Goal: Information Seeking & Learning: Learn about a topic

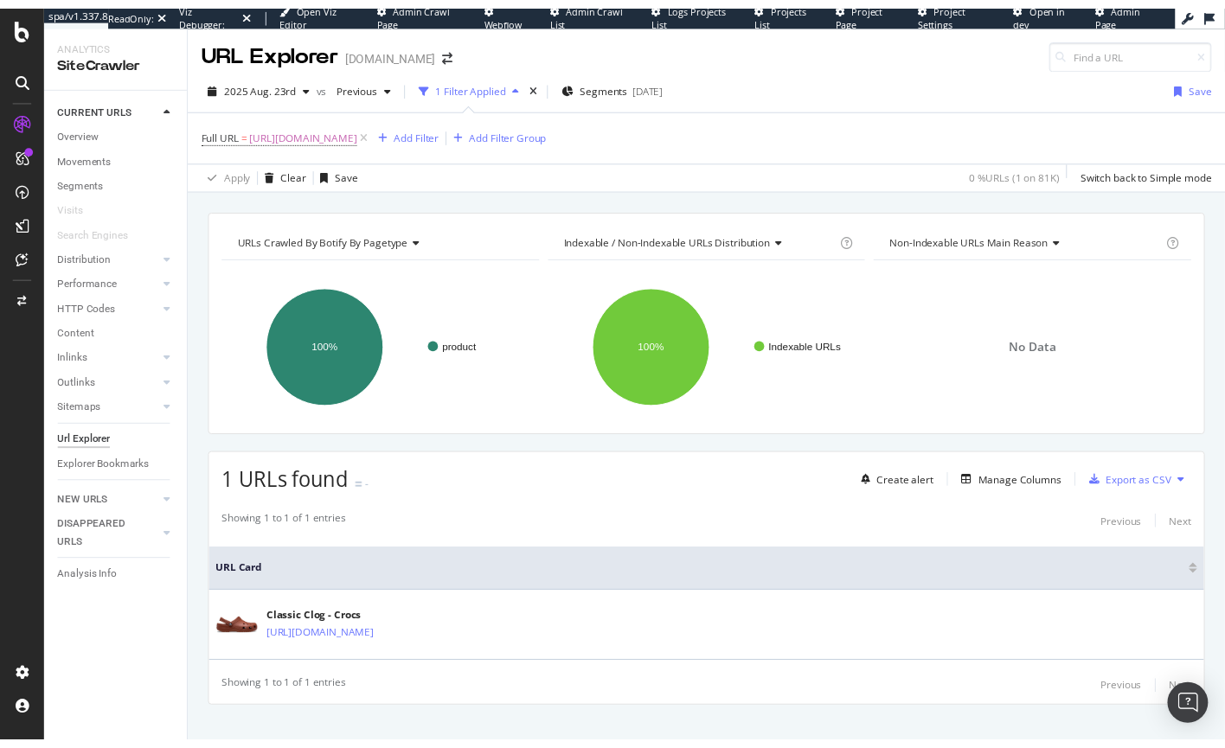
scroll to position [3, 0]
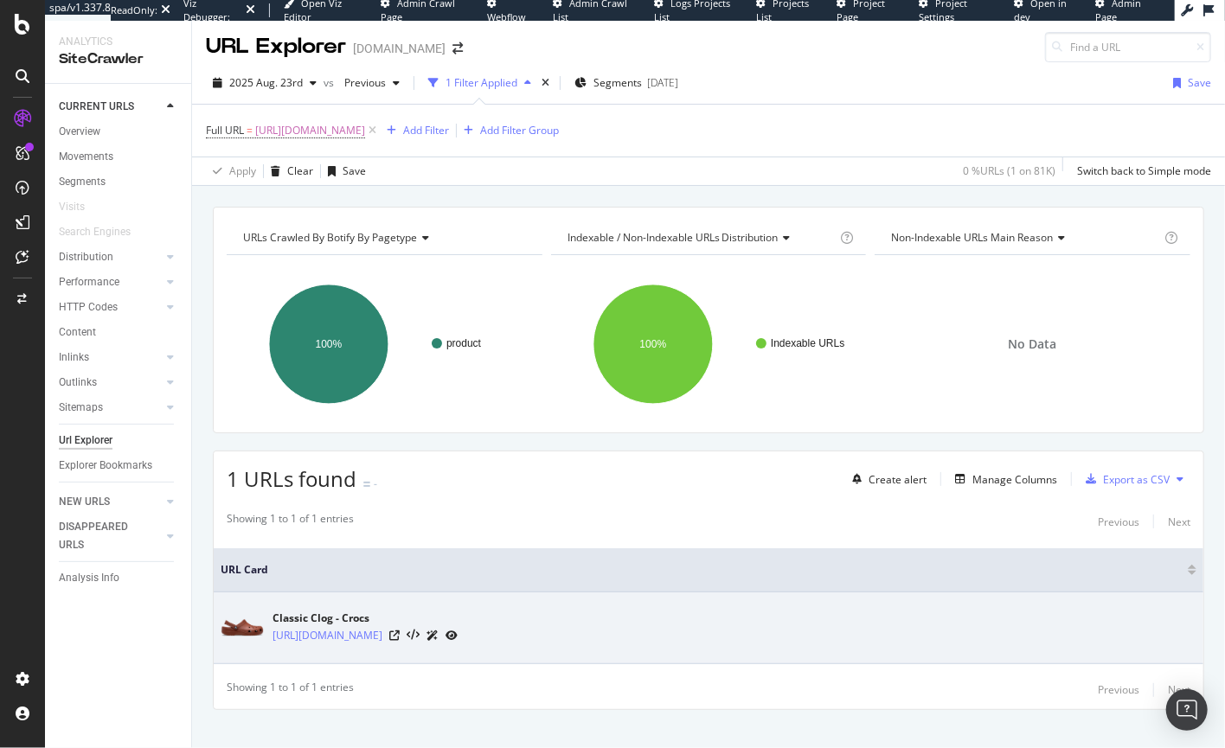
click at [458, 634] on icon at bounding box center [452, 636] width 12 height 10
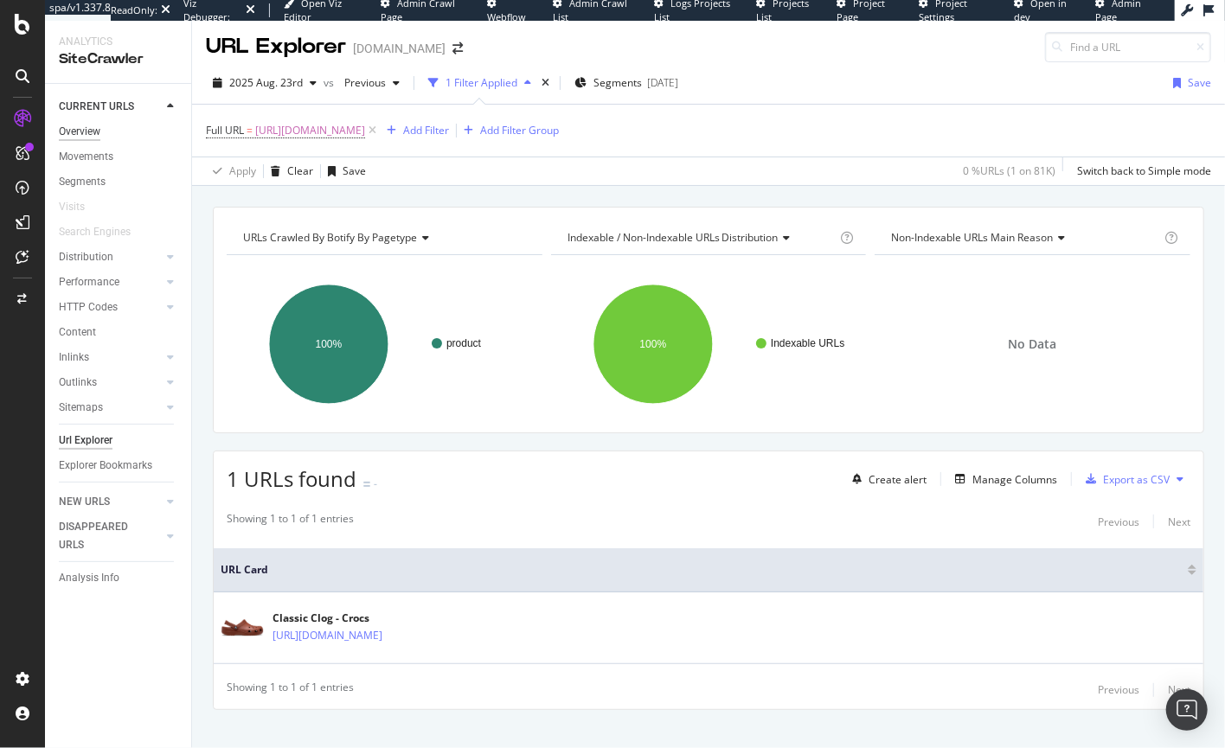
click at [100, 127] on div "Overview" at bounding box center [80, 132] width 42 height 18
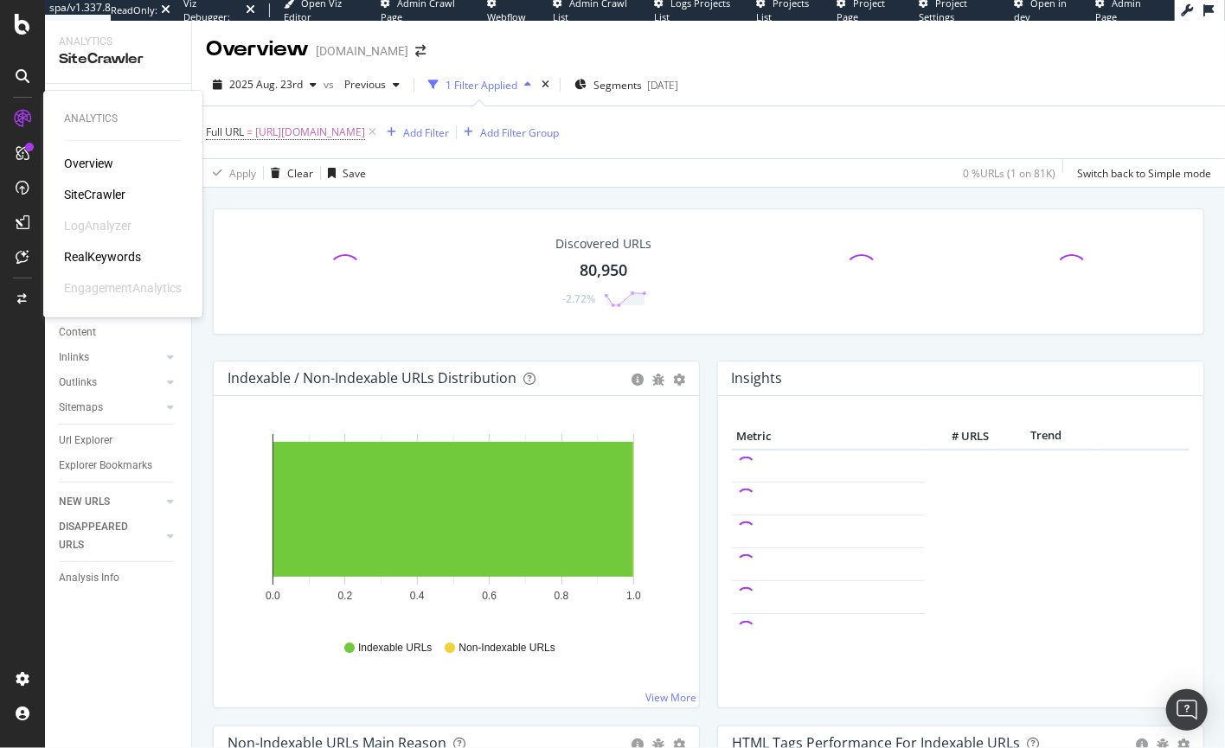
click at [72, 162] on div "Overview" at bounding box center [88, 163] width 49 height 17
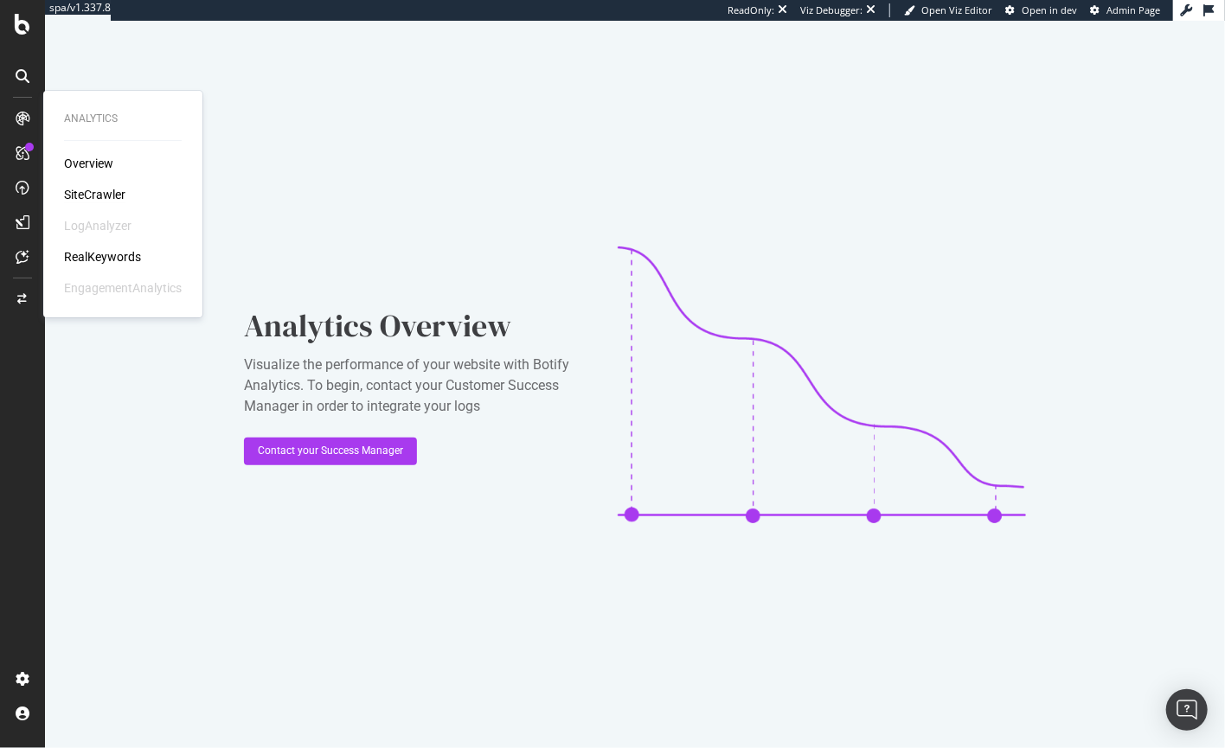
click at [80, 193] on div "SiteCrawler" at bounding box center [94, 194] width 61 height 17
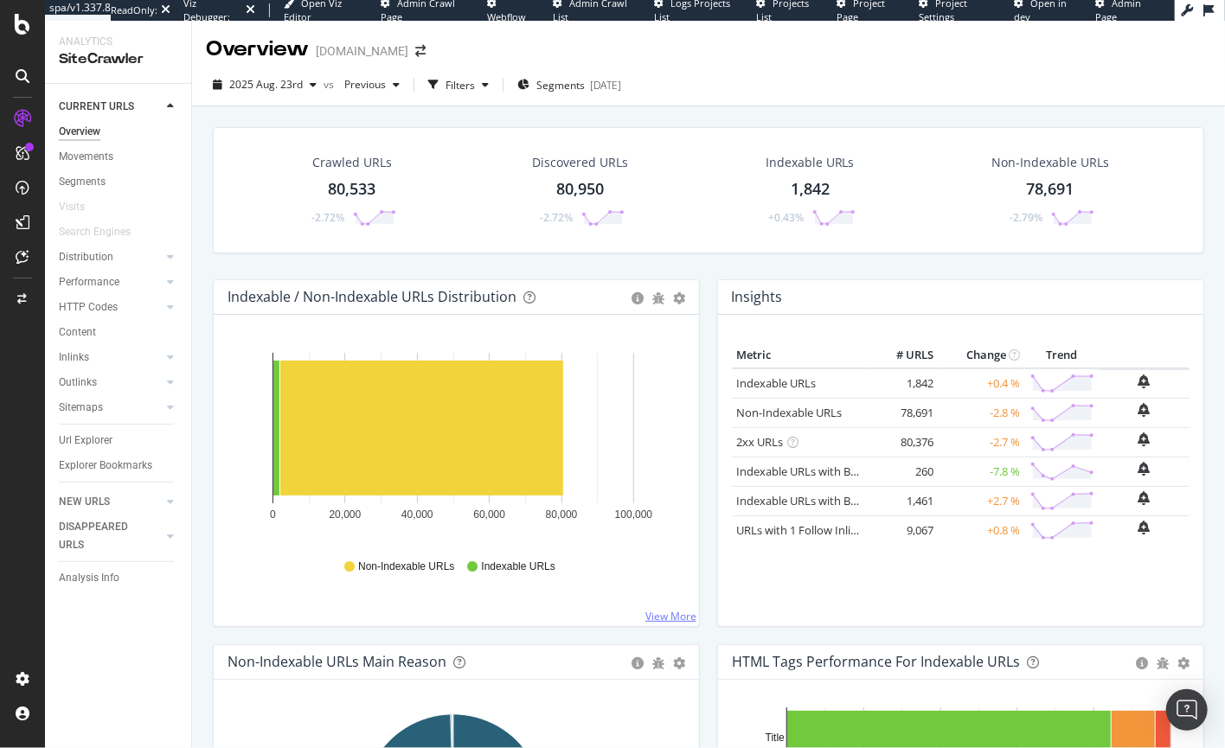
click at [669, 618] on link "View More" at bounding box center [670, 616] width 51 height 15
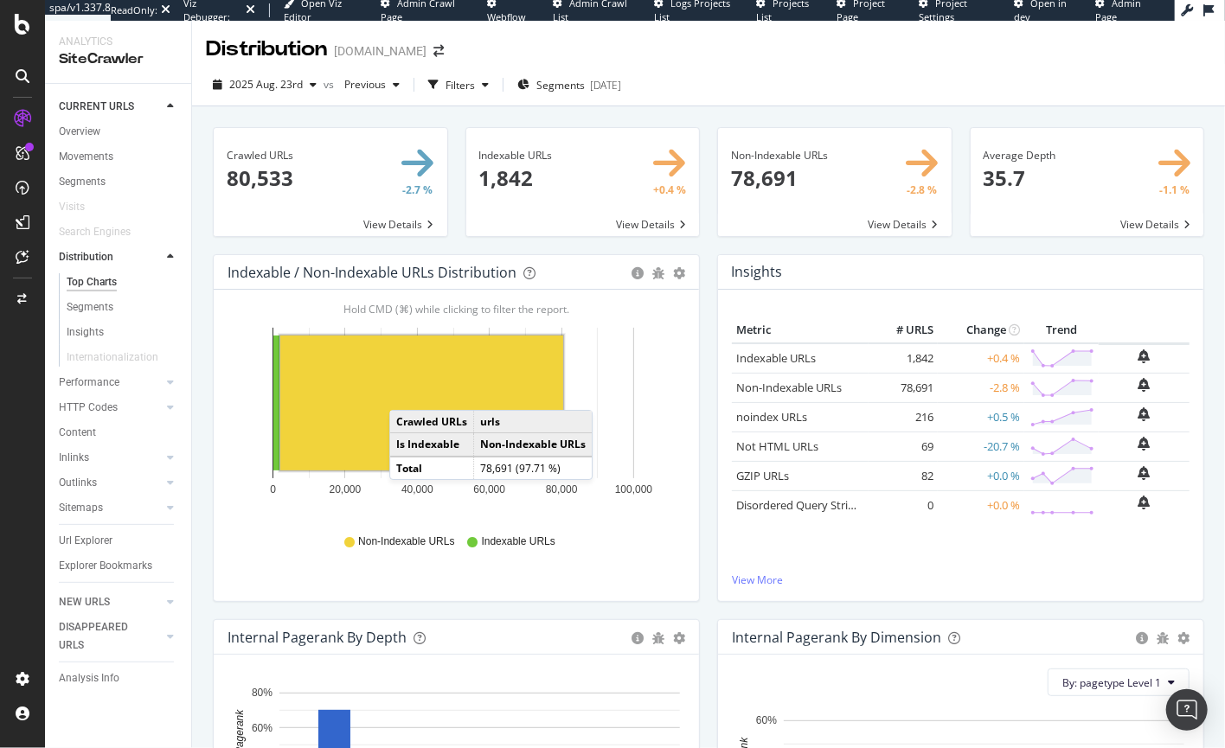
click at [407, 393] on rect "A chart." at bounding box center [421, 403] width 283 height 135
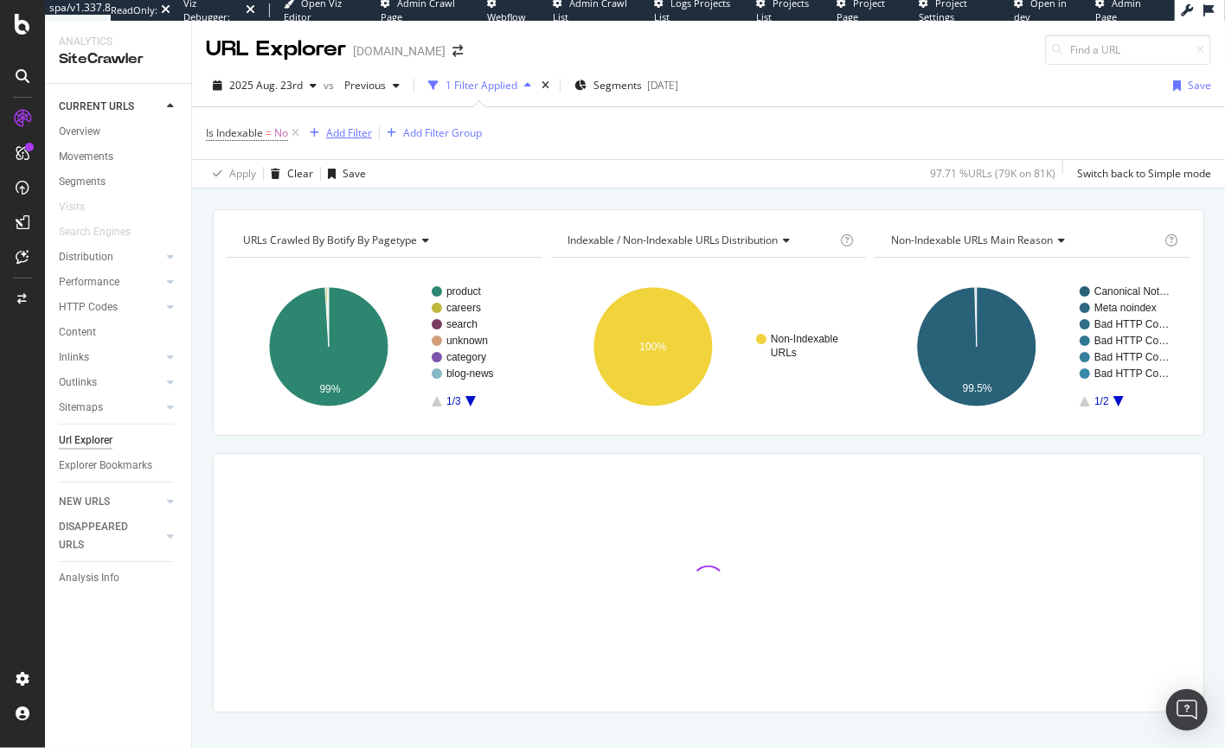
click at [330, 129] on div "Add Filter" at bounding box center [349, 132] width 46 height 15
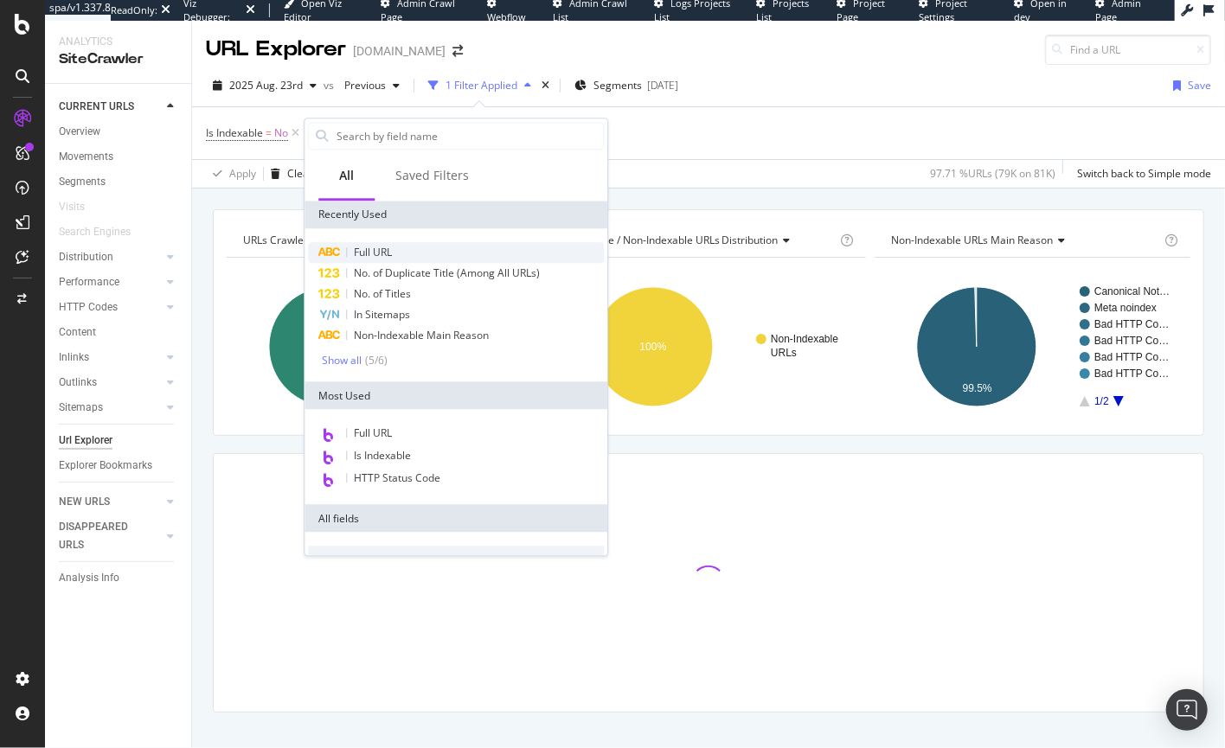
click at [396, 251] on div "Full URL" at bounding box center [456, 252] width 296 height 21
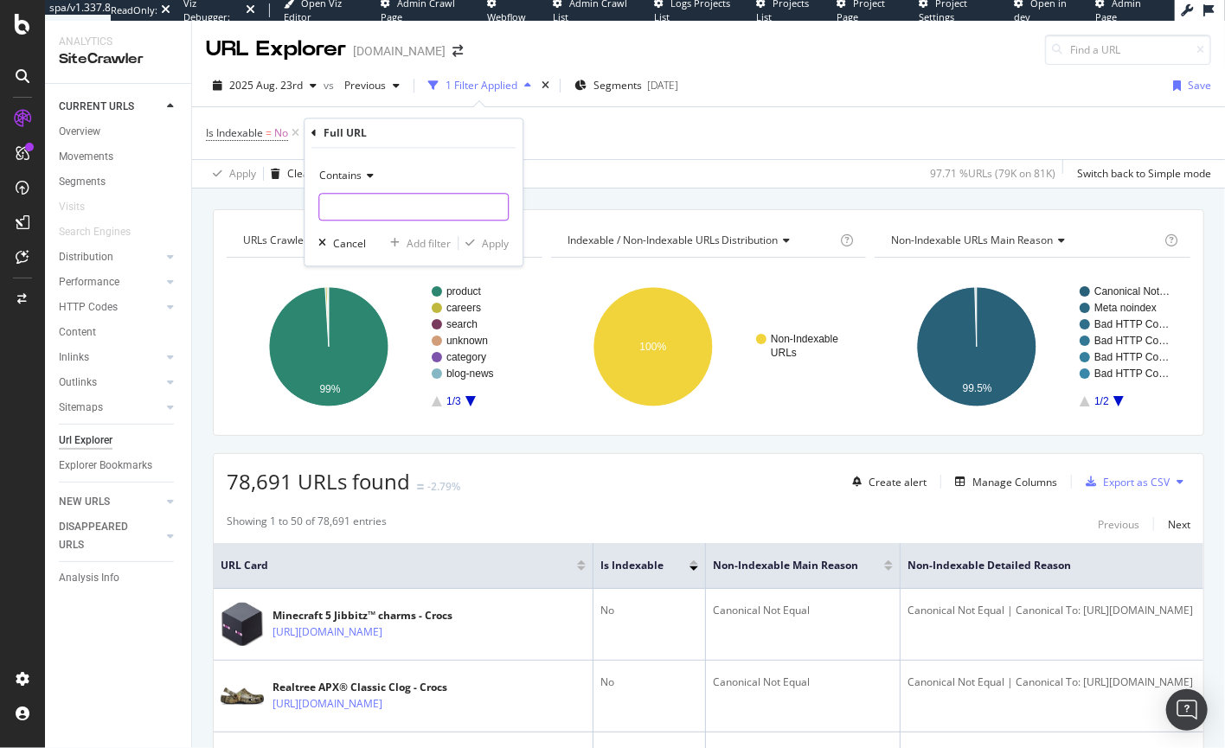
click at [350, 202] on input "text" at bounding box center [413, 208] width 189 height 28
type input "/p/"
click at [490, 241] on div "Apply" at bounding box center [495, 243] width 27 height 15
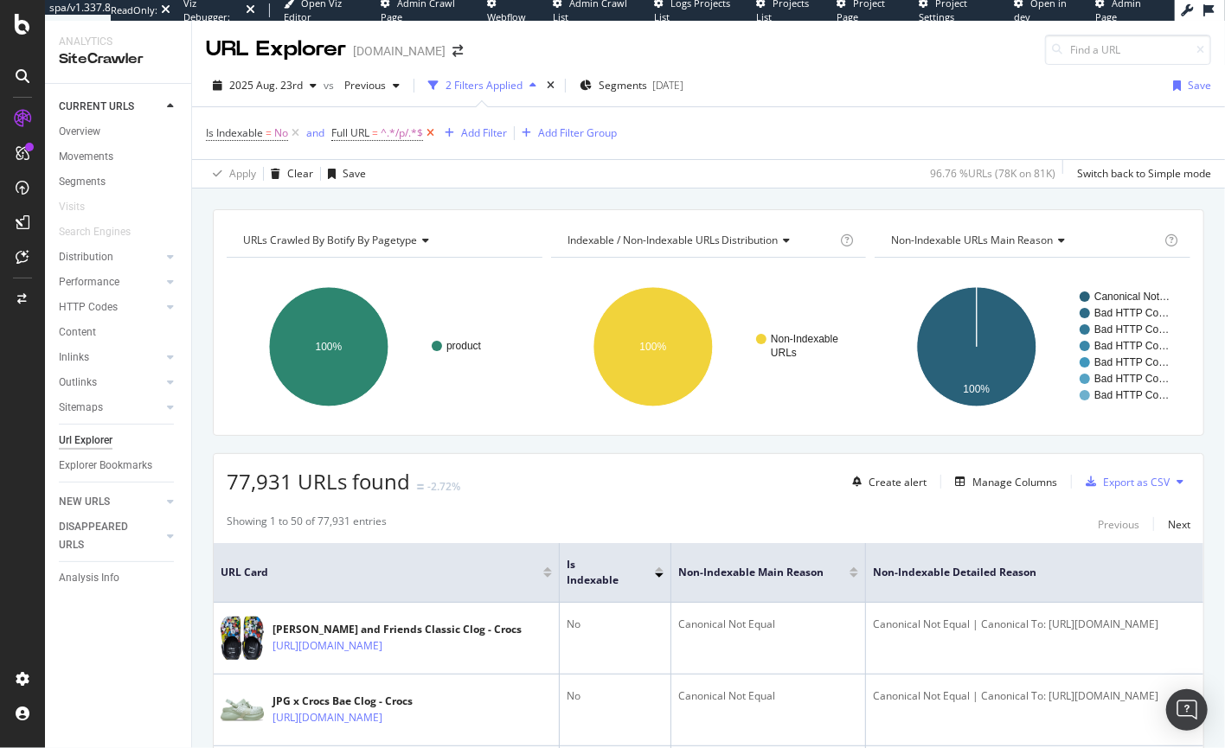
click at [433, 131] on icon at bounding box center [430, 133] width 15 height 17
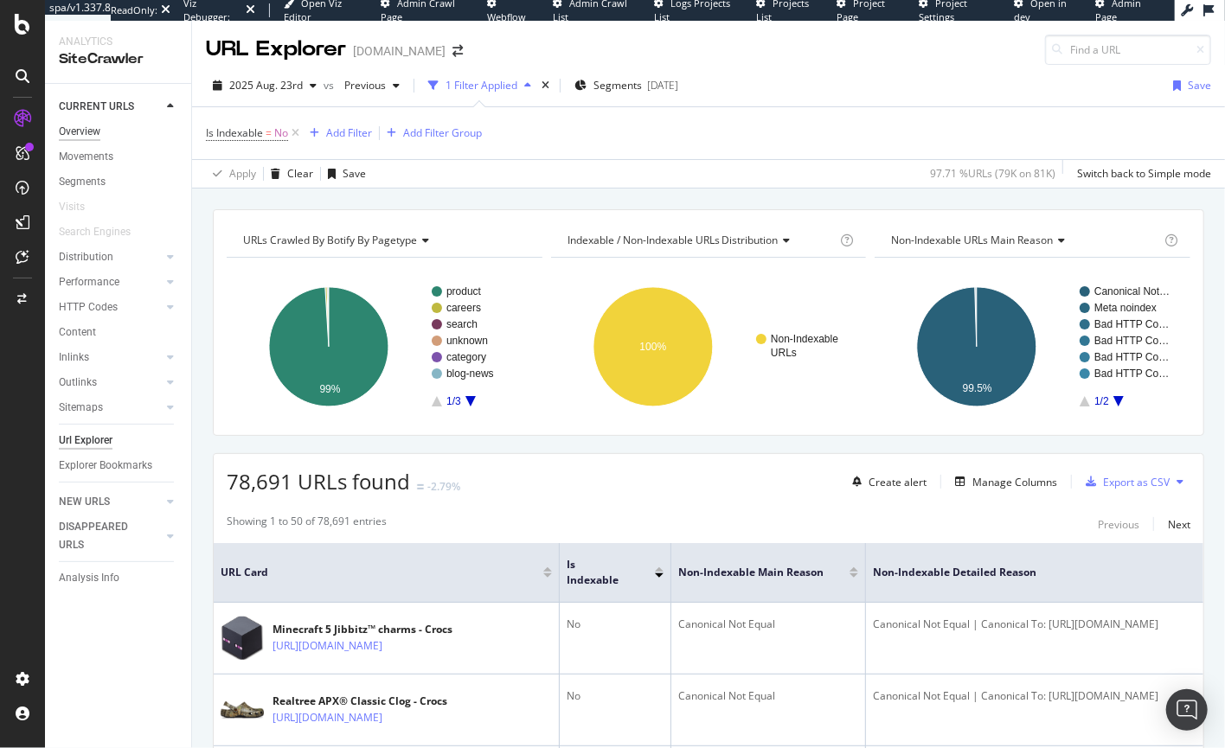
click at [87, 135] on div "Overview" at bounding box center [80, 132] width 42 height 18
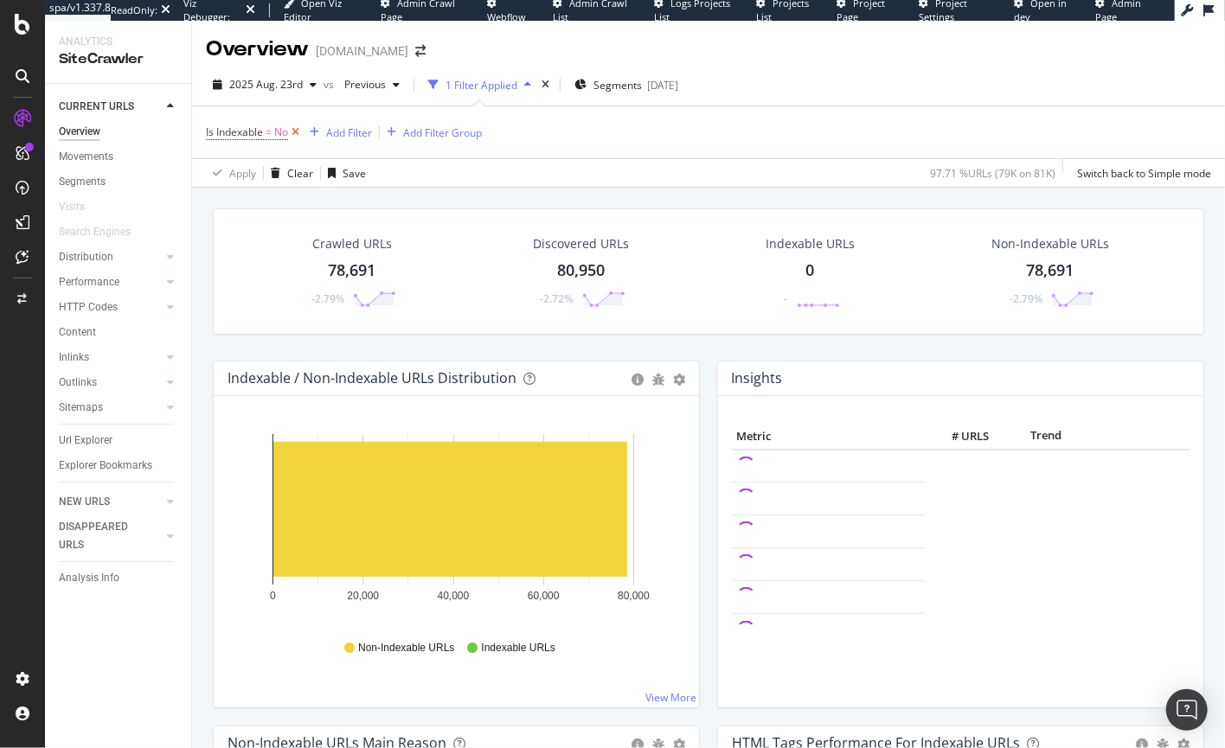
click at [297, 132] on icon at bounding box center [295, 132] width 15 height 17
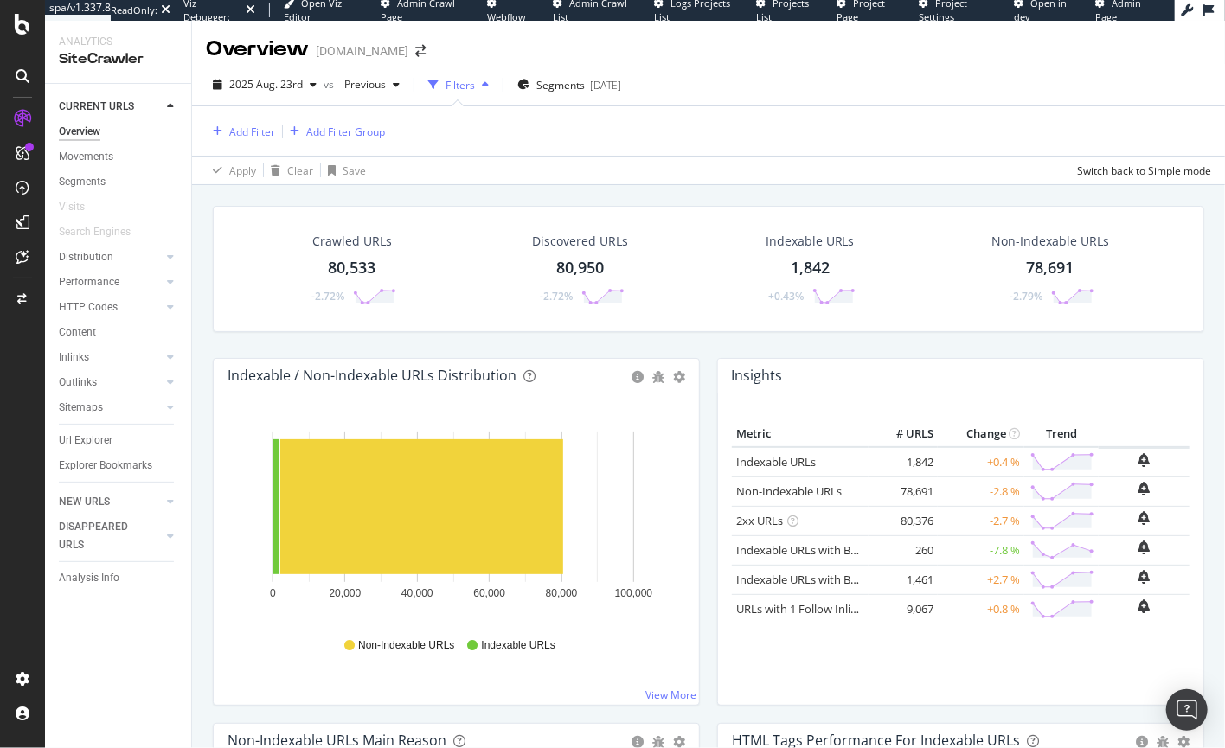
click at [1211, 410] on div "Crawled URLs 80,533 -2.72% Discovered URLs 80,950 -2.72% Indexable URLs 1,842 +…" at bounding box center [708, 549] width 1033 height 728
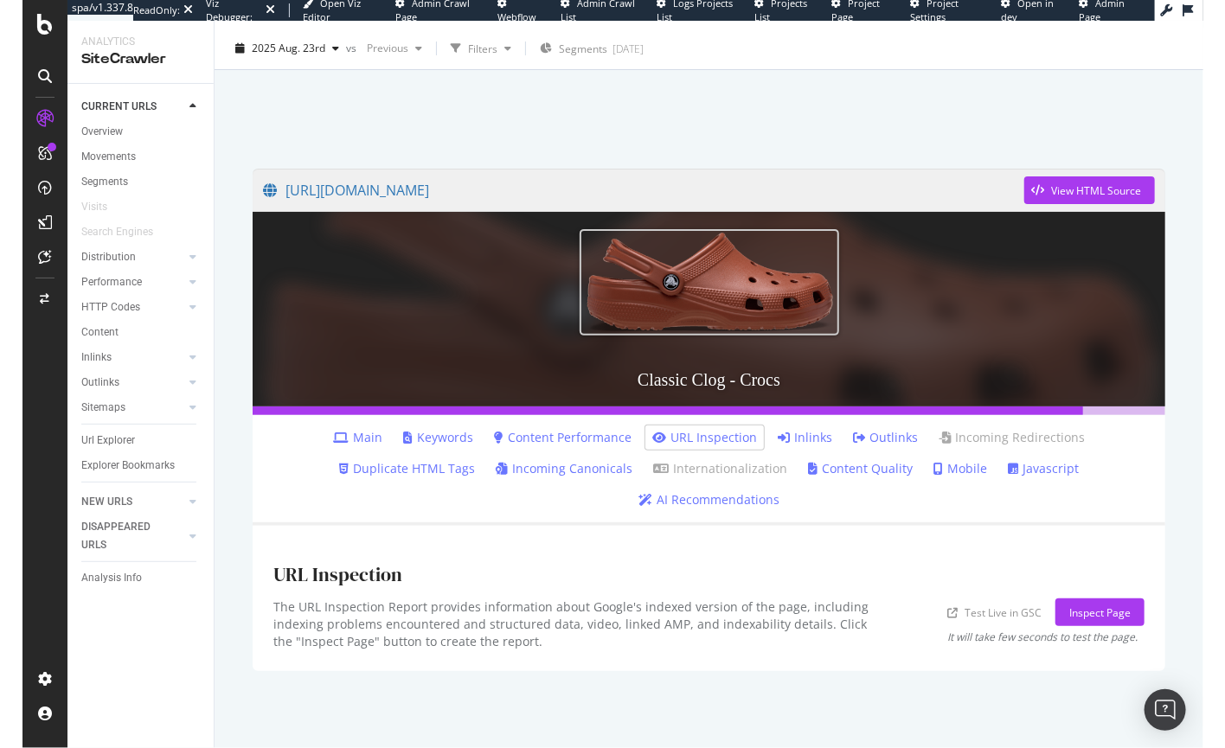
scroll to position [5, 0]
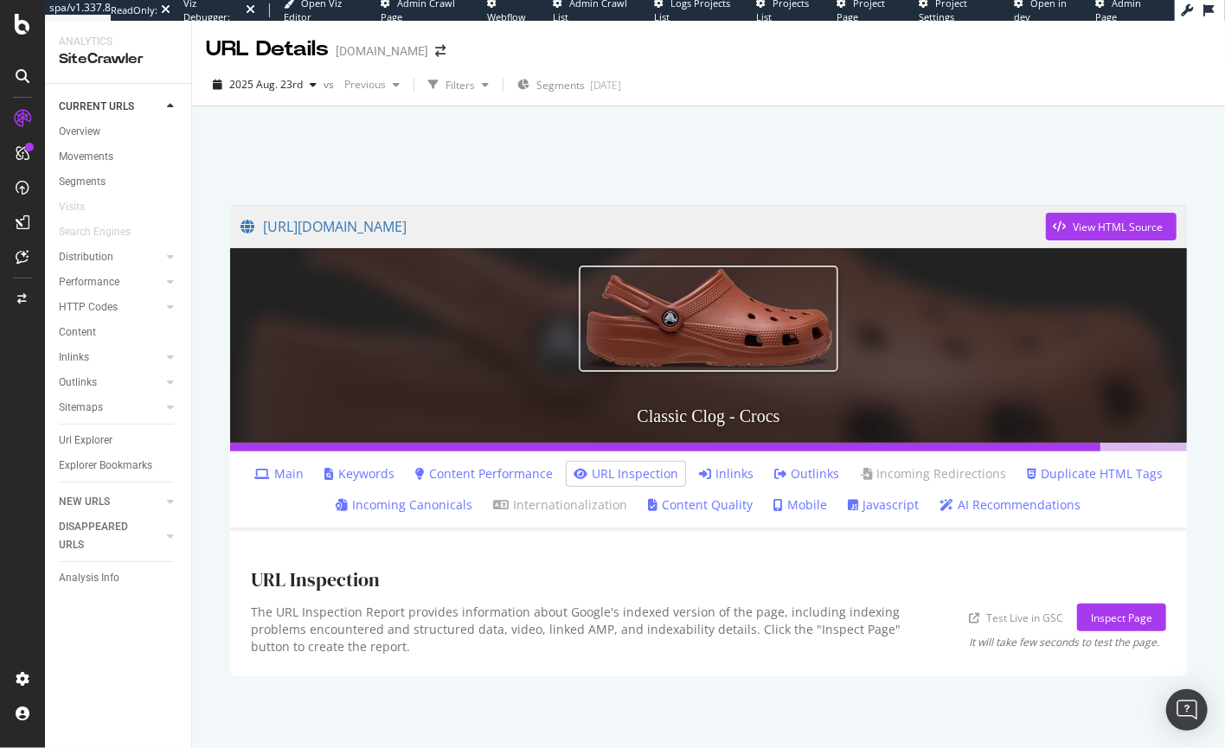
click at [393, 509] on link "Incoming Canonicals" at bounding box center [405, 505] width 137 height 17
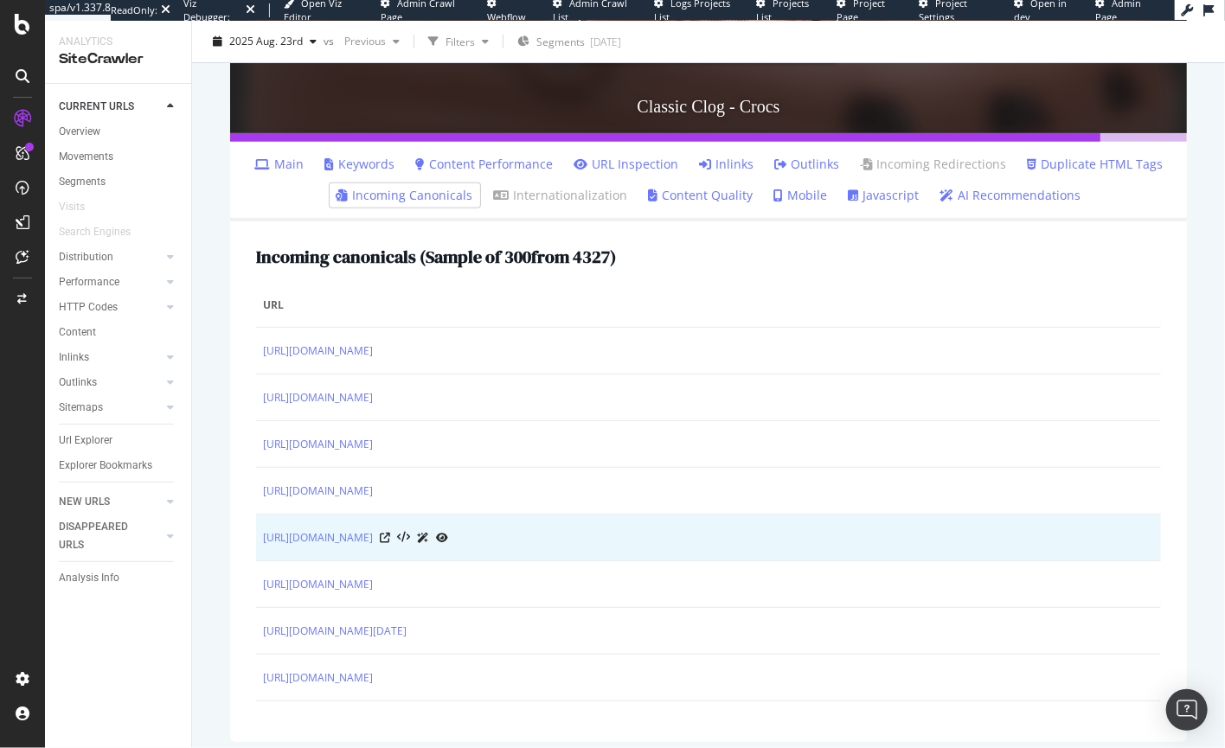
scroll to position [294, 0]
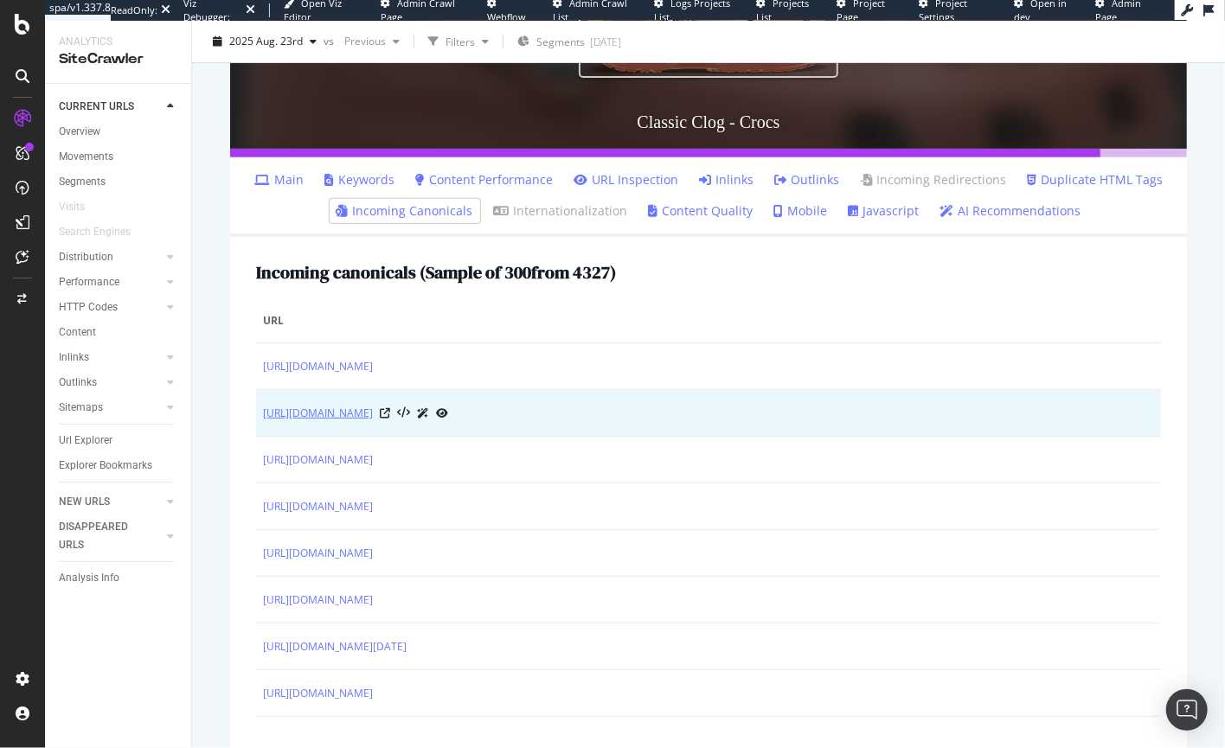
click at [373, 416] on link "https://www.crocs.com/p/classic-clog/10001.html?cgid=outlet-men&cid=530" at bounding box center [318, 413] width 110 height 17
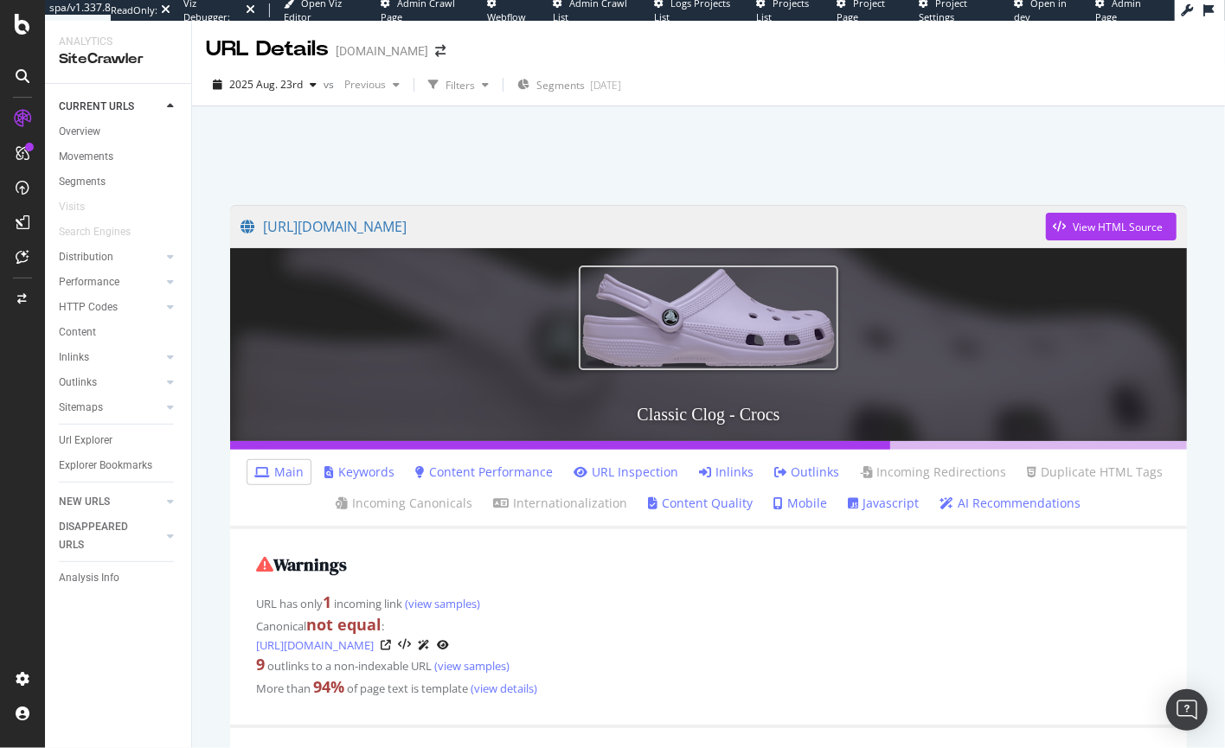
click at [728, 476] on link "Inlinks" at bounding box center [726, 472] width 55 height 17
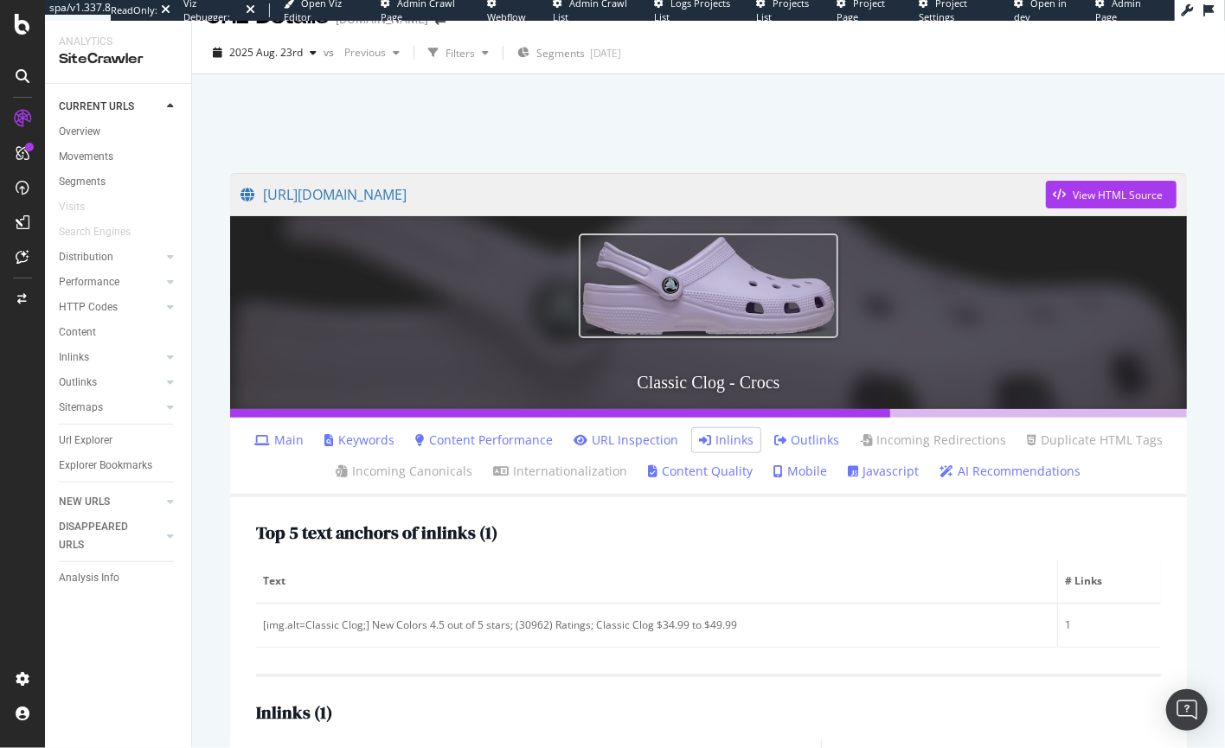
scroll to position [156, 0]
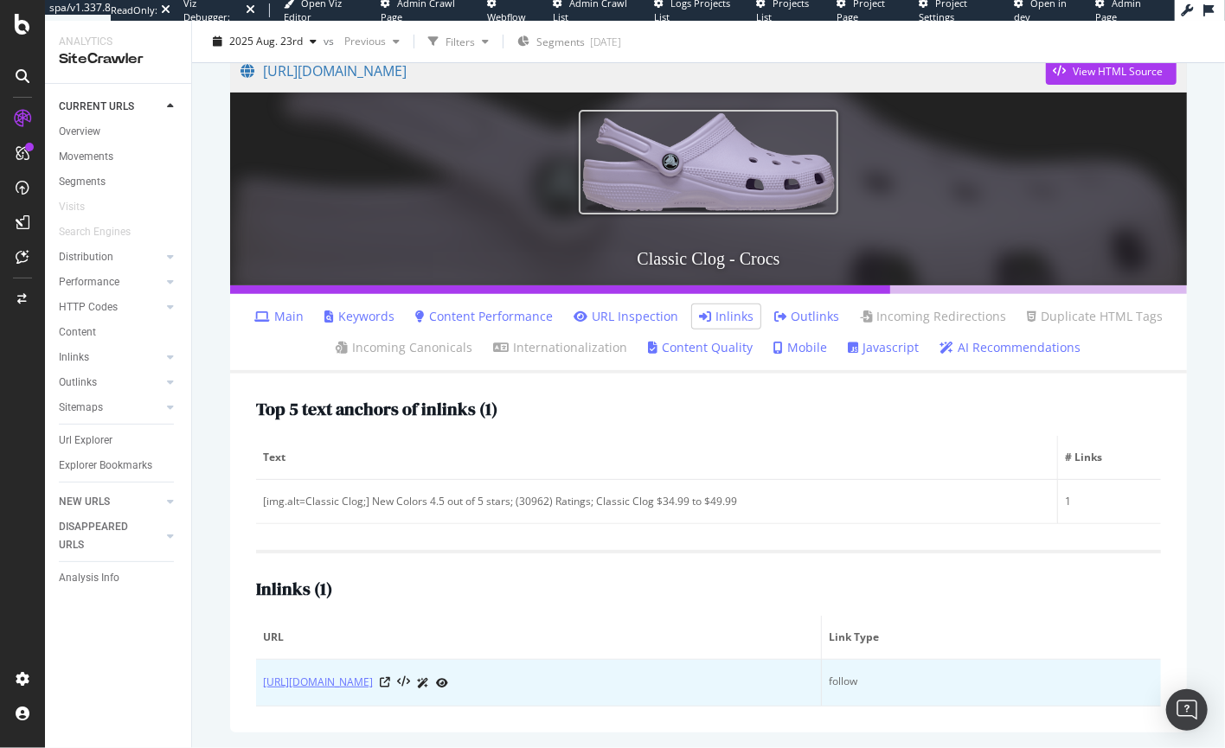
click at [373, 681] on link "[URL][DOMAIN_NAME]" at bounding box center [318, 682] width 110 height 17
click at [390, 683] on icon at bounding box center [385, 682] width 10 height 10
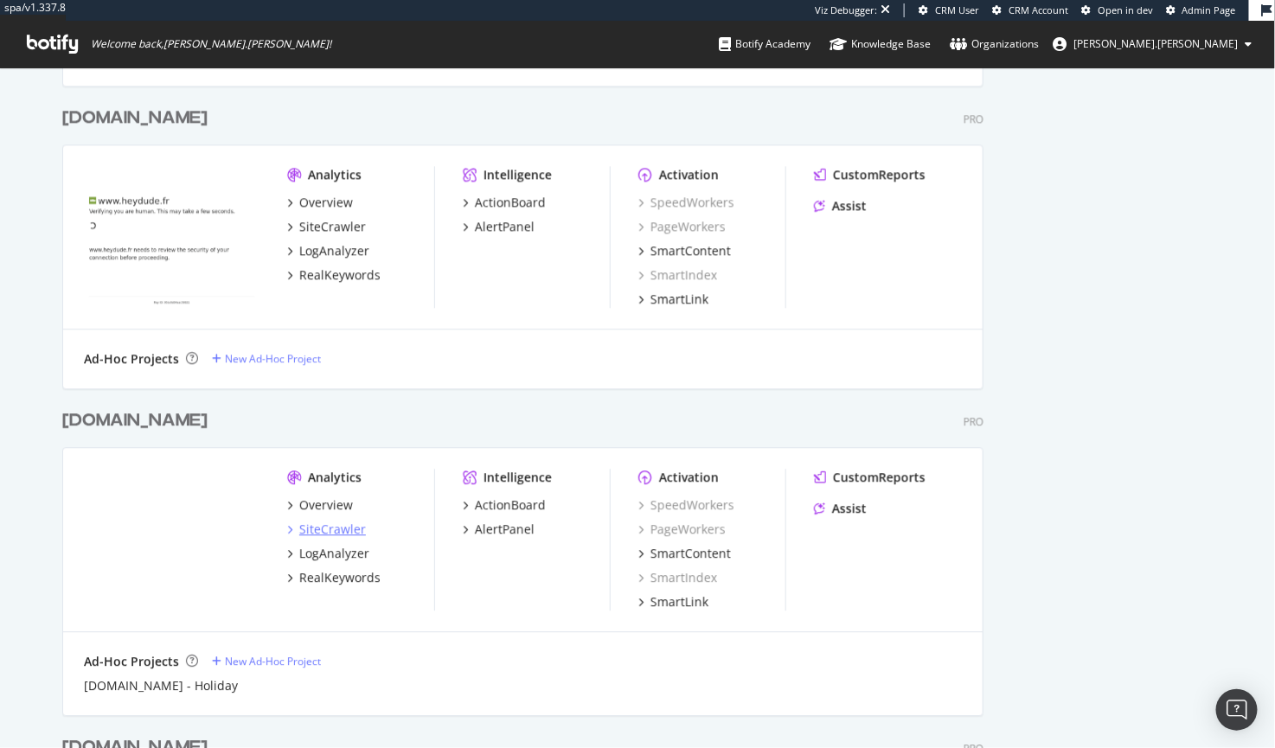
click at [318, 524] on div "SiteCrawler" at bounding box center [332, 529] width 67 height 17
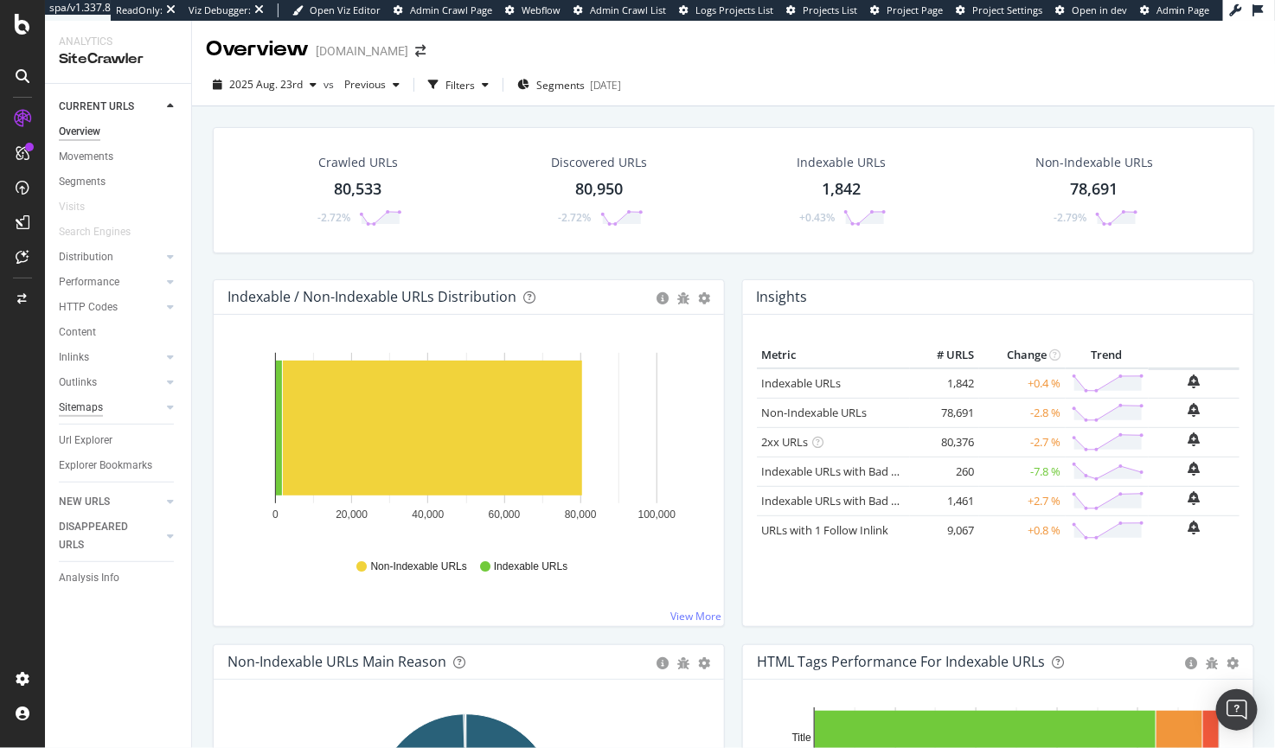
click at [74, 402] on div "Sitemaps" at bounding box center [81, 408] width 44 height 18
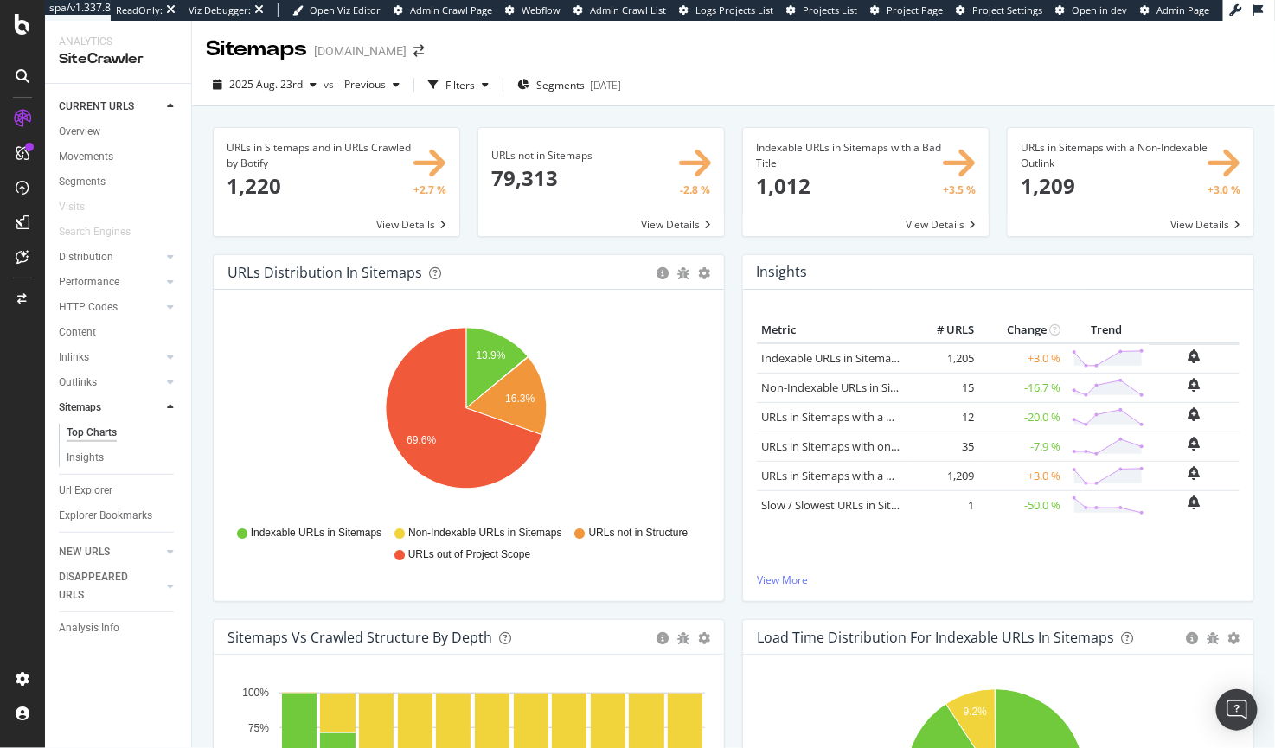
click at [792, 172] on span at bounding box center [866, 182] width 246 height 108
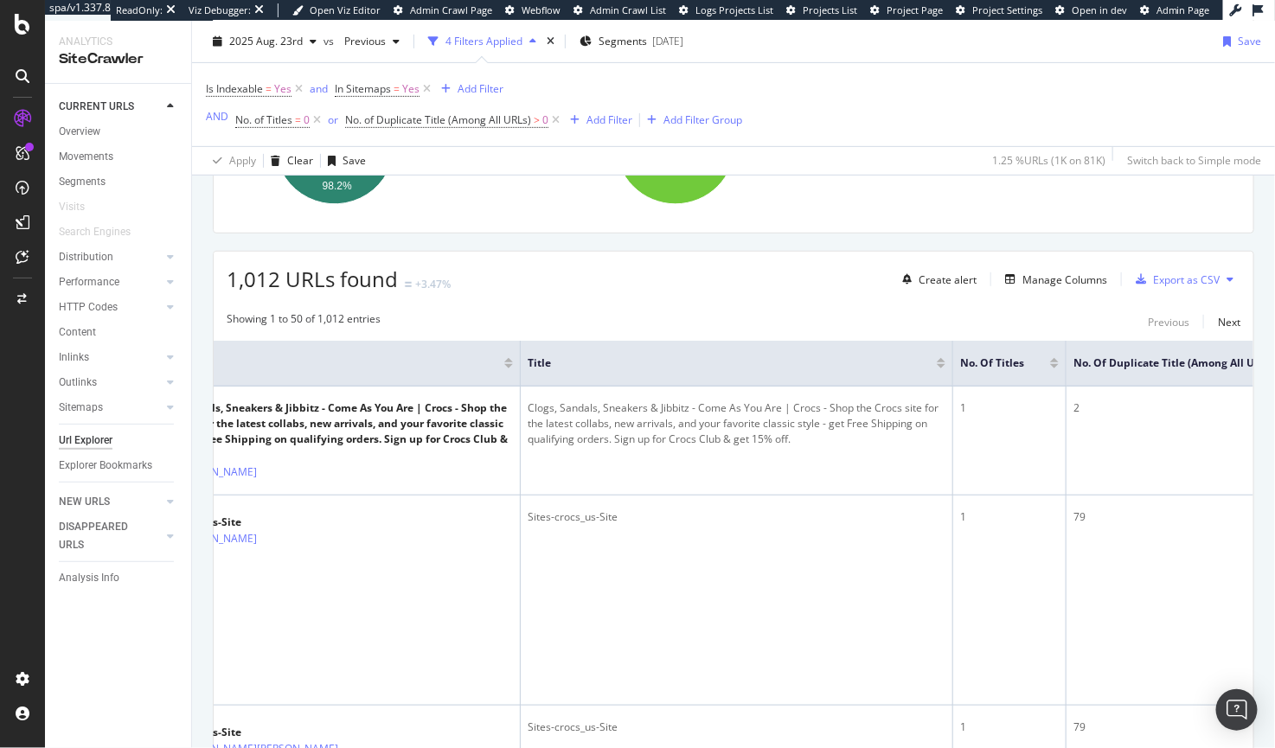
scroll to position [0, 217]
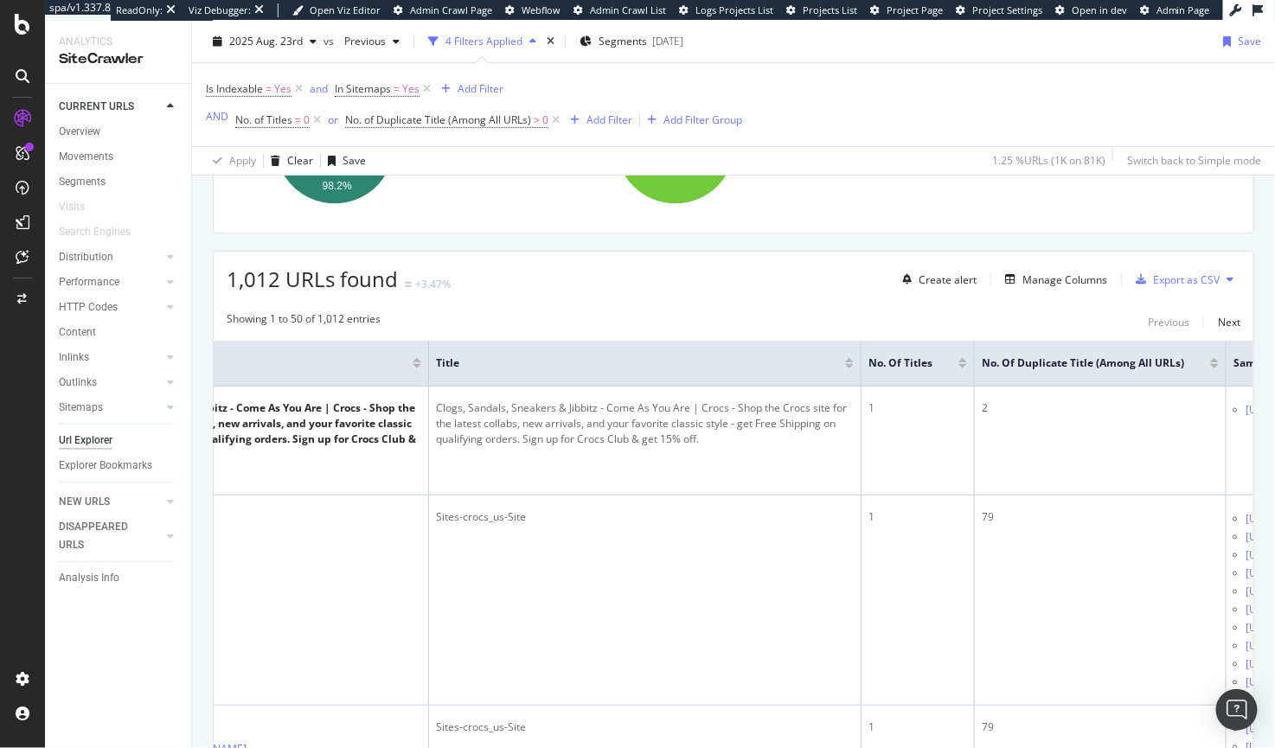
click at [1211, 364] on div at bounding box center [1214, 366] width 9 height 4
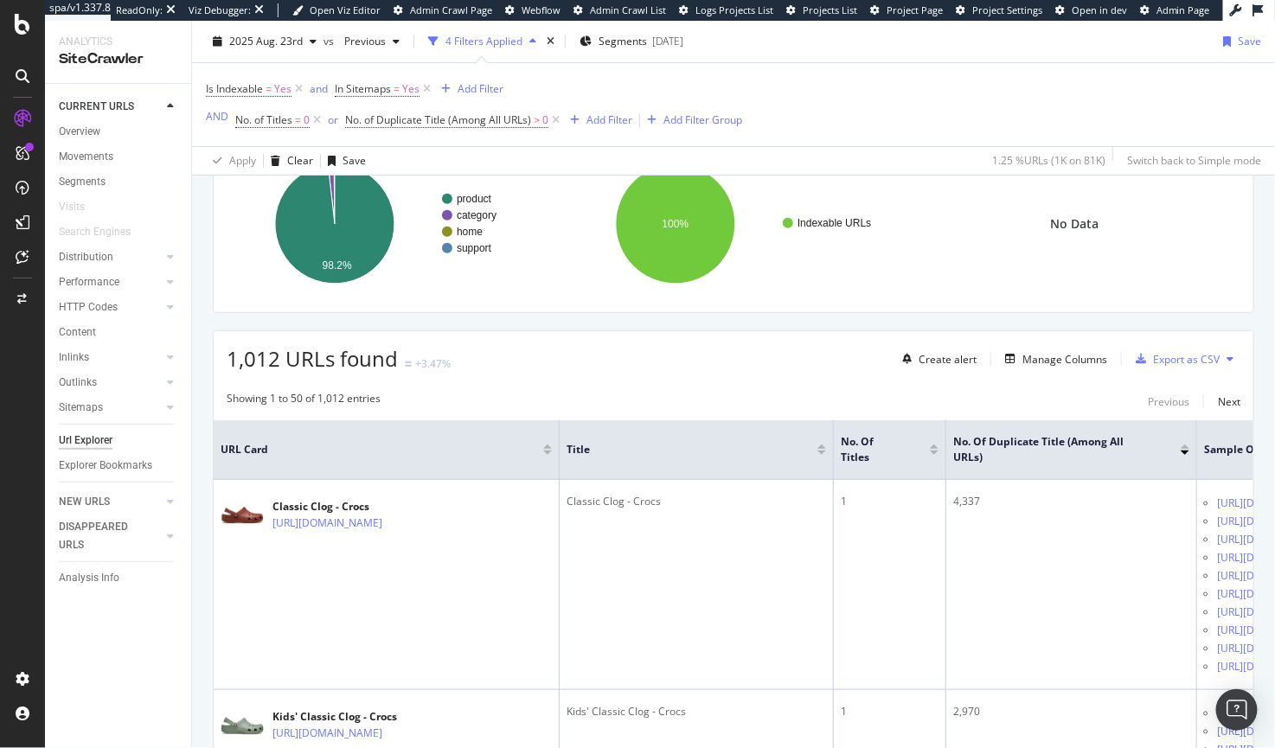
scroll to position [155, 0]
click at [1067, 363] on div "Manage Columns" at bounding box center [1065, 358] width 85 height 15
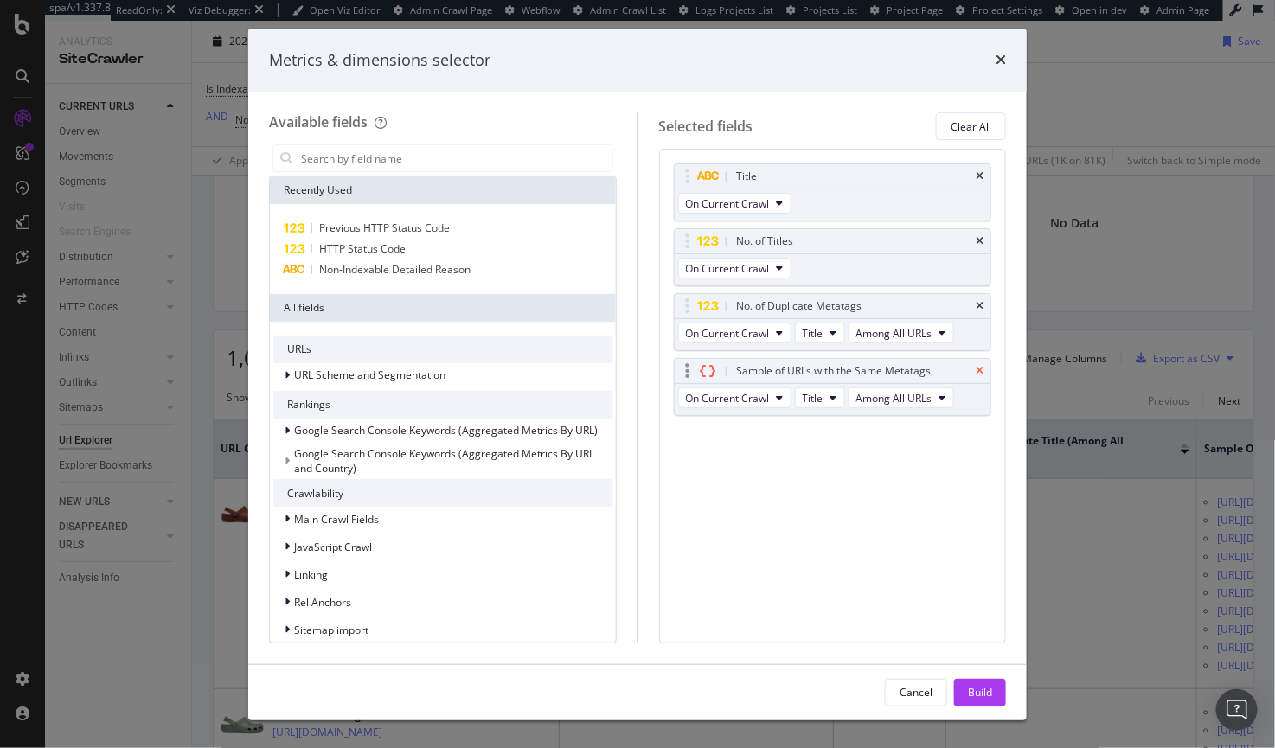
click at [982, 373] on icon "times" at bounding box center [980, 371] width 8 height 10
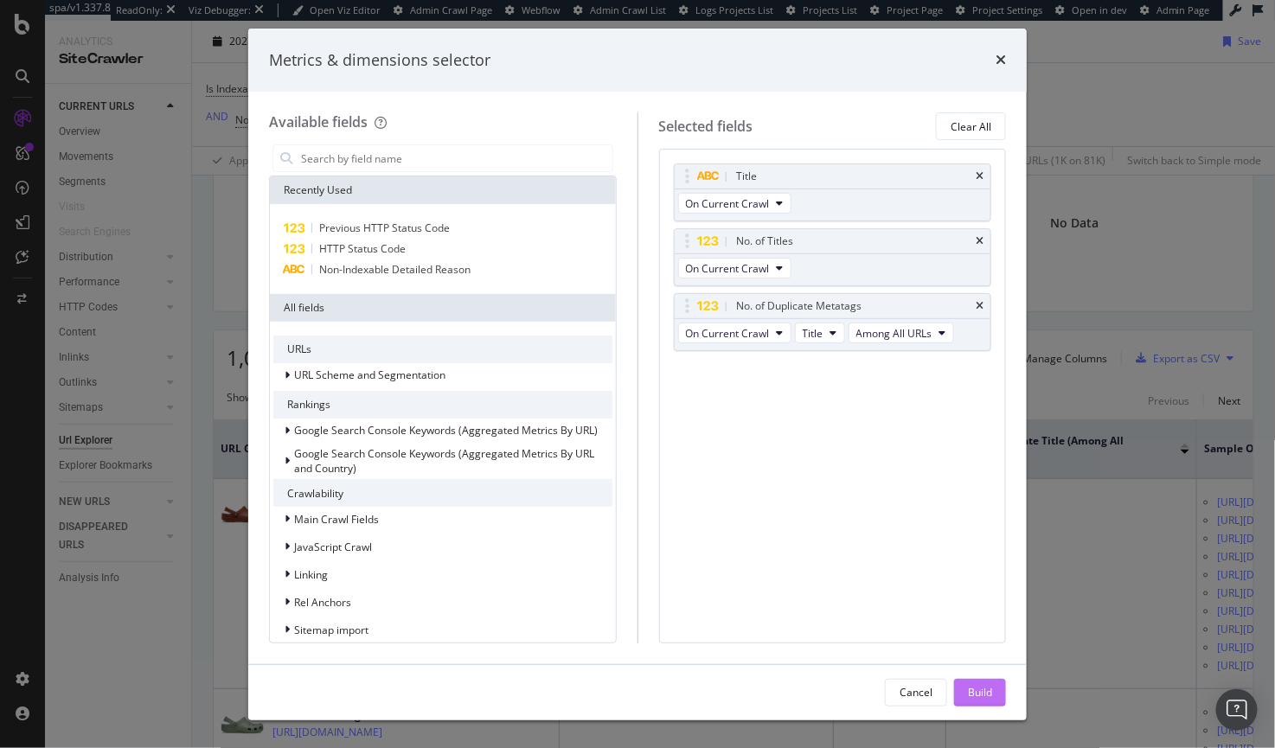
click at [980, 691] on div "Build" at bounding box center [980, 692] width 24 height 15
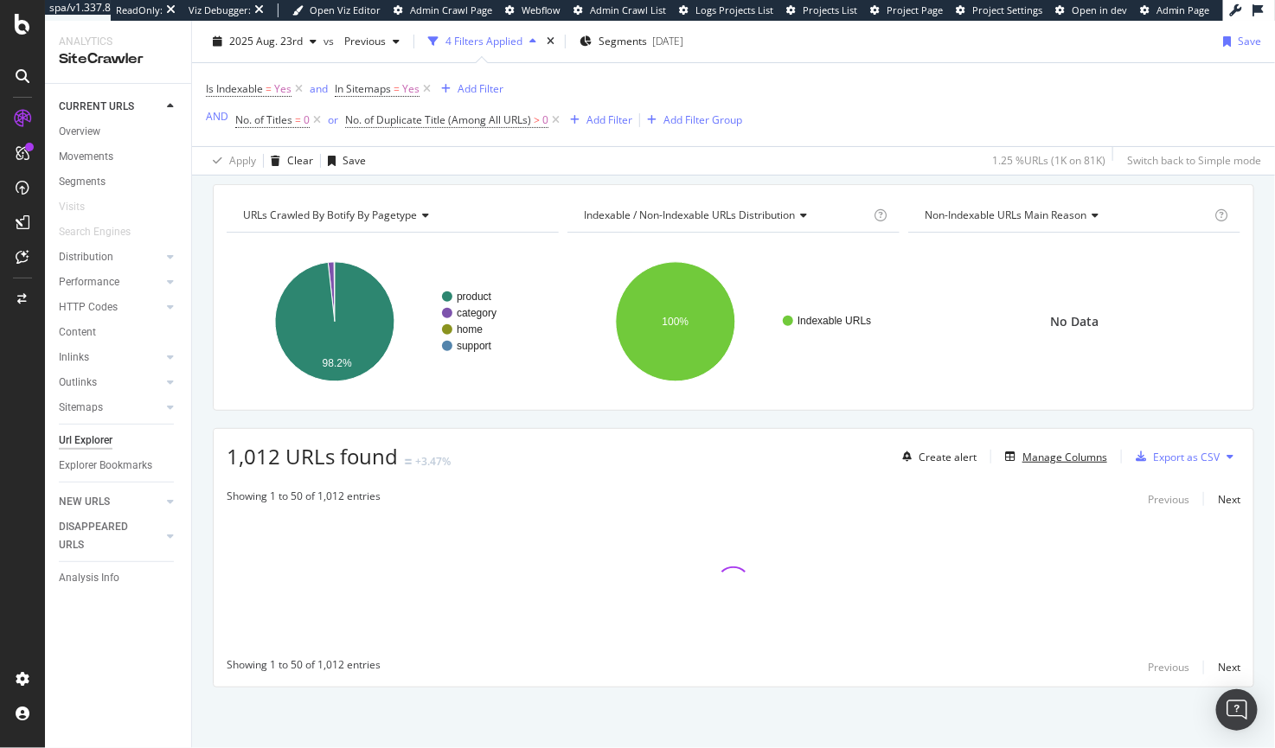
scroll to position [56, 0]
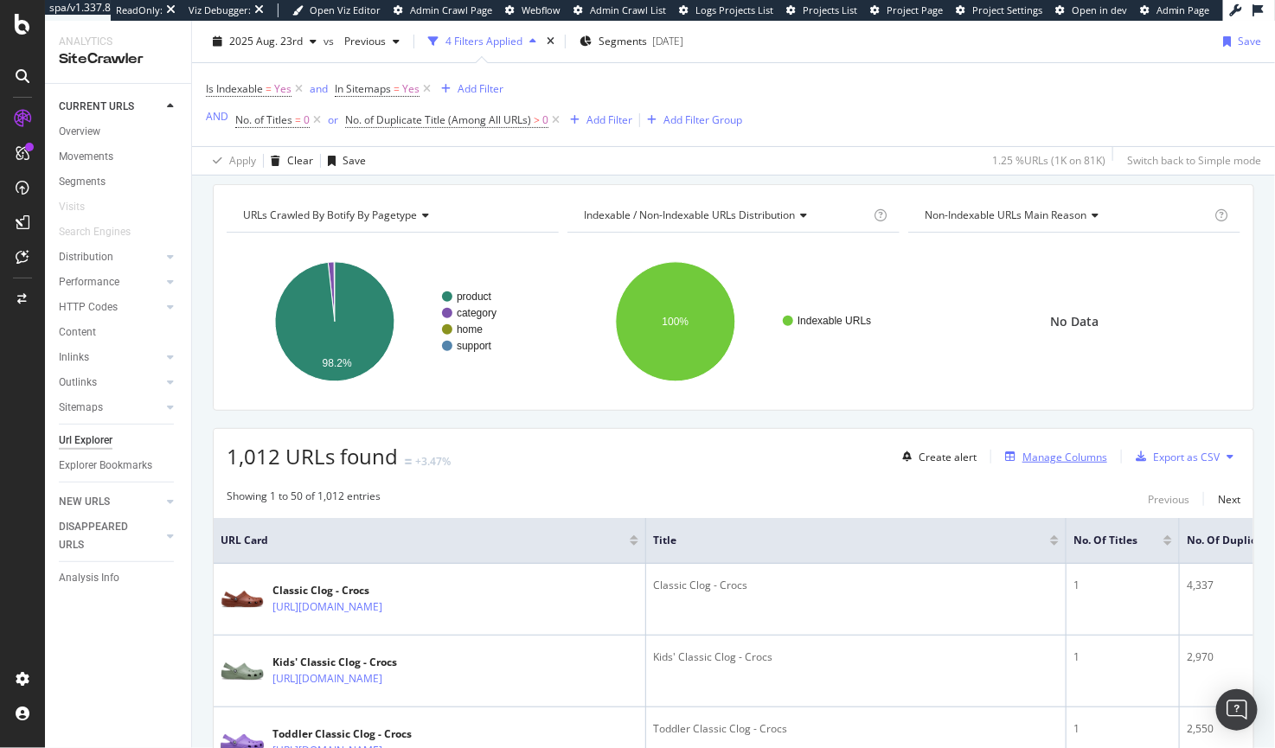
click at [1052, 459] on div "Manage Columns" at bounding box center [1065, 457] width 85 height 15
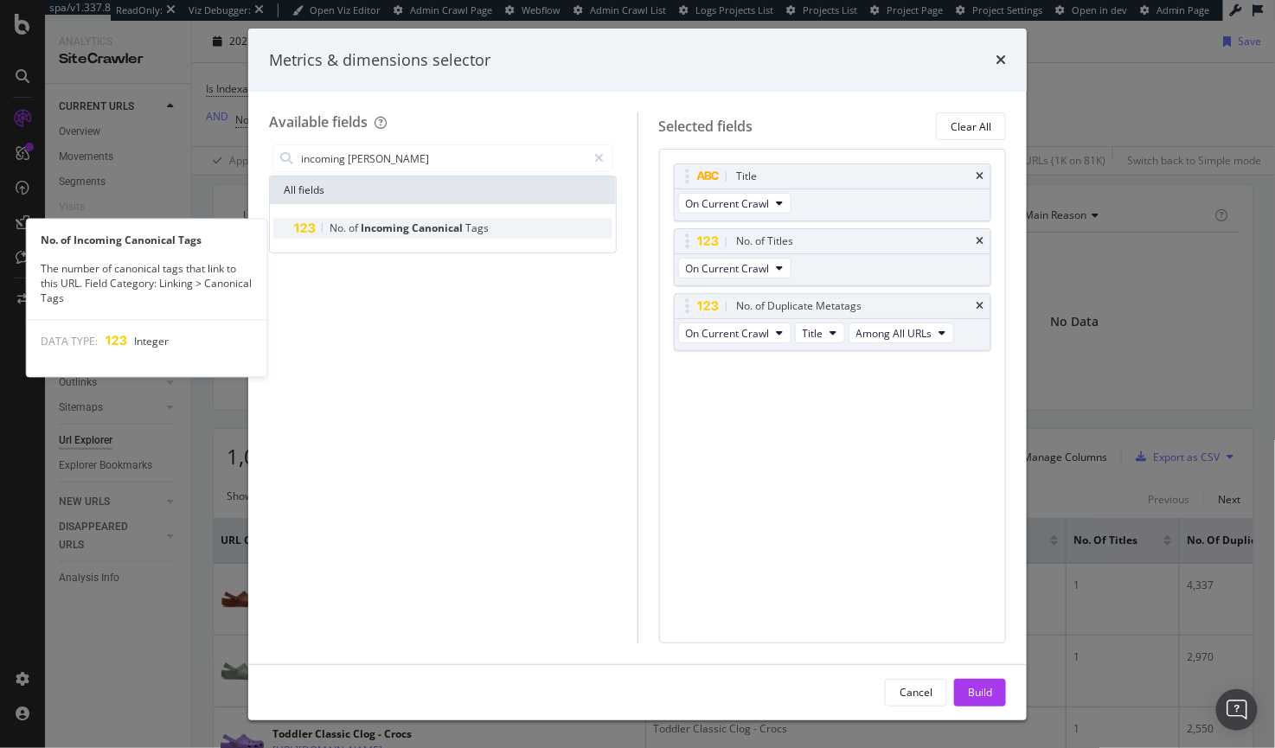
type input "incoming cano"
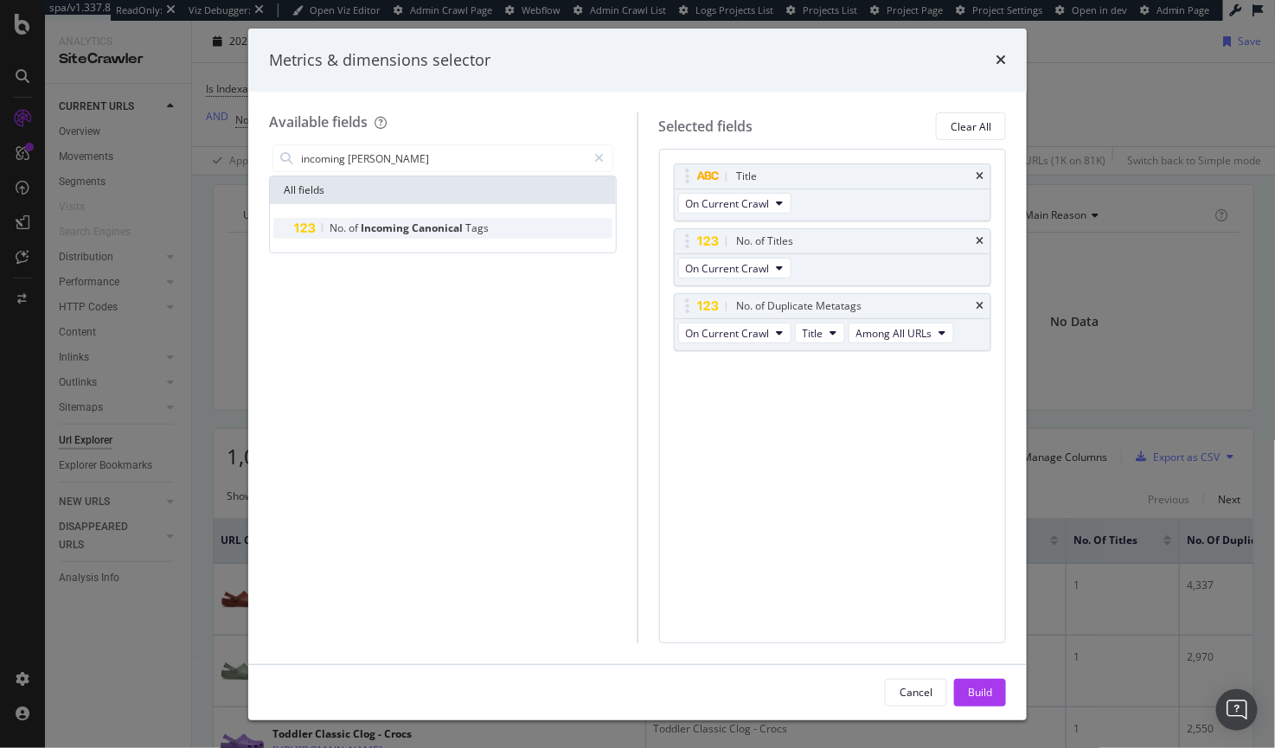
click at [349, 228] on span "of" at bounding box center [355, 228] width 12 height 15
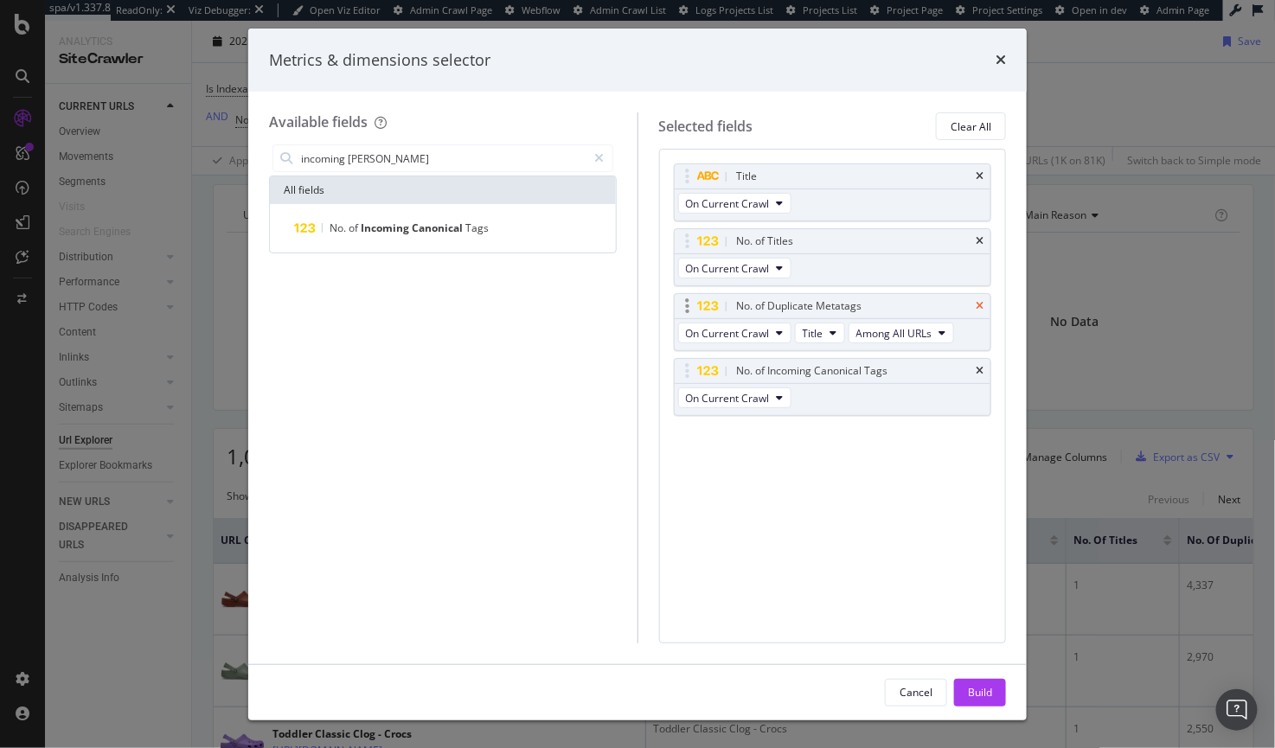
click at [978, 306] on icon "times" at bounding box center [980, 306] width 8 height 10
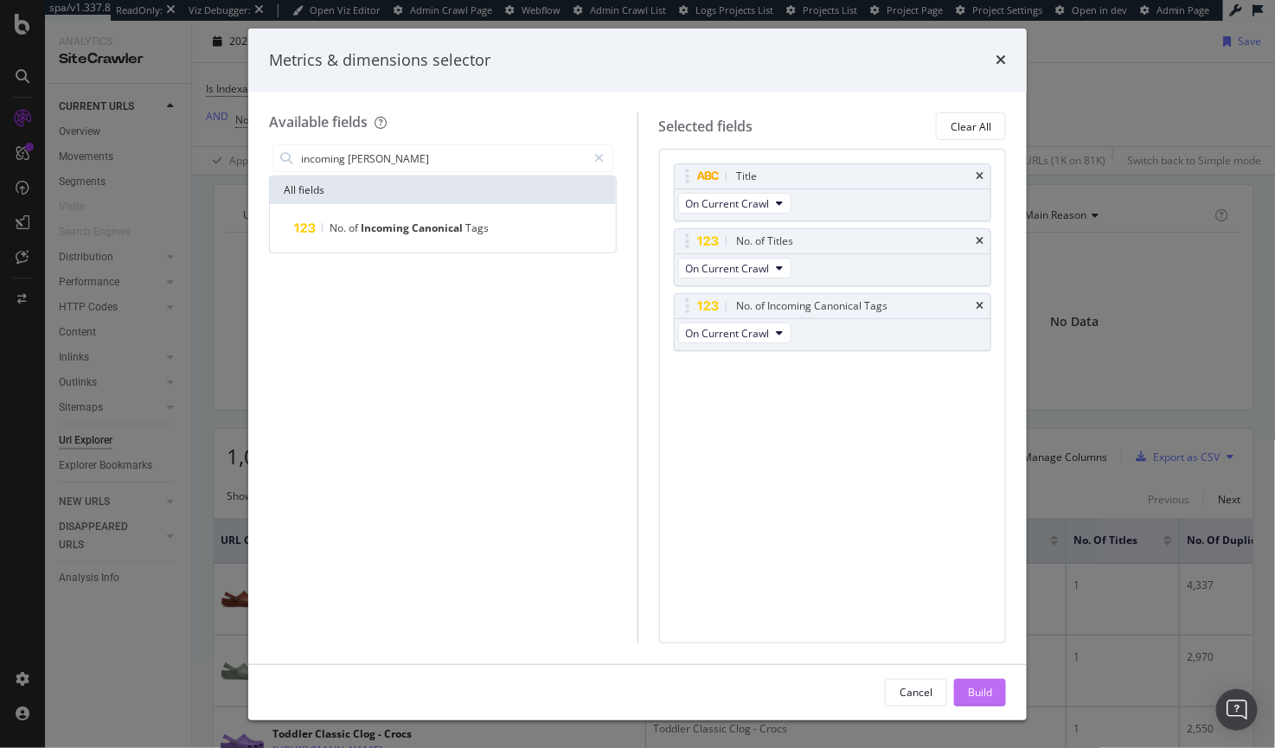
click at [966, 694] on button "Build" at bounding box center [980, 693] width 52 height 28
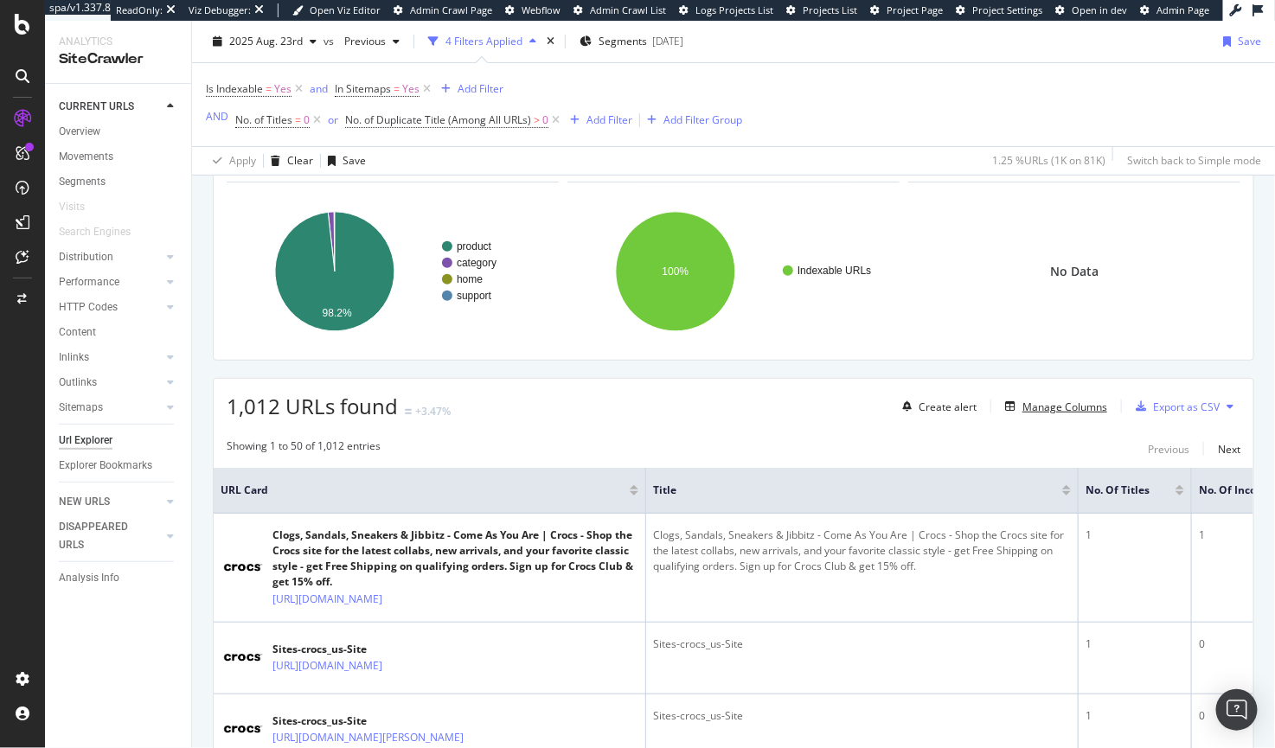
scroll to position [317, 0]
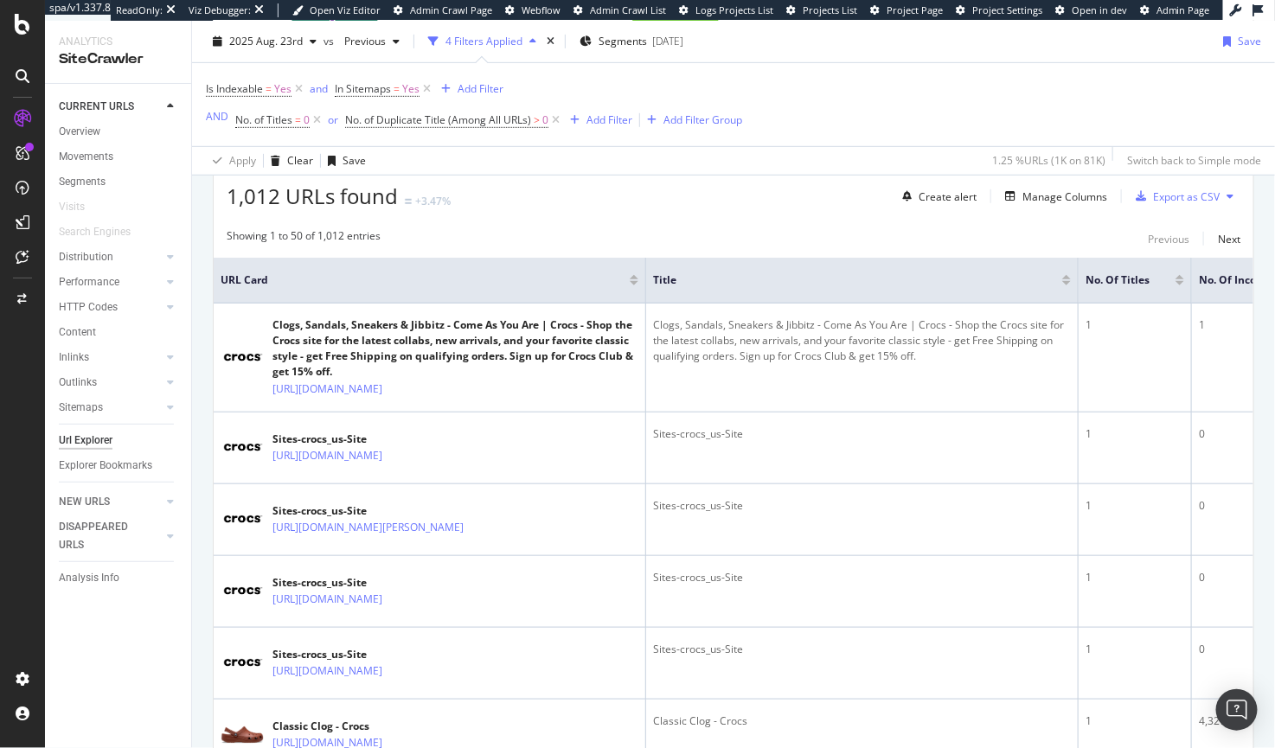
click at [1179, 282] on div at bounding box center [1180, 283] width 9 height 4
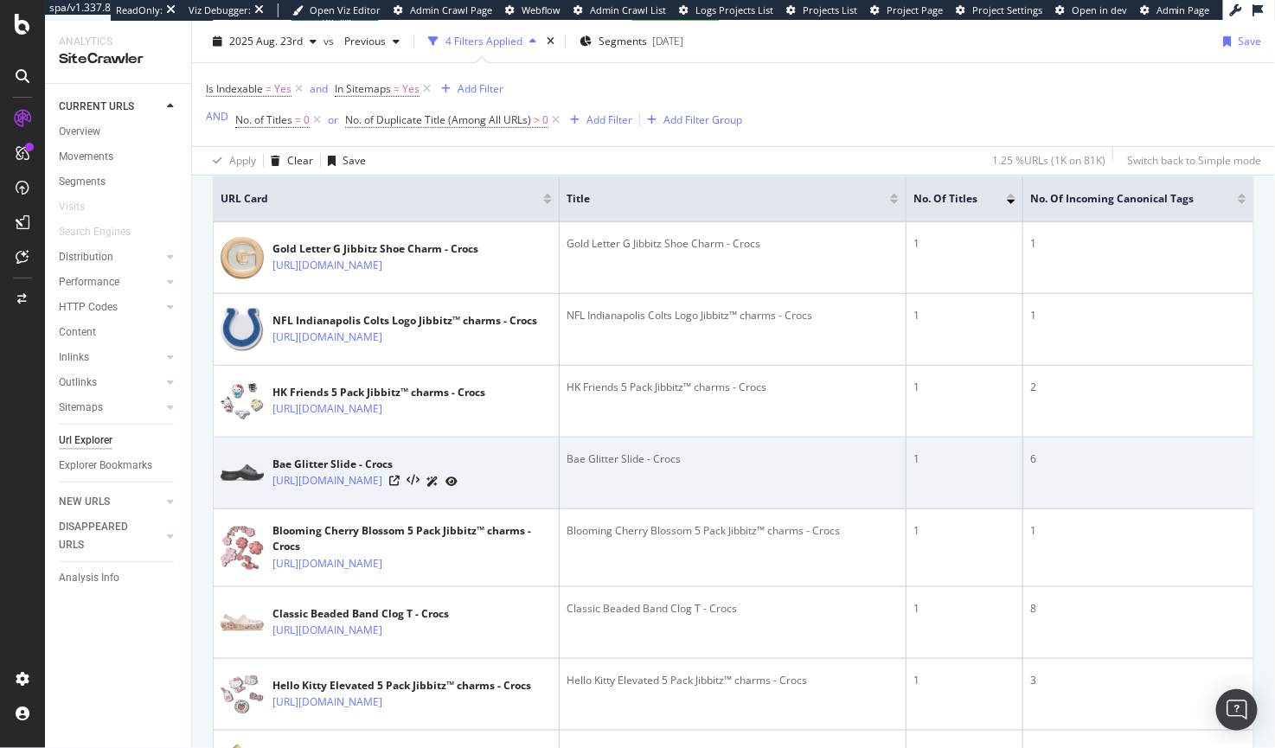
scroll to position [112, 0]
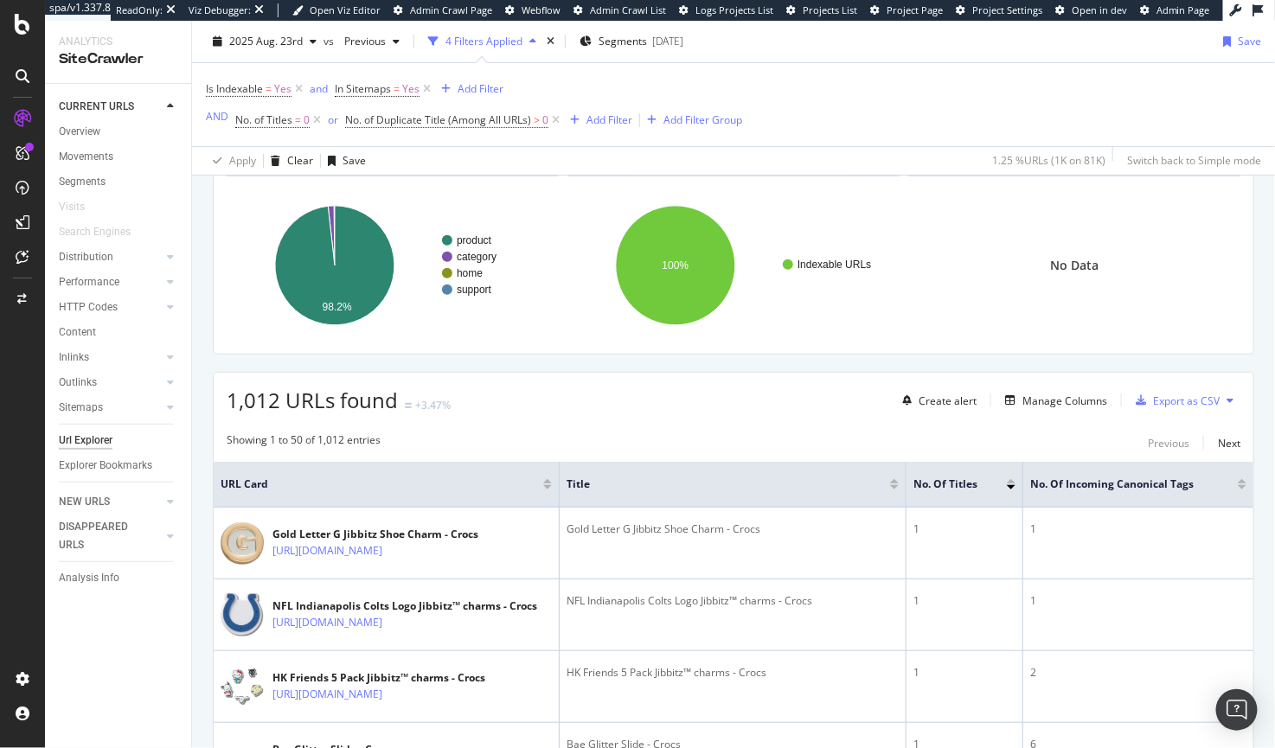
click at [1238, 485] on div at bounding box center [1242, 487] width 9 height 4
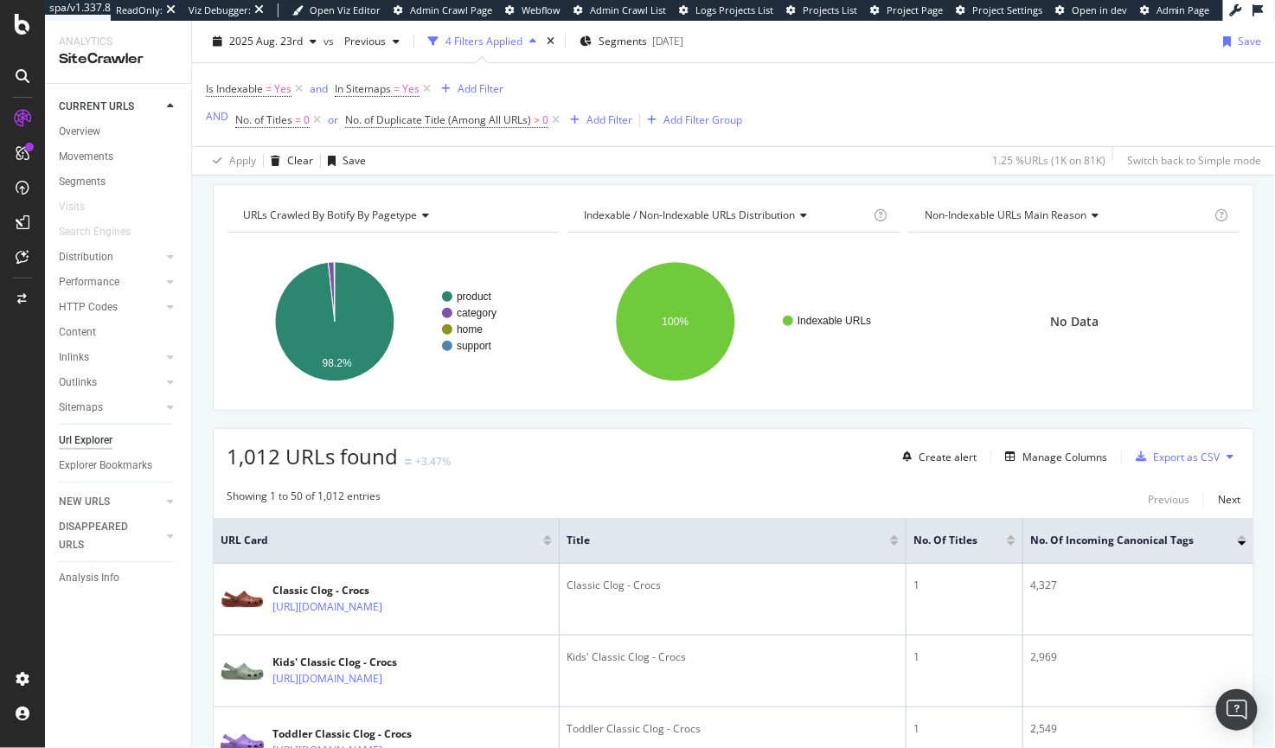
scroll to position [112, 0]
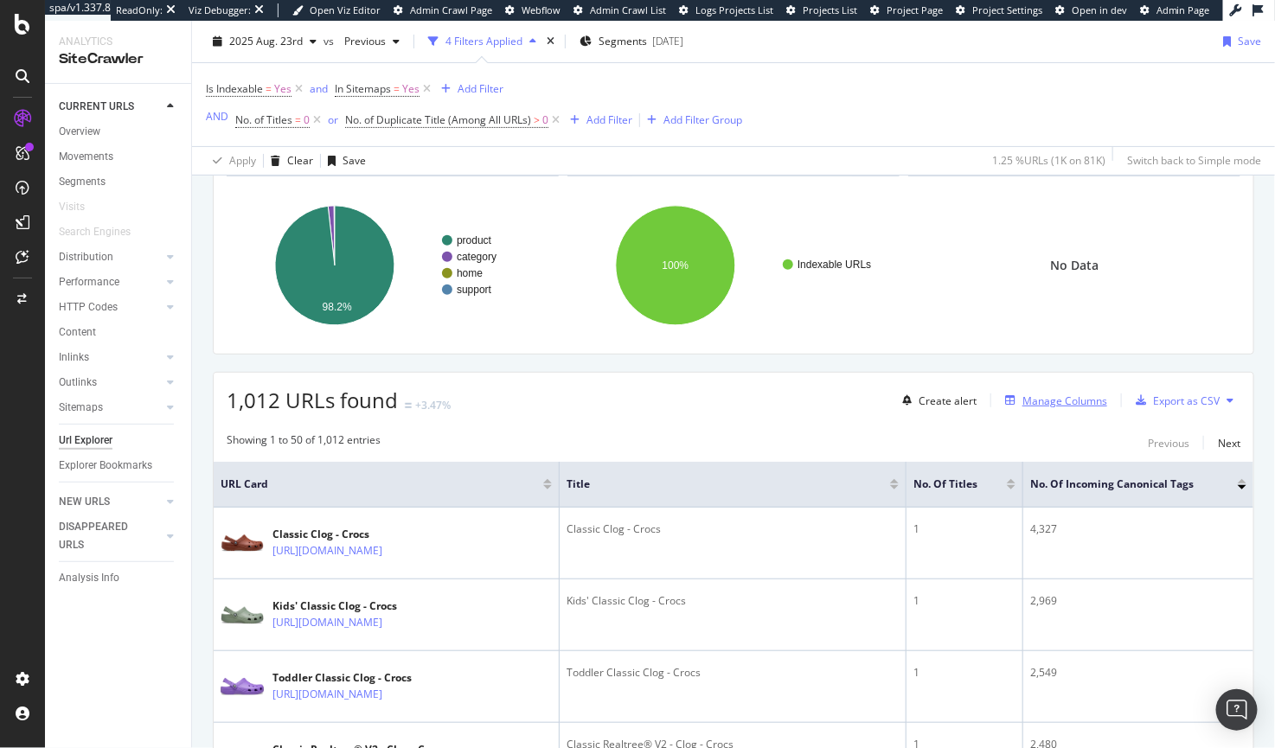
click at [1036, 401] on div "Manage Columns" at bounding box center [1065, 401] width 85 height 15
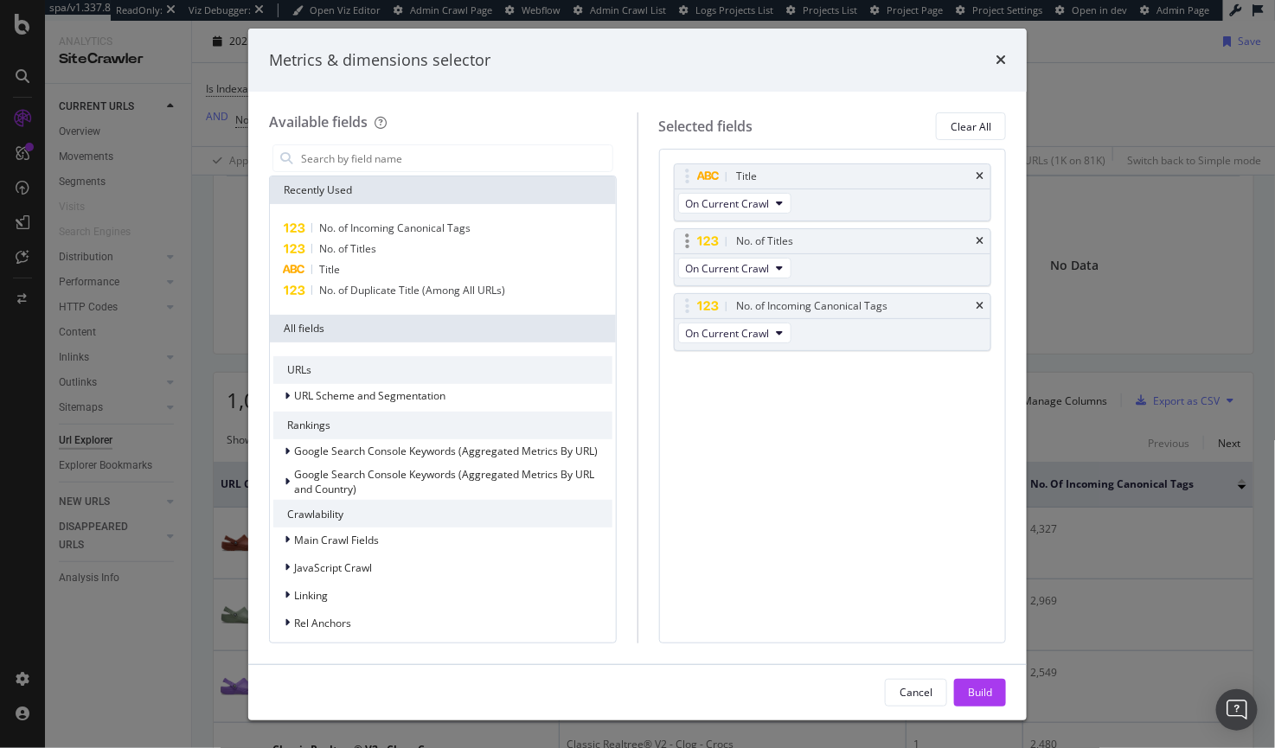
click at [985, 241] on div "No. of Titles" at bounding box center [833, 241] width 317 height 24
click at [978, 235] on div "No. of Titles" at bounding box center [833, 241] width 317 height 24
click at [980, 241] on icon "times" at bounding box center [980, 241] width 8 height 10
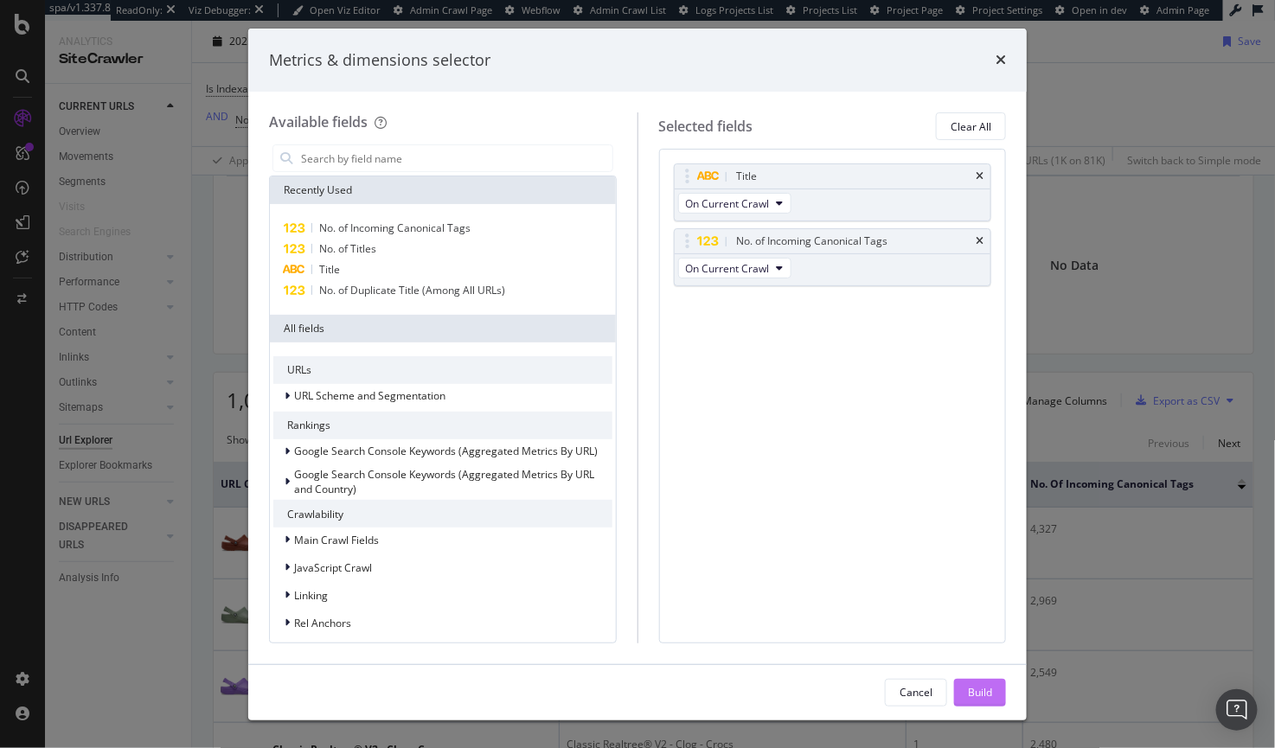
click at [987, 695] on div "Build" at bounding box center [980, 692] width 24 height 15
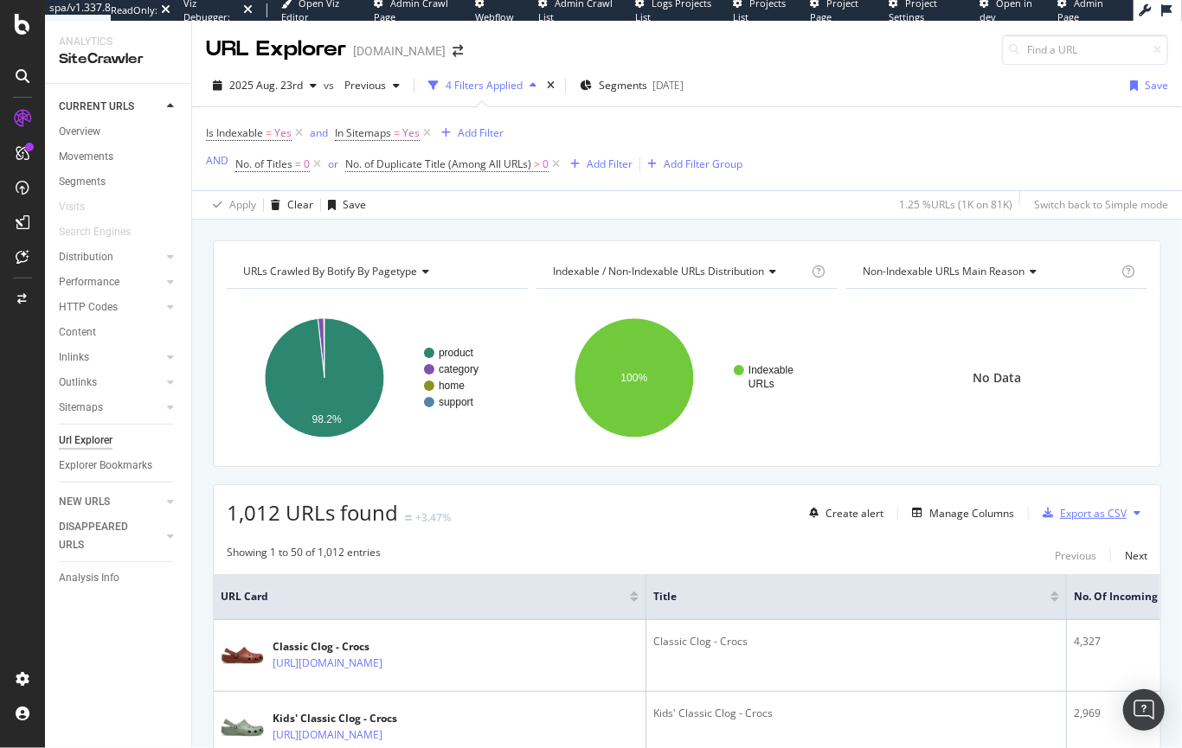
click at [1063, 516] on div "Export as CSV" at bounding box center [1093, 513] width 67 height 15
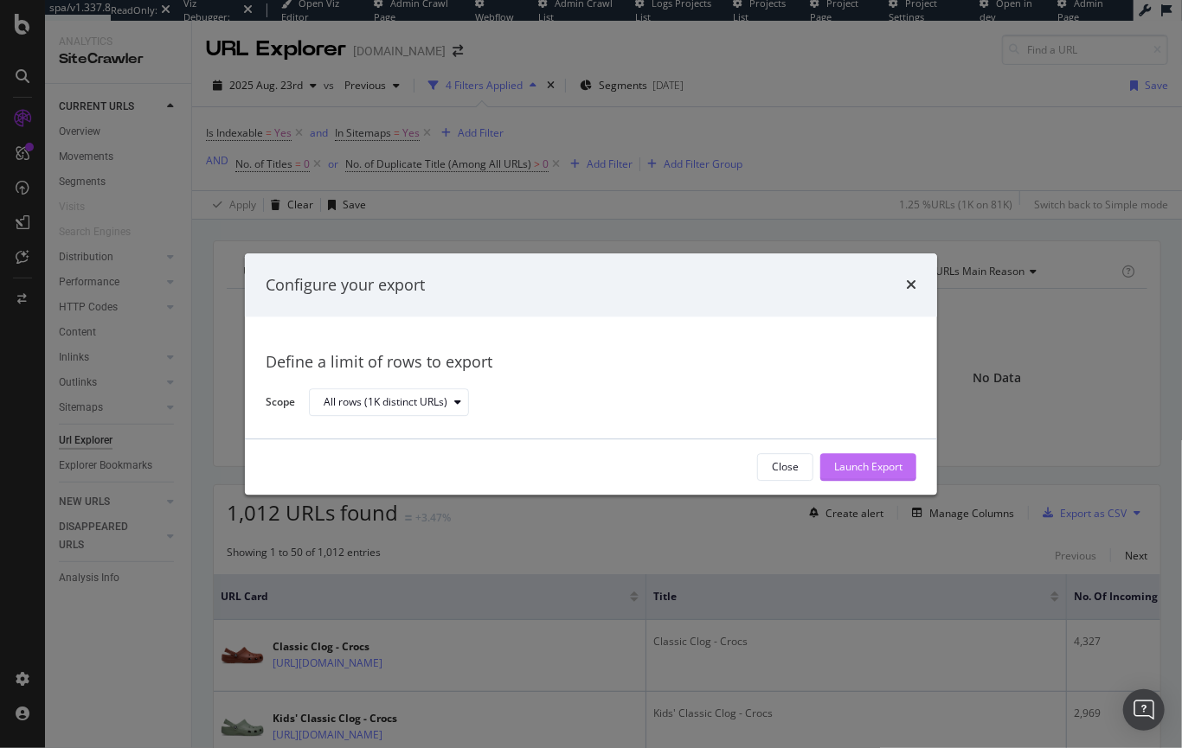
click at [845, 468] on div "Launch Export" at bounding box center [868, 467] width 68 height 15
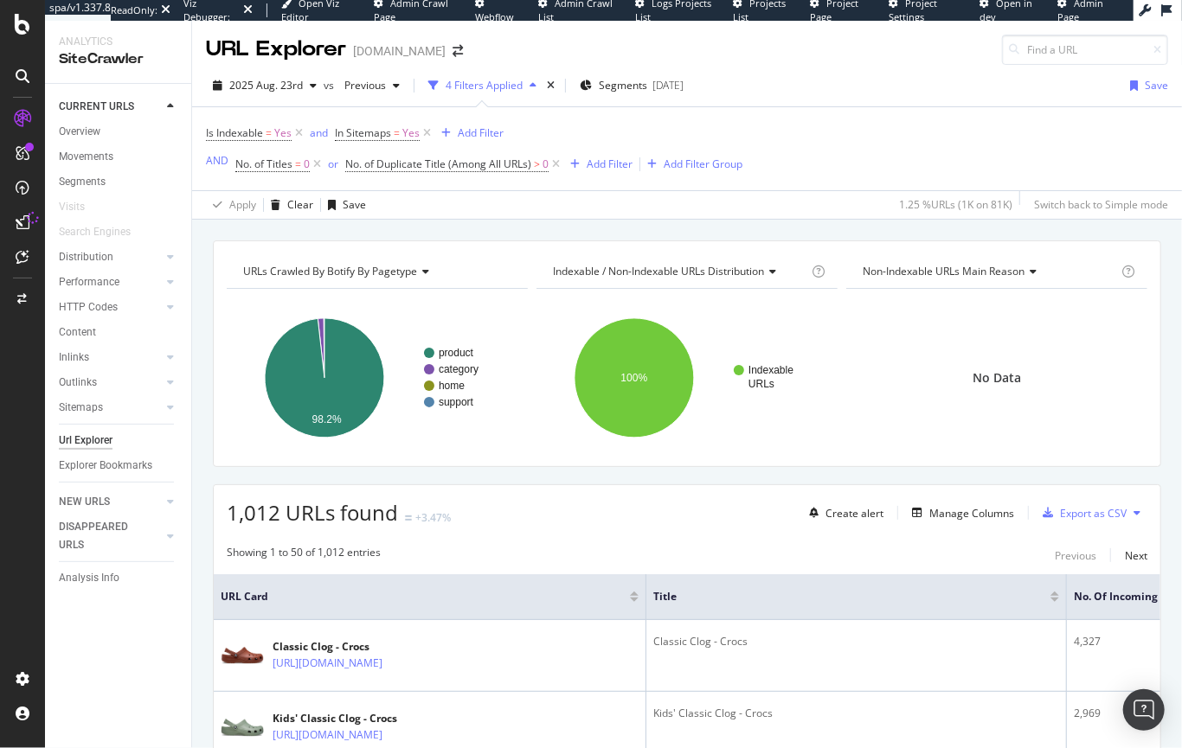
click at [27, 224] on icon at bounding box center [23, 222] width 14 height 14
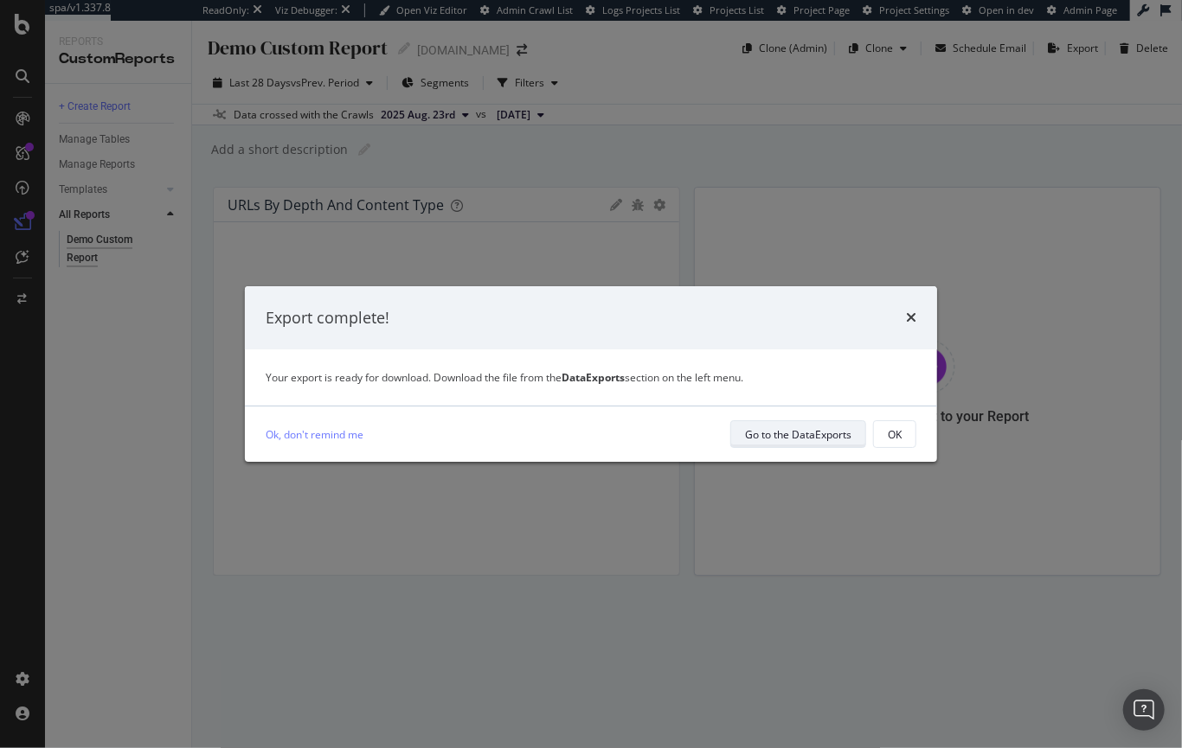
click at [780, 436] on div "Go to the DataExports" at bounding box center [798, 434] width 106 height 15
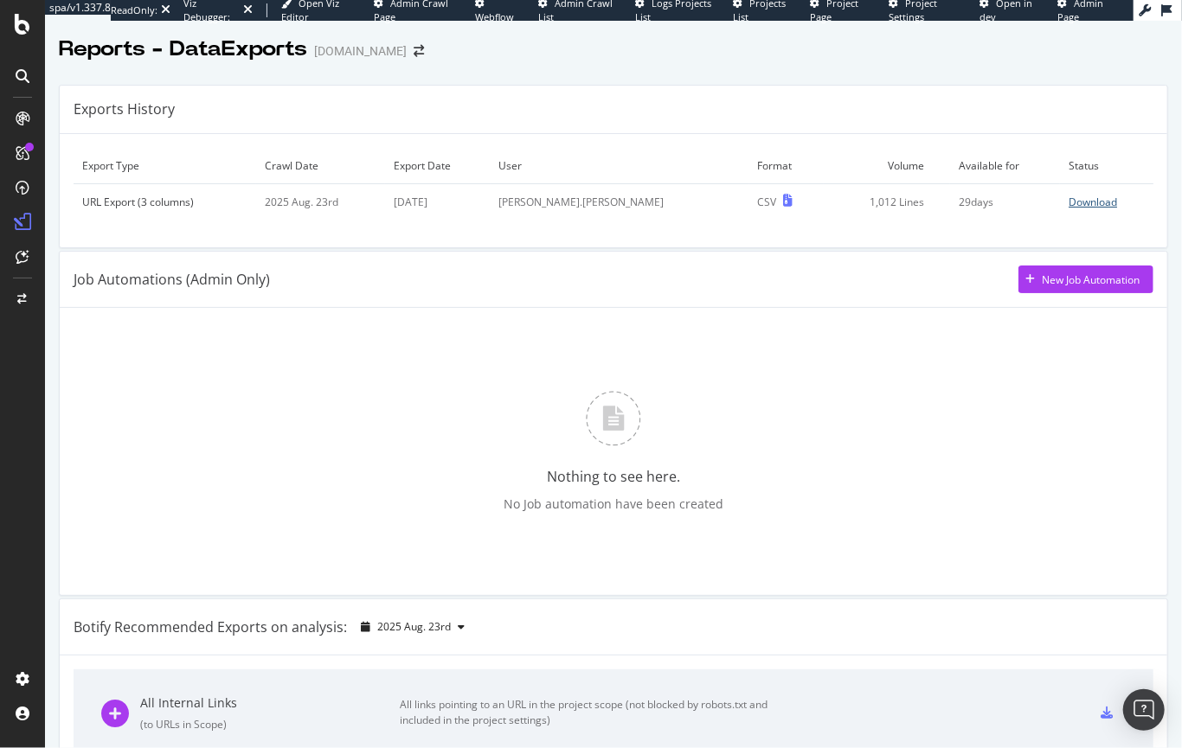
click at [1068, 199] on div "Download" at bounding box center [1092, 202] width 48 height 15
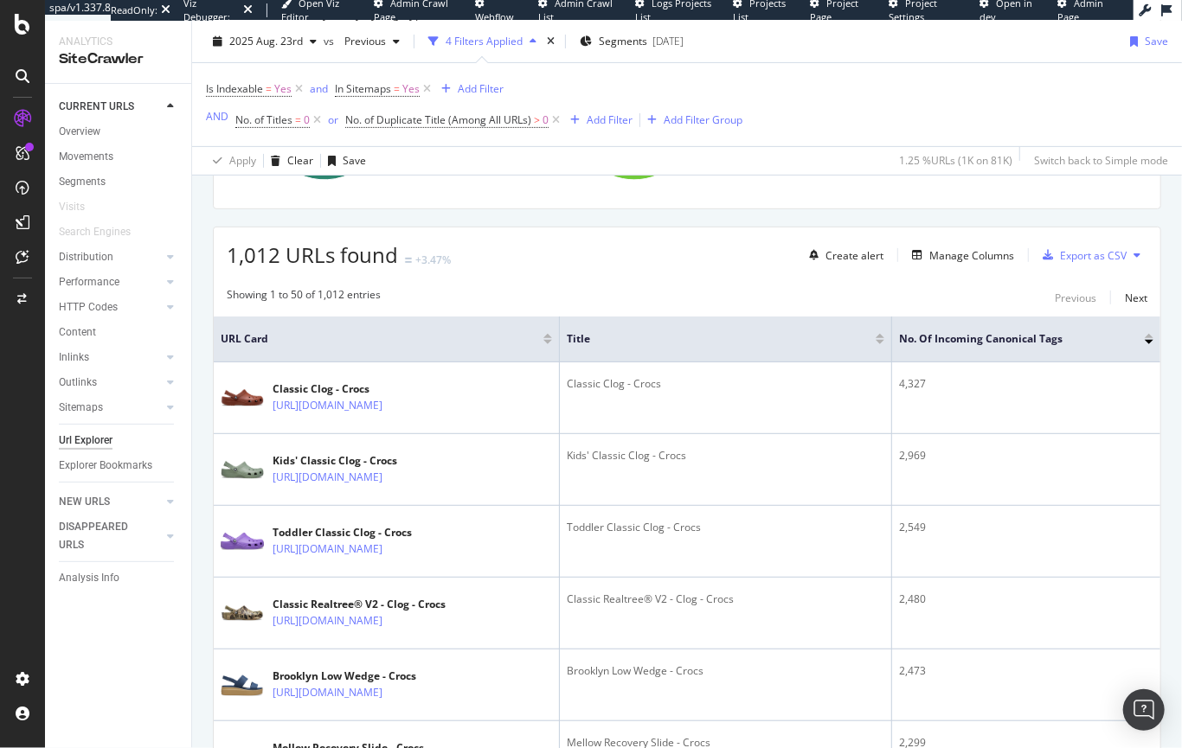
scroll to position [255, 0]
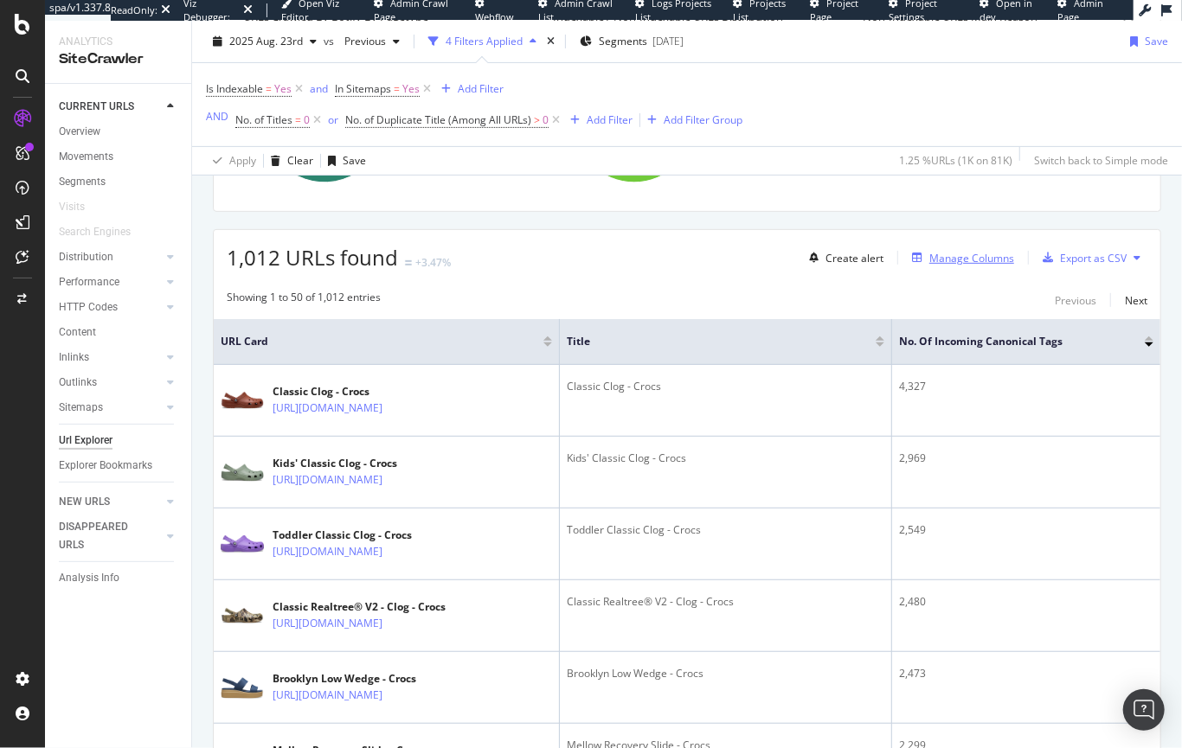
click at [951, 265] on div "Manage Columns" at bounding box center [959, 257] width 109 height 19
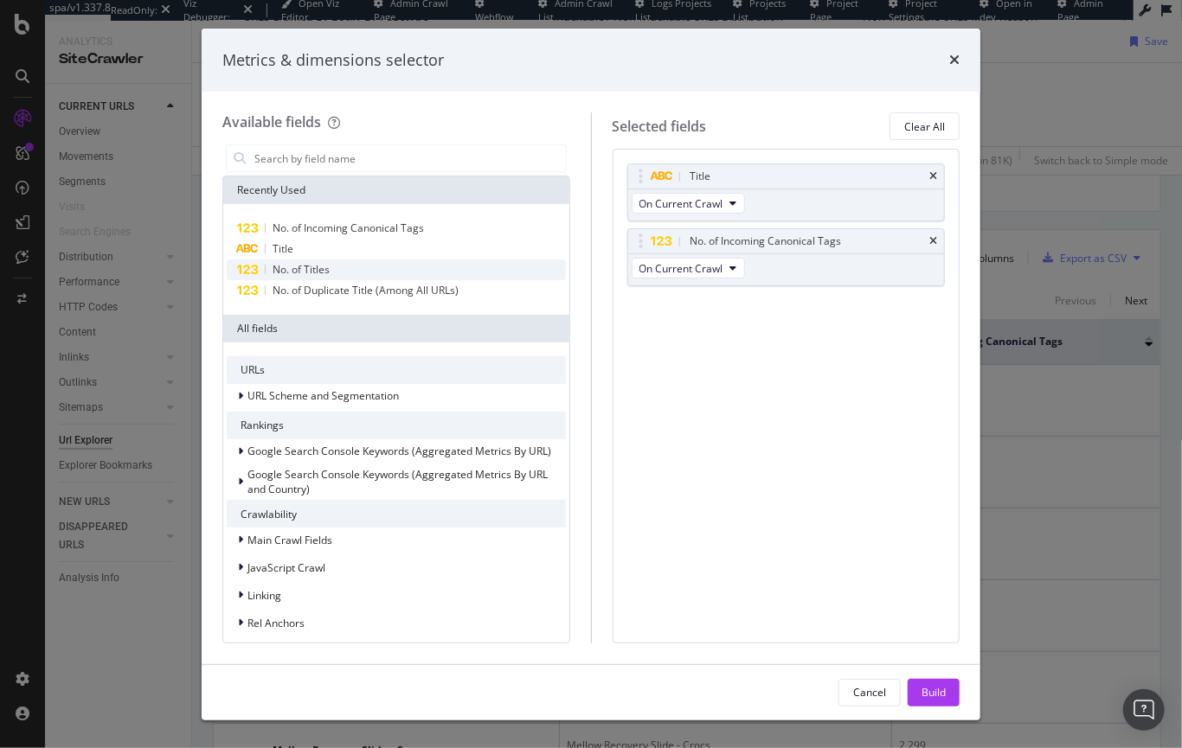
click at [318, 269] on span "No. of Titles" at bounding box center [301, 269] width 57 height 15
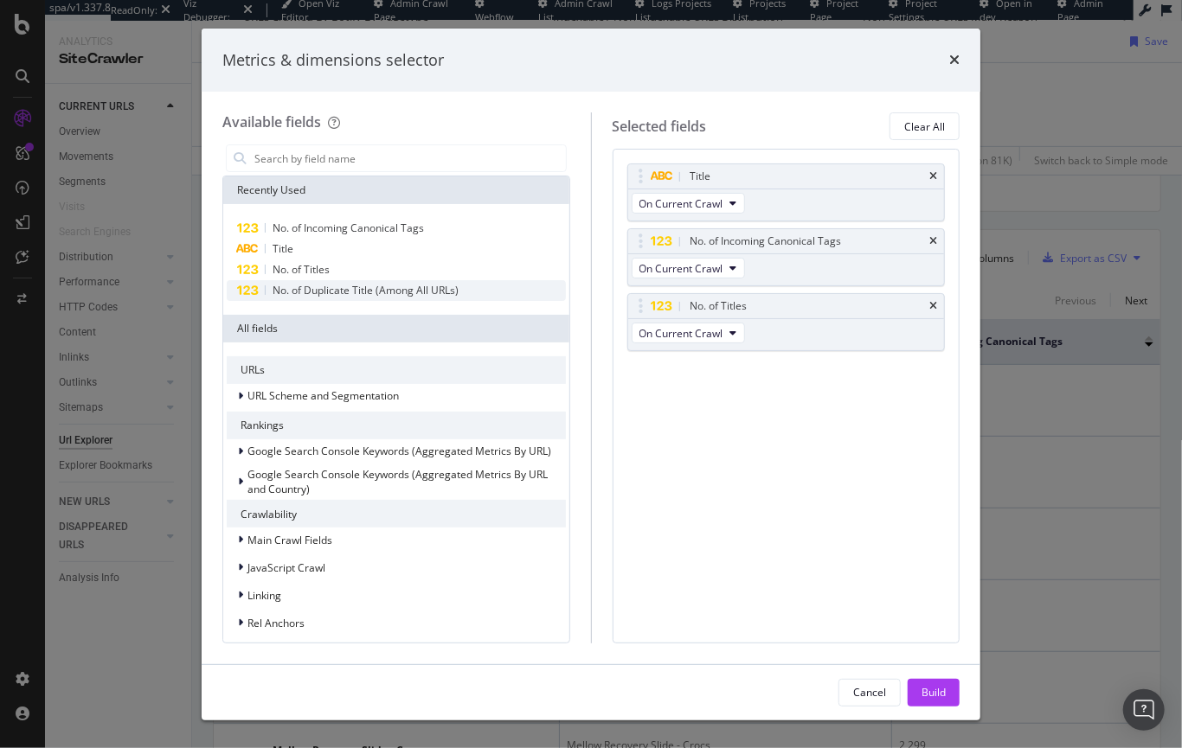
click at [314, 290] on span "No. of Duplicate Title (Among All URLs)" at bounding box center [366, 290] width 186 height 15
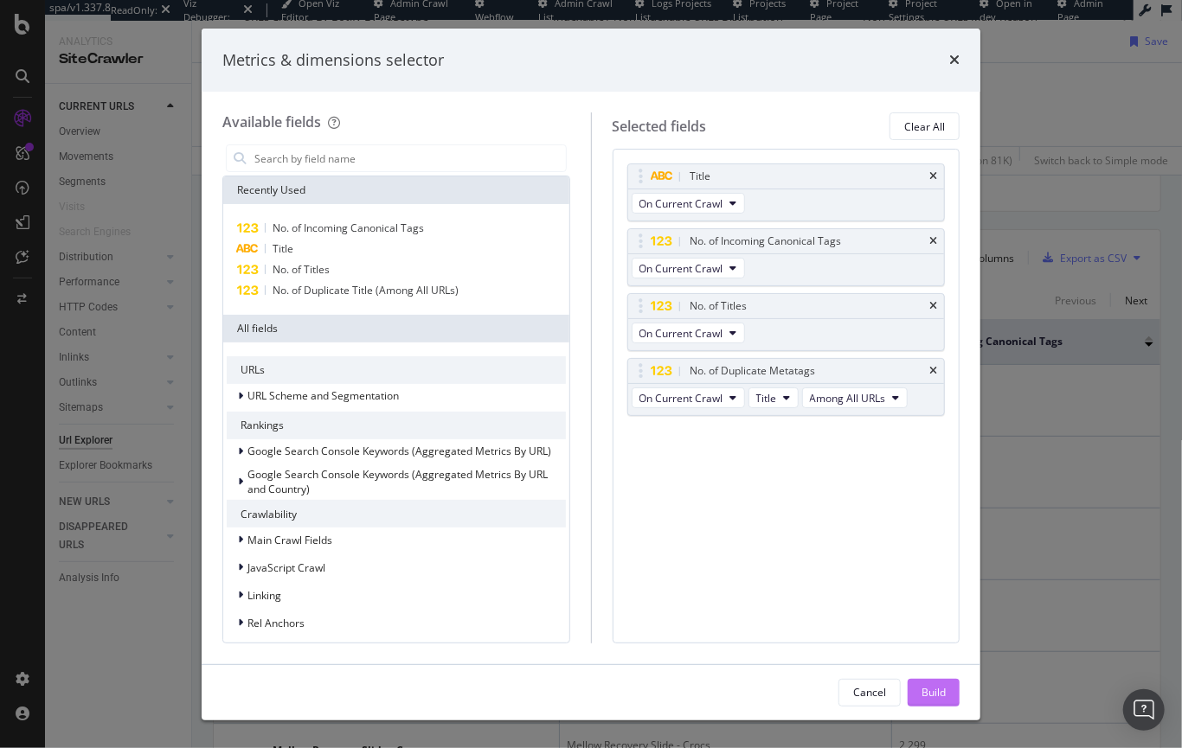
click at [945, 689] on div "Build" at bounding box center [933, 692] width 24 height 15
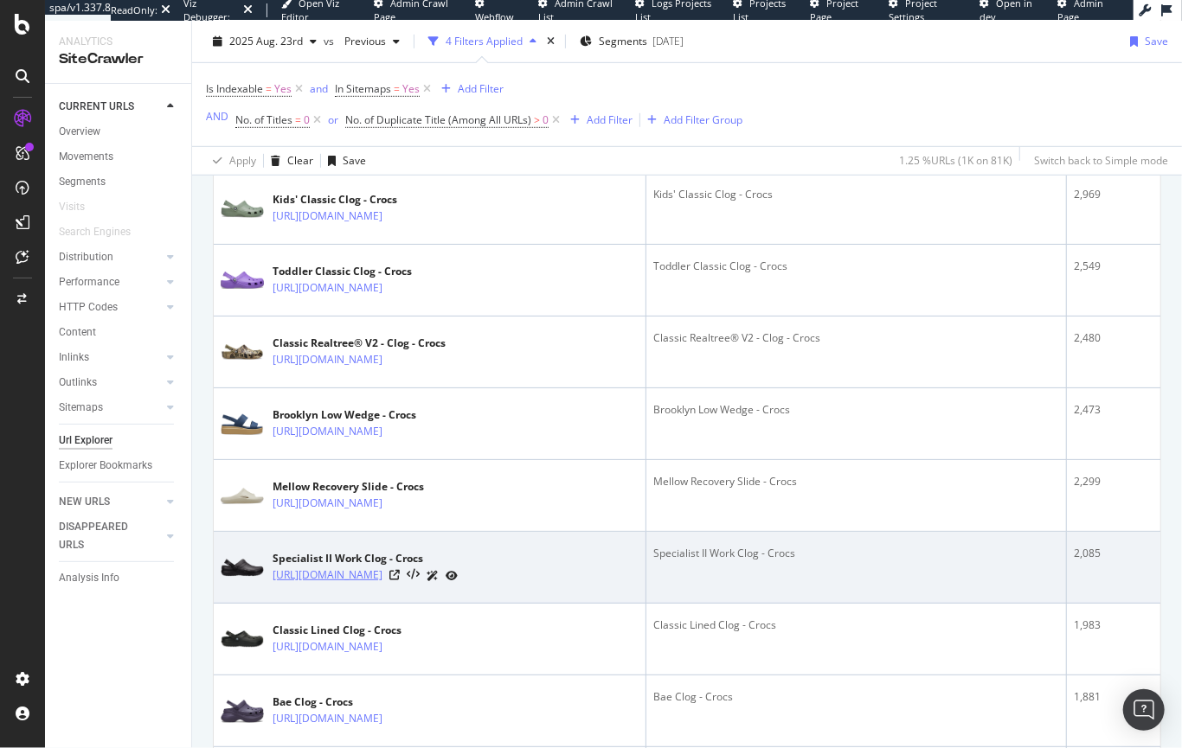
scroll to position [650, 0]
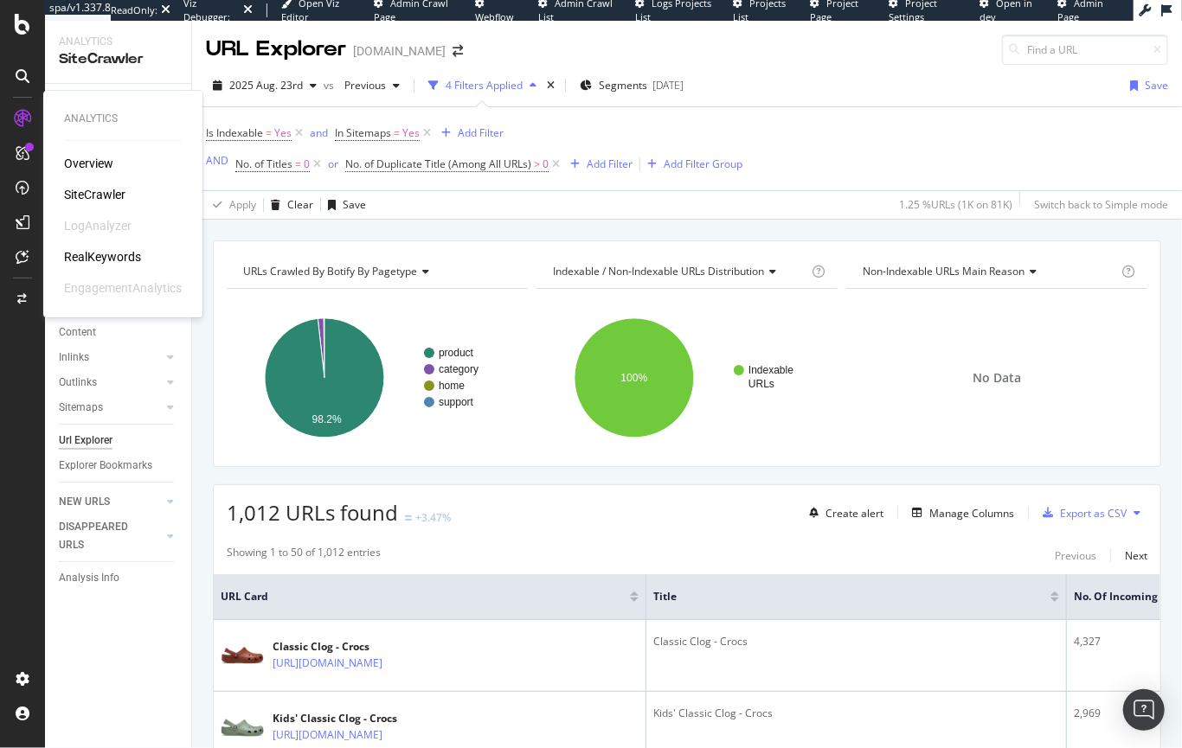
click at [100, 249] on div "RealKeywords" at bounding box center [102, 256] width 77 height 17
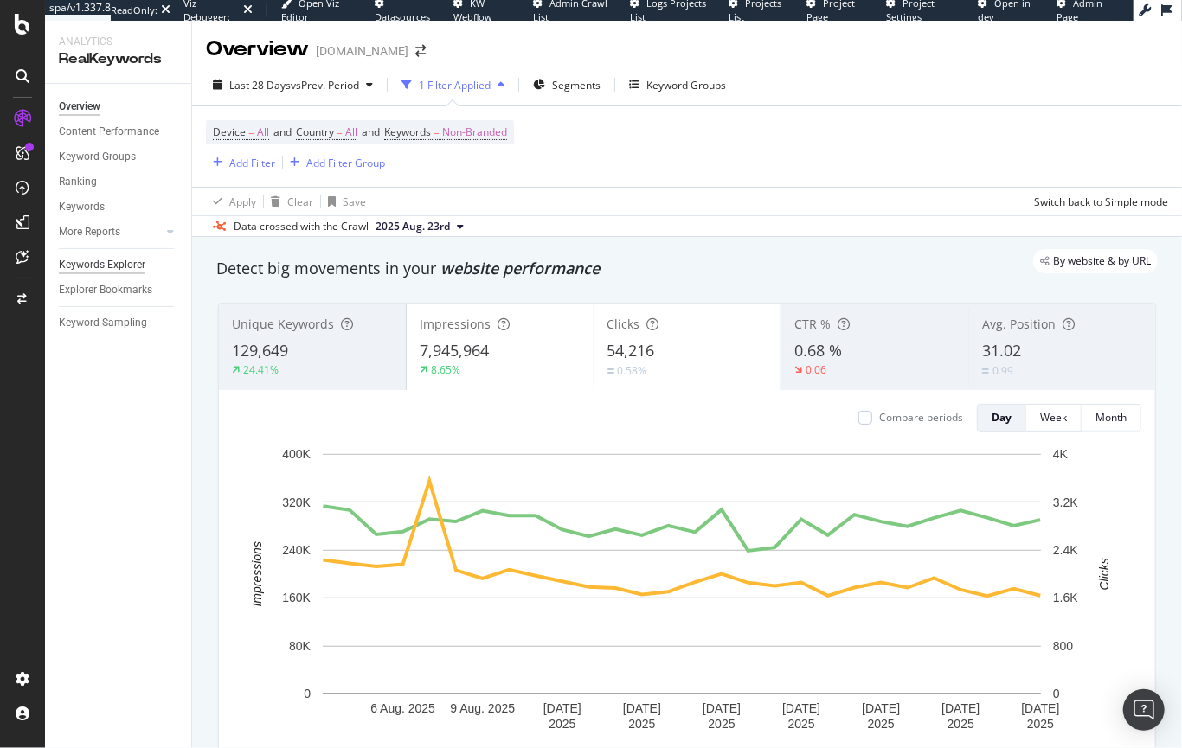
click at [102, 271] on div "Keywords Explorer" at bounding box center [102, 265] width 87 height 18
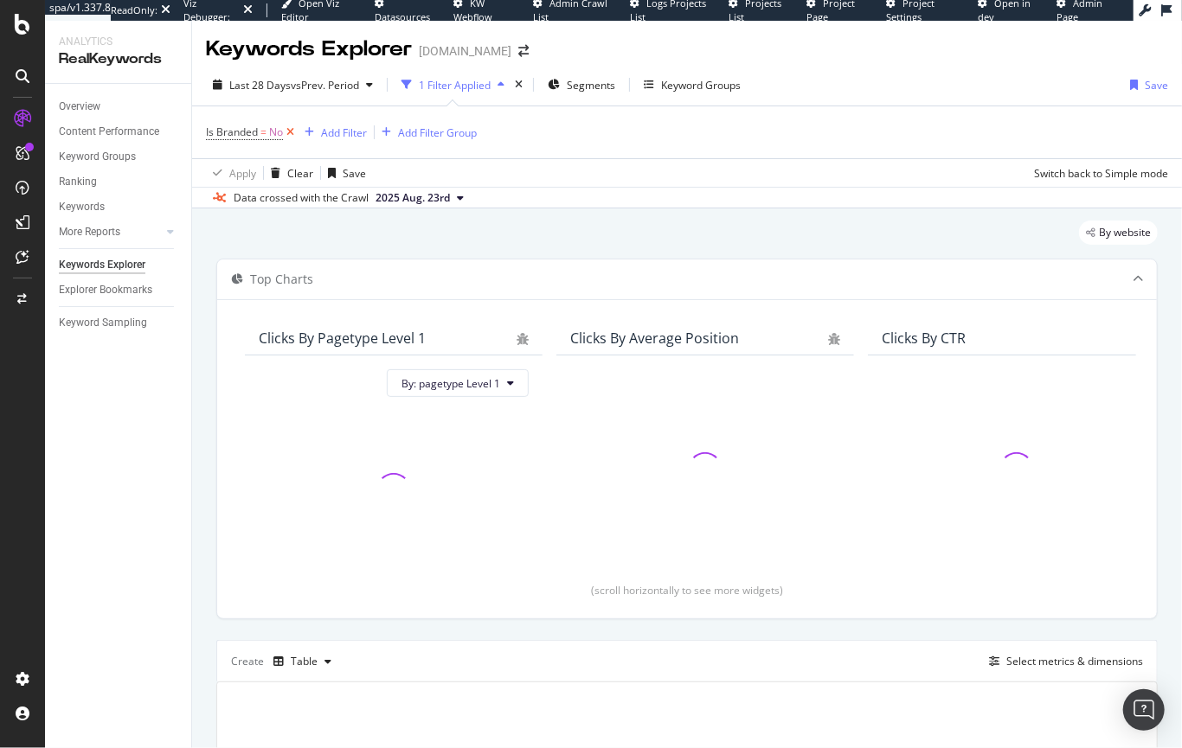
click at [285, 131] on icon at bounding box center [290, 132] width 15 height 17
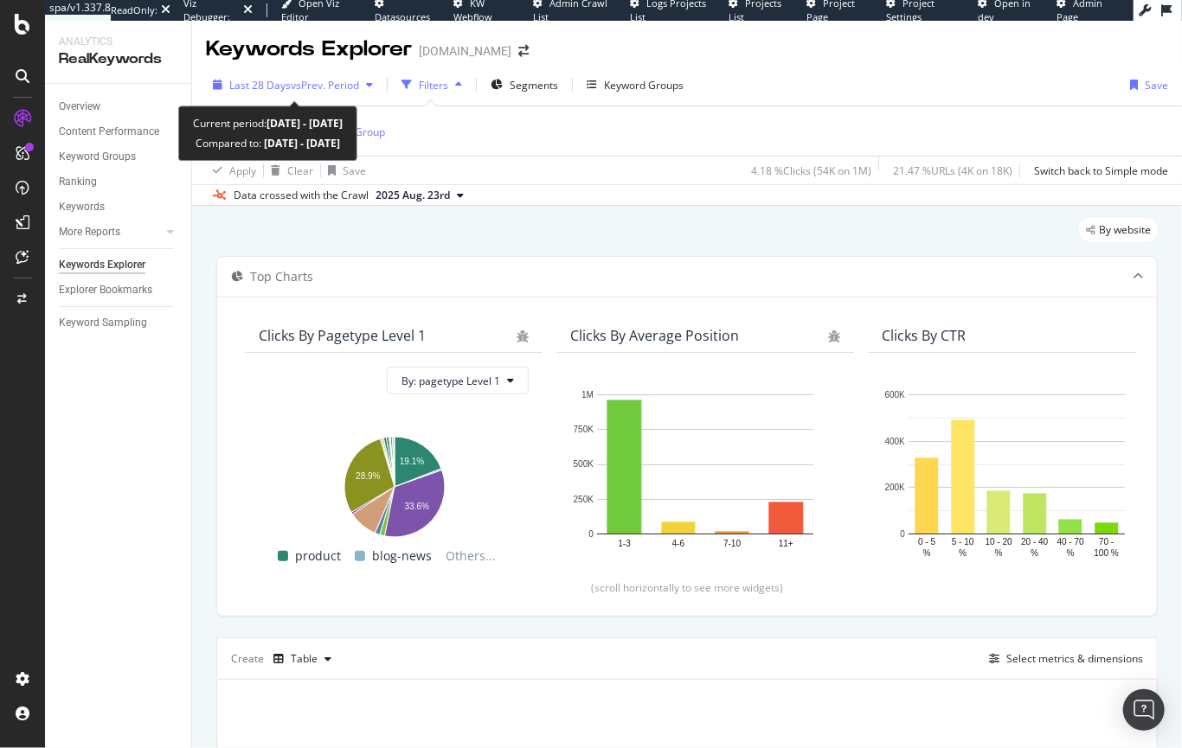
click at [355, 79] on span "vs Prev. Period" at bounding box center [325, 85] width 68 height 15
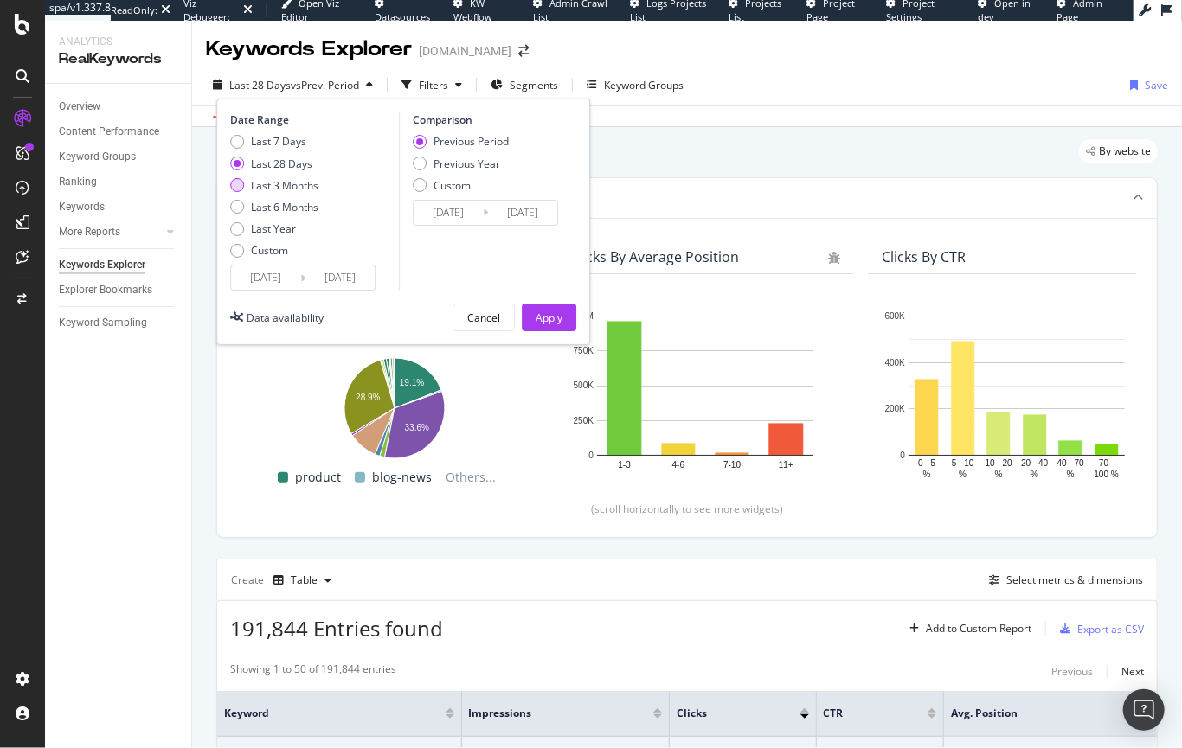
click at [238, 186] on div "Last 3 Months" at bounding box center [237, 185] width 14 height 14
type input "[DATE]"
click at [721, 143] on div "By website" at bounding box center [686, 158] width 941 height 38
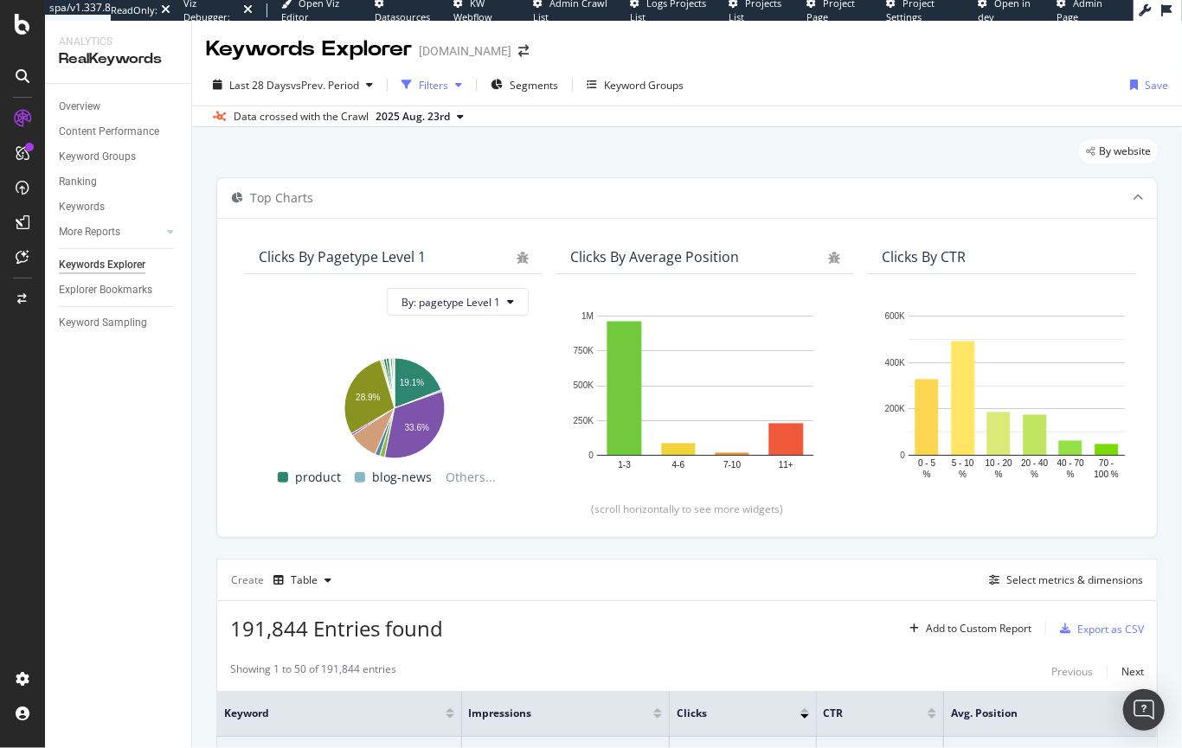
click at [438, 84] on div "Filters" at bounding box center [433, 85] width 29 height 15
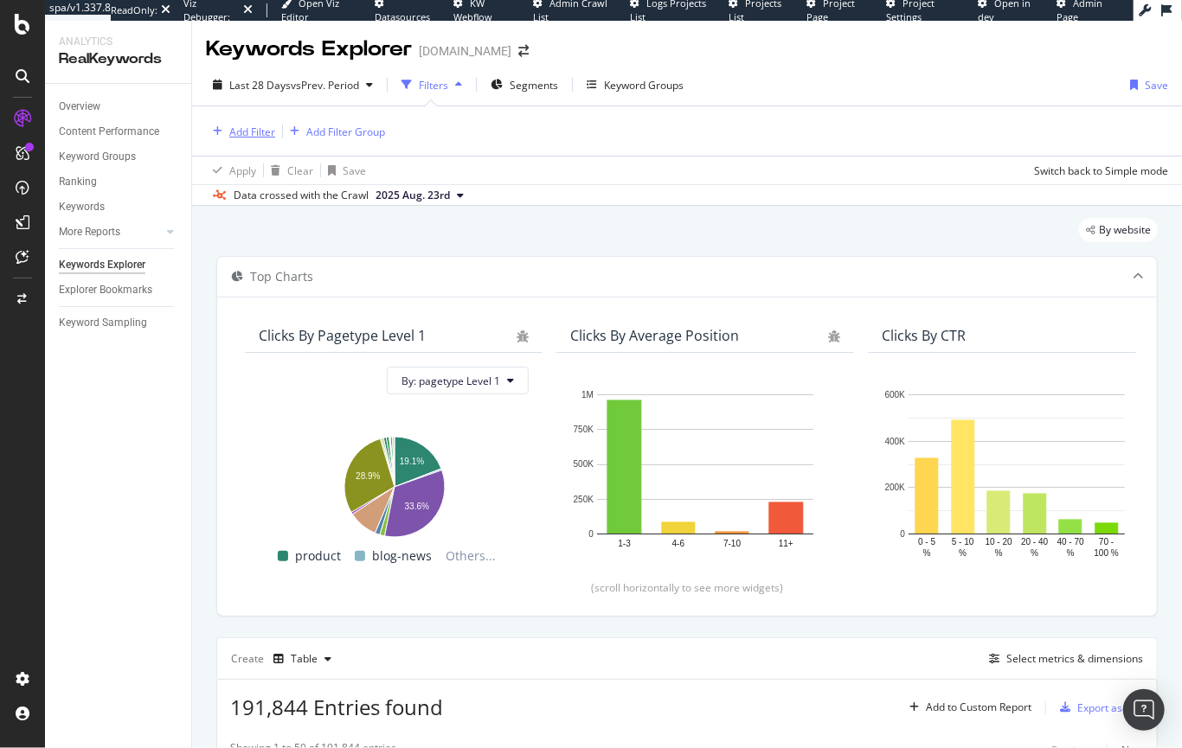
click at [258, 132] on div "Add Filter" at bounding box center [252, 132] width 46 height 15
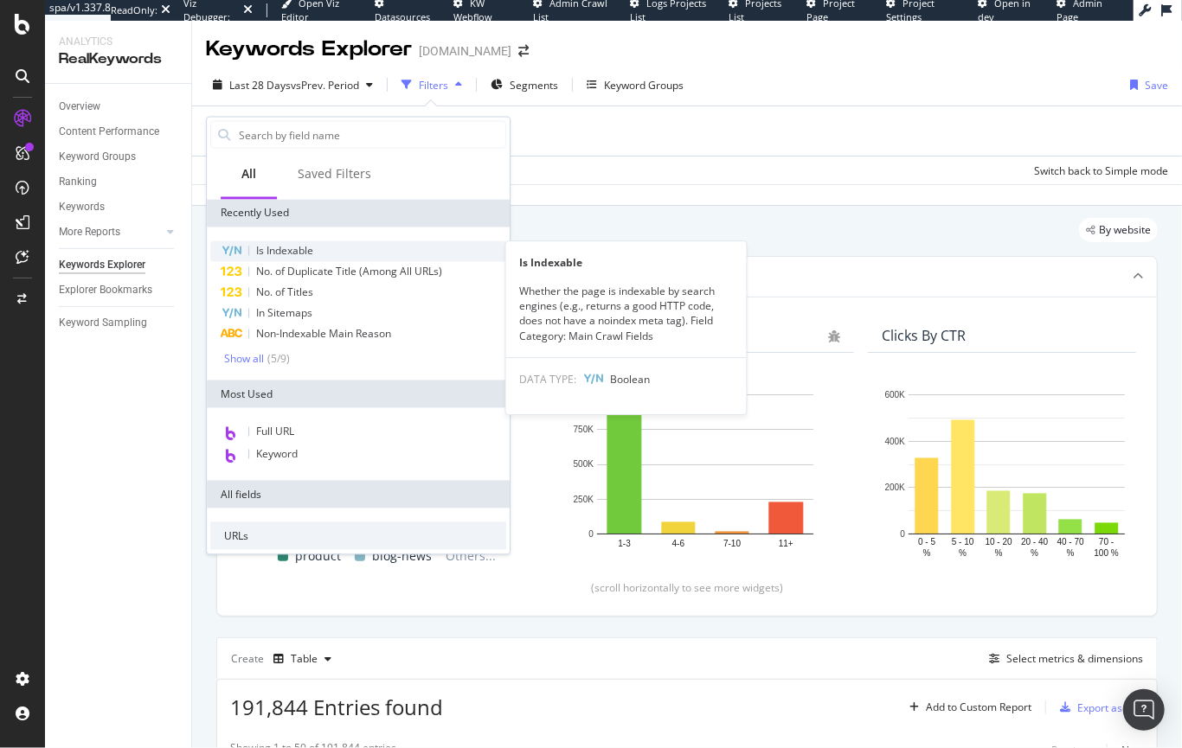
click at [329, 249] on div "Is Indexable" at bounding box center [358, 251] width 296 height 21
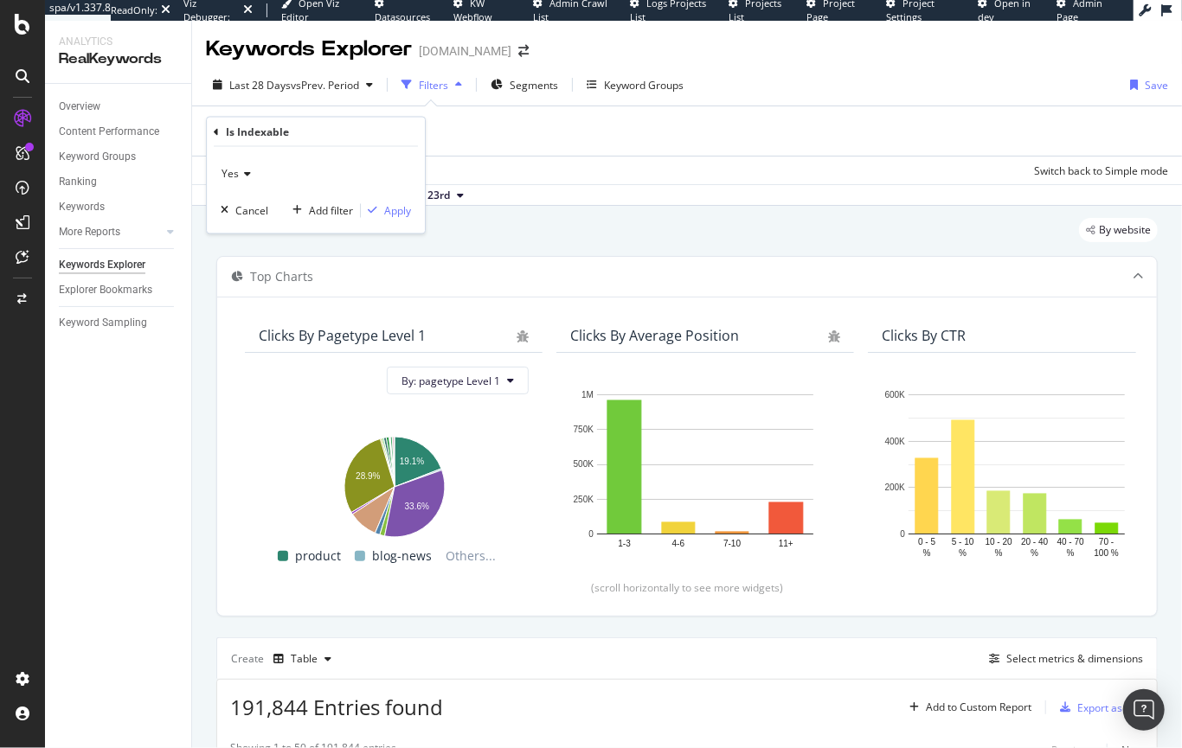
click at [239, 171] on icon at bounding box center [245, 175] width 12 height 10
click at [235, 234] on span "No" at bounding box center [236, 232] width 14 height 15
click at [400, 213] on div "Apply" at bounding box center [397, 210] width 27 height 15
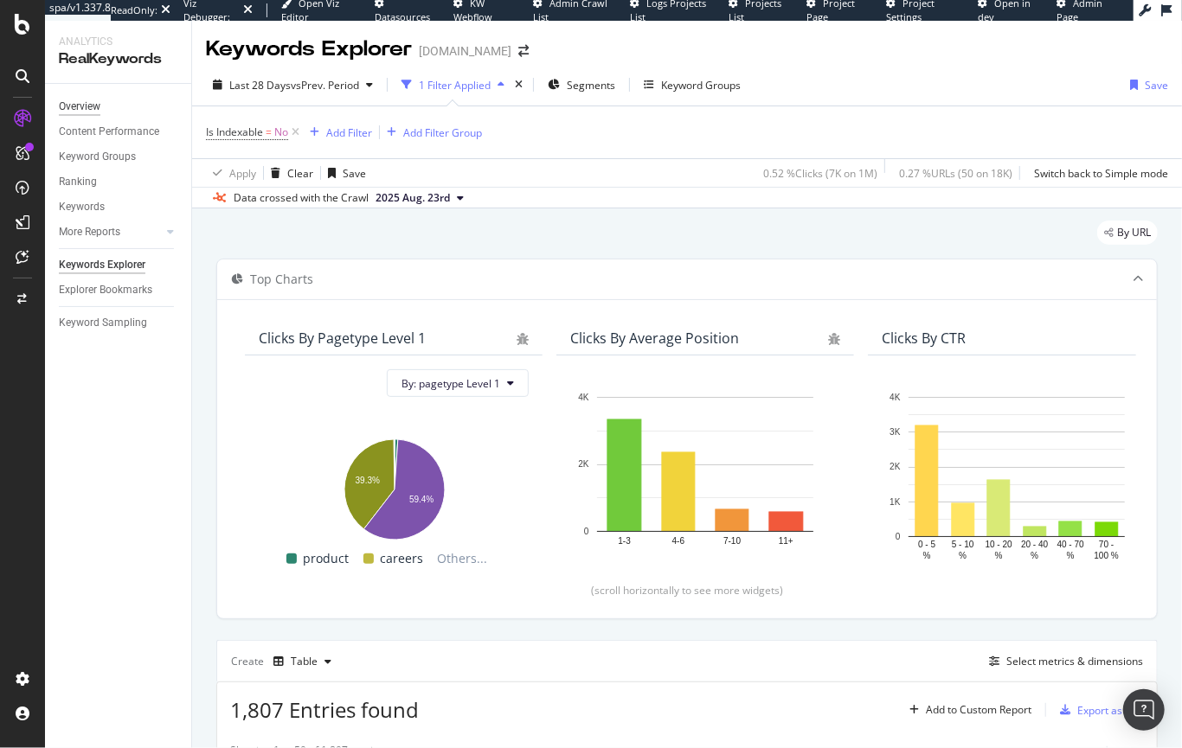
click at [79, 102] on div "Overview" at bounding box center [80, 107] width 42 height 18
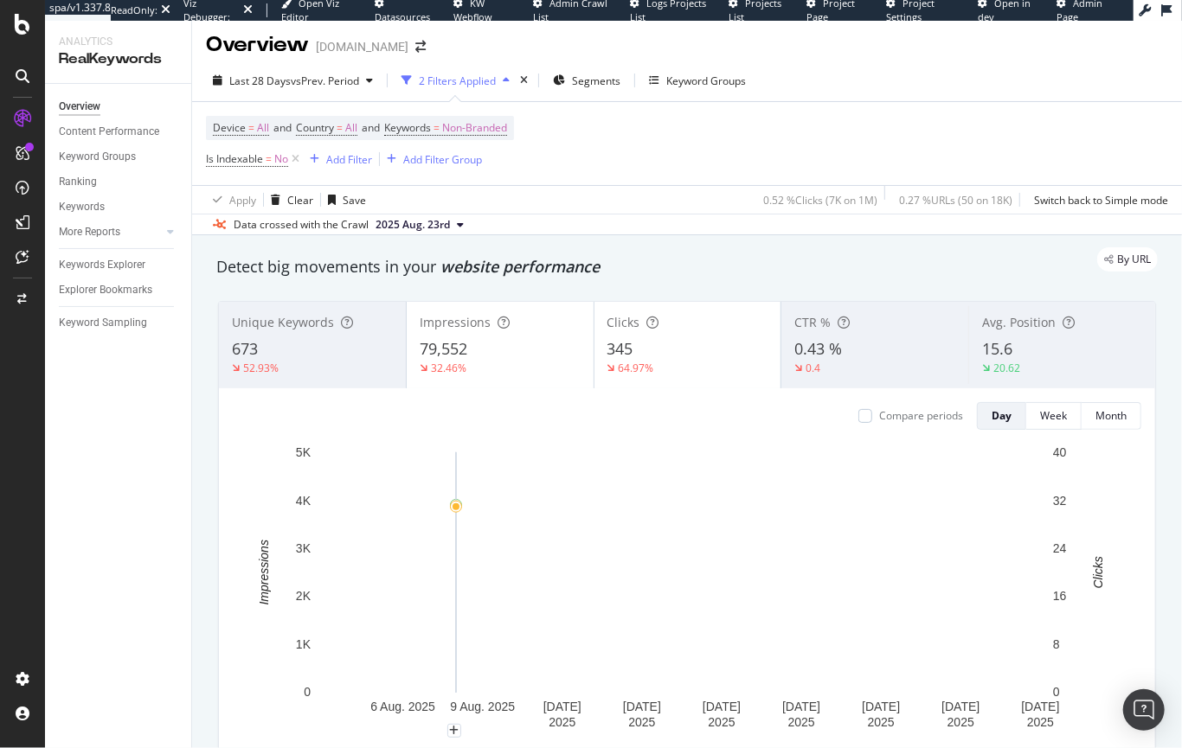
scroll to position [6, 0]
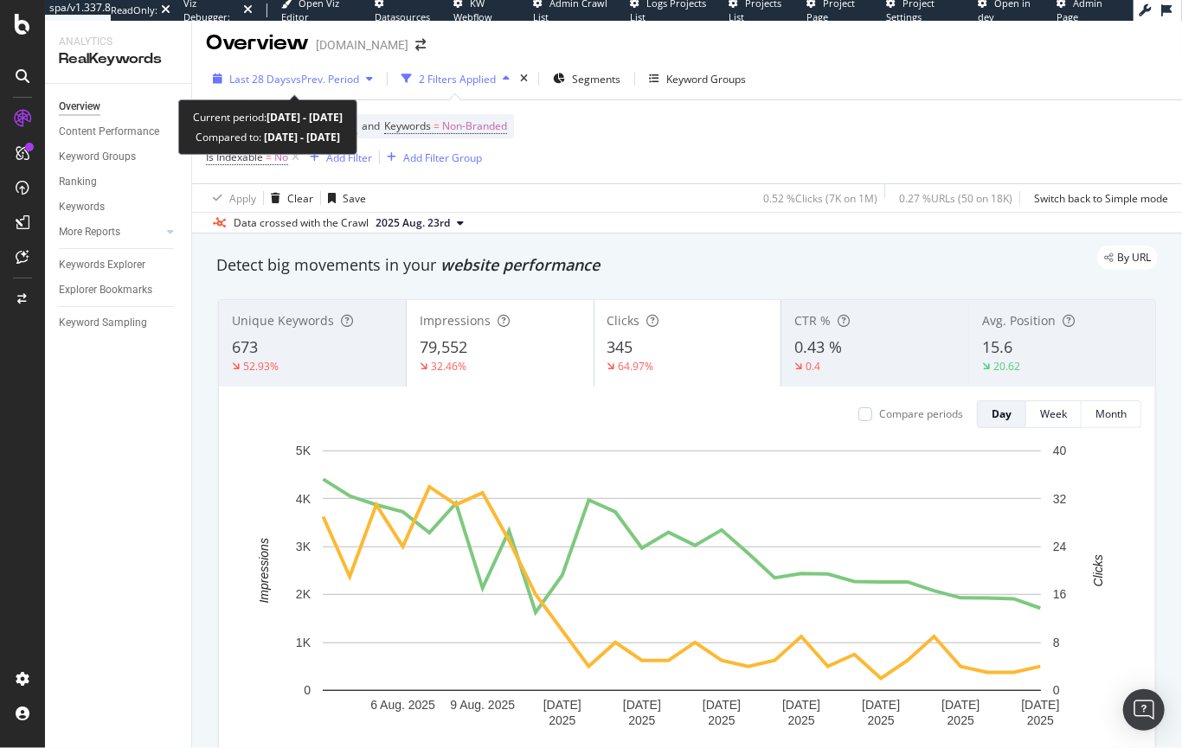
click at [328, 75] on span "vs Prev. Period" at bounding box center [325, 79] width 68 height 15
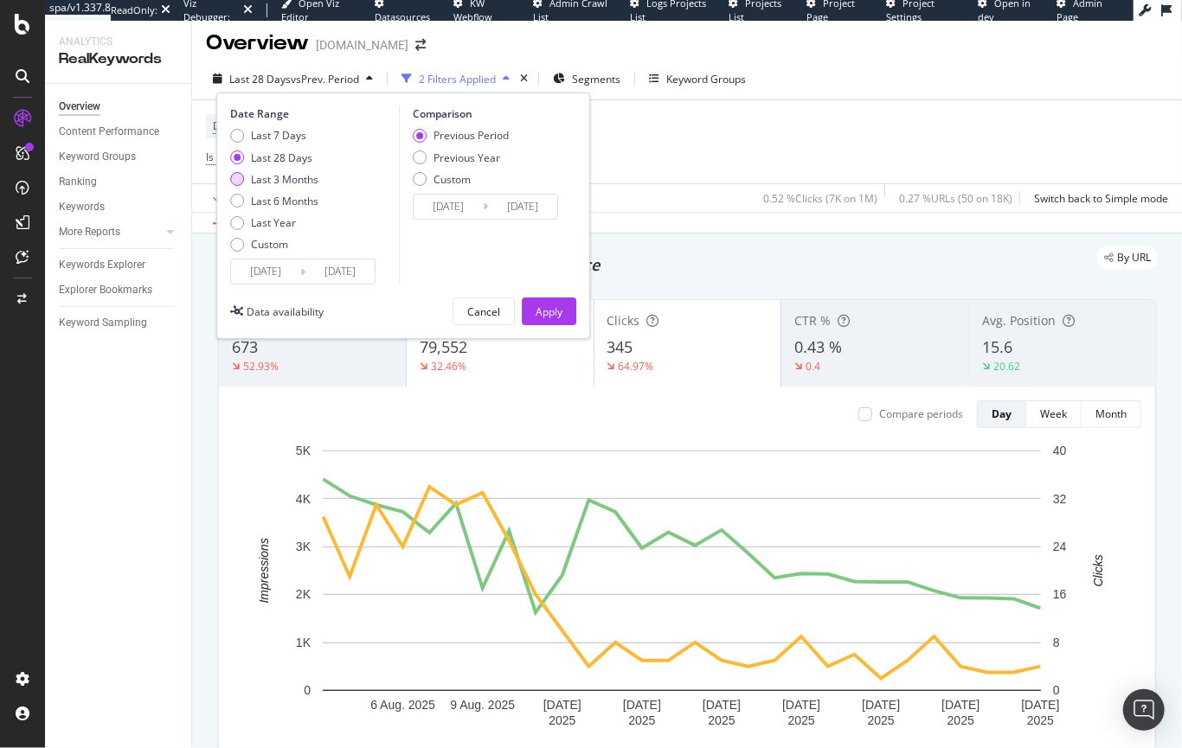
click at [242, 181] on div "Last 3 Months" at bounding box center [237, 179] width 14 height 14
type input "[DATE]"
click at [418, 162] on div "Previous Year" at bounding box center [420, 158] width 14 height 14
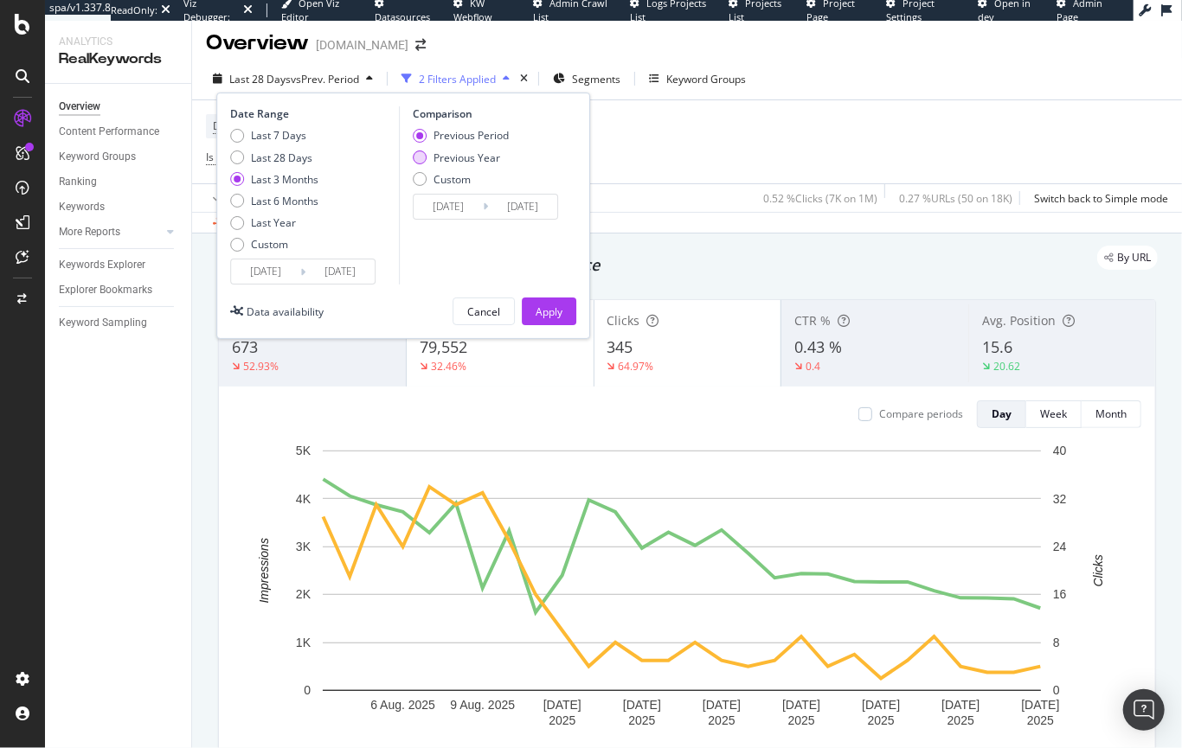
type input "[DATE]"
click at [555, 313] on div "Apply" at bounding box center [549, 312] width 27 height 15
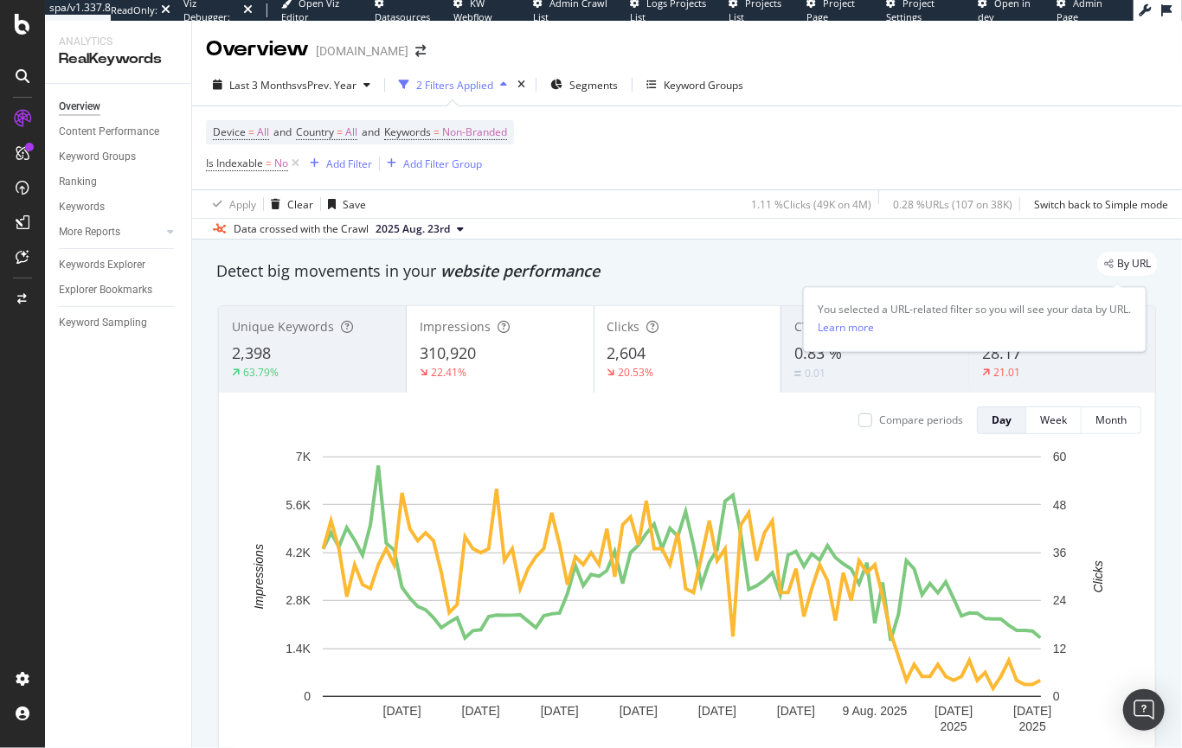
click at [1117, 268] on span "By URL" at bounding box center [1134, 264] width 34 height 10
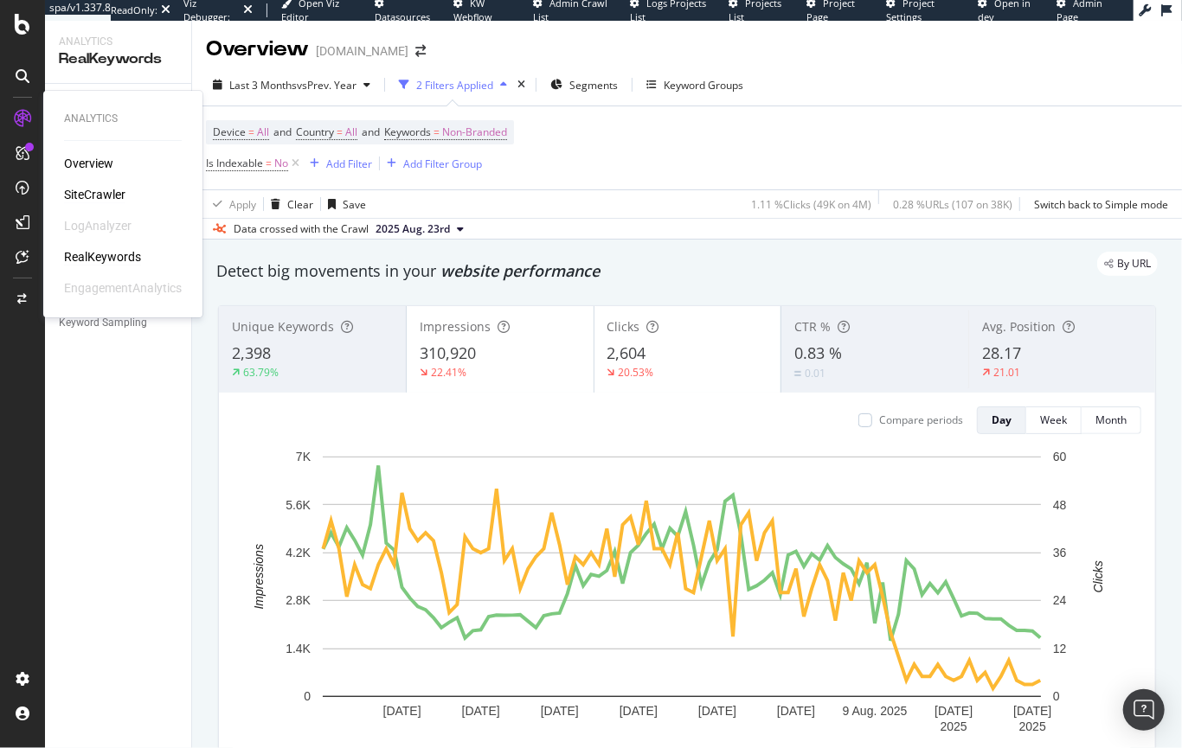
click at [87, 191] on div "SiteCrawler" at bounding box center [94, 194] width 61 height 17
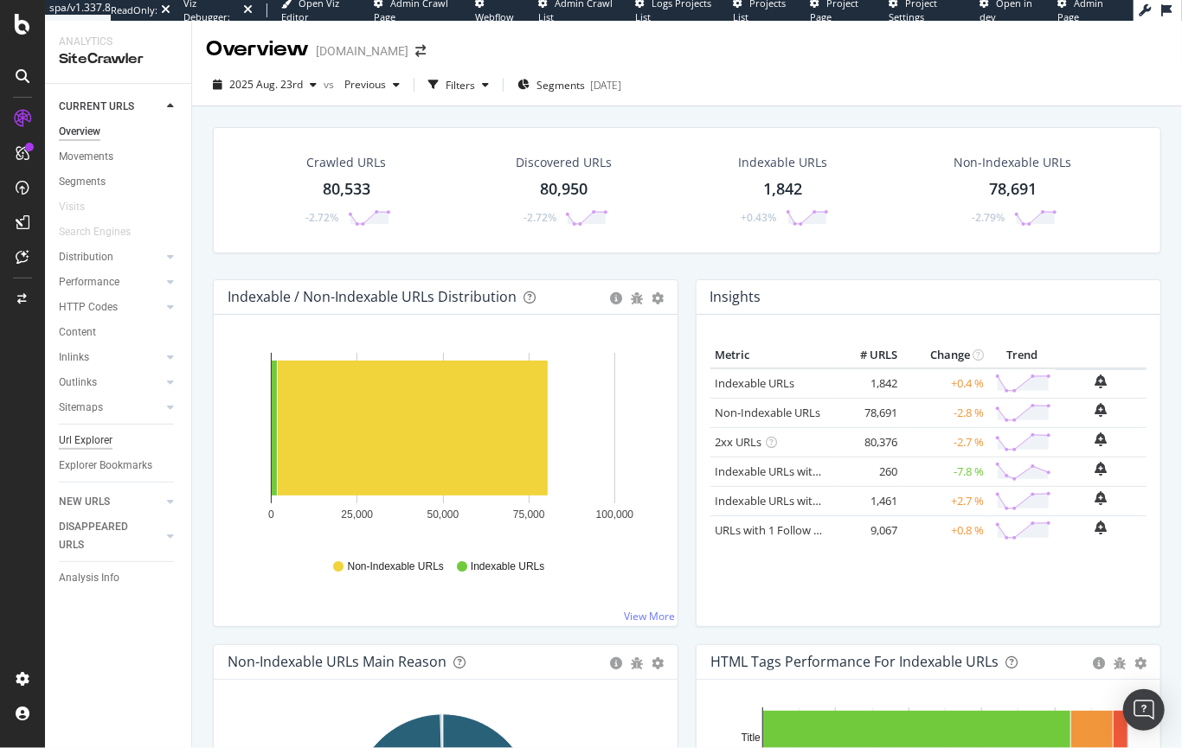
click at [79, 446] on div "Url Explorer" at bounding box center [86, 441] width 54 height 18
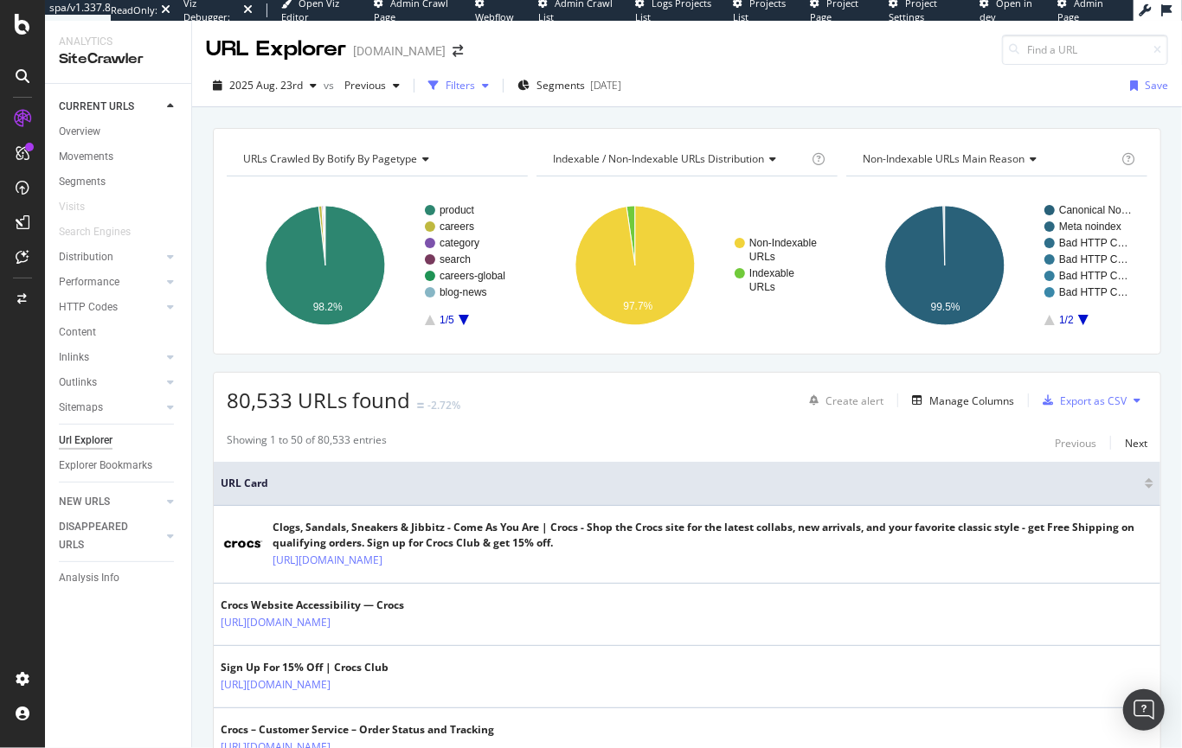
click at [464, 90] on div "Filters" at bounding box center [460, 85] width 29 height 15
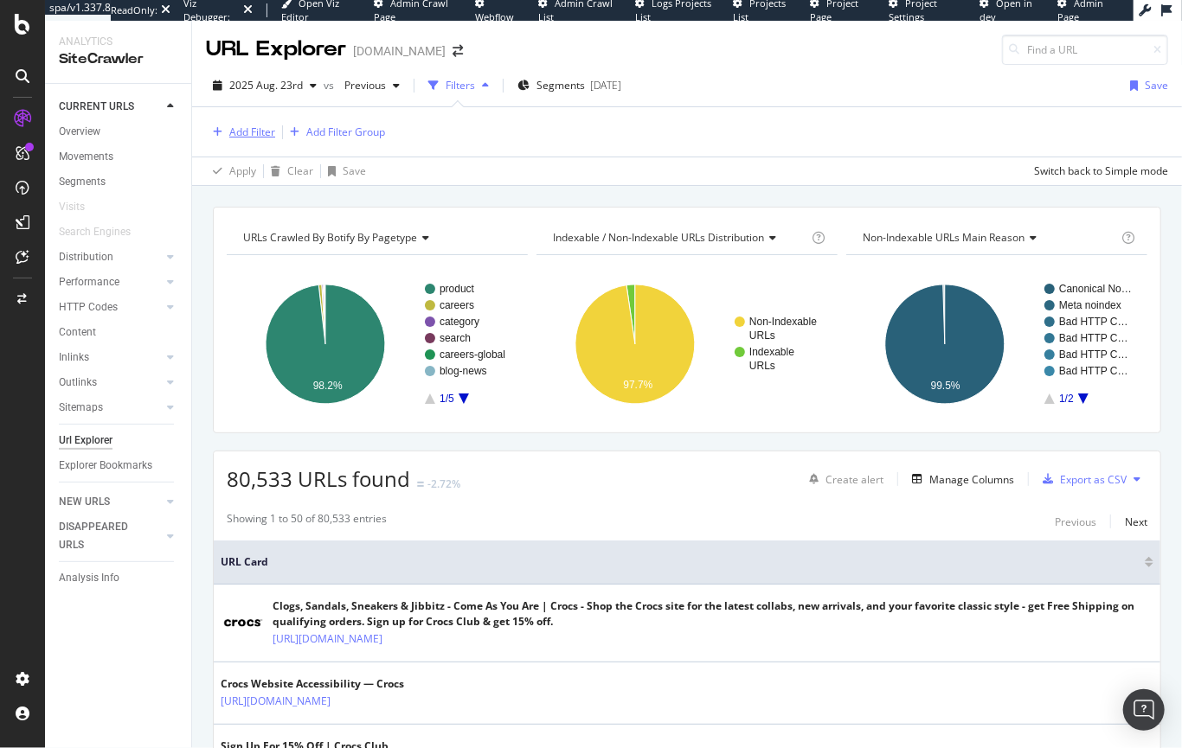
click at [263, 129] on div "Add Filter" at bounding box center [252, 132] width 46 height 15
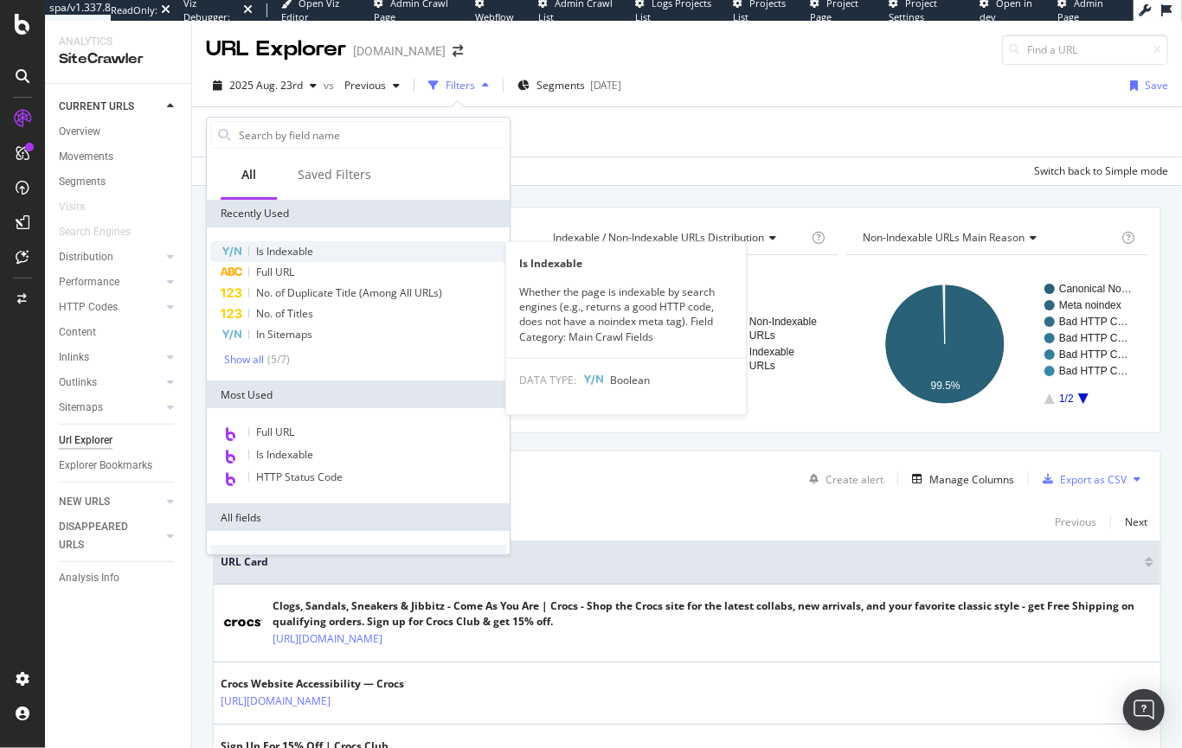
click at [246, 254] on div "Is Indexable" at bounding box center [358, 251] width 296 height 21
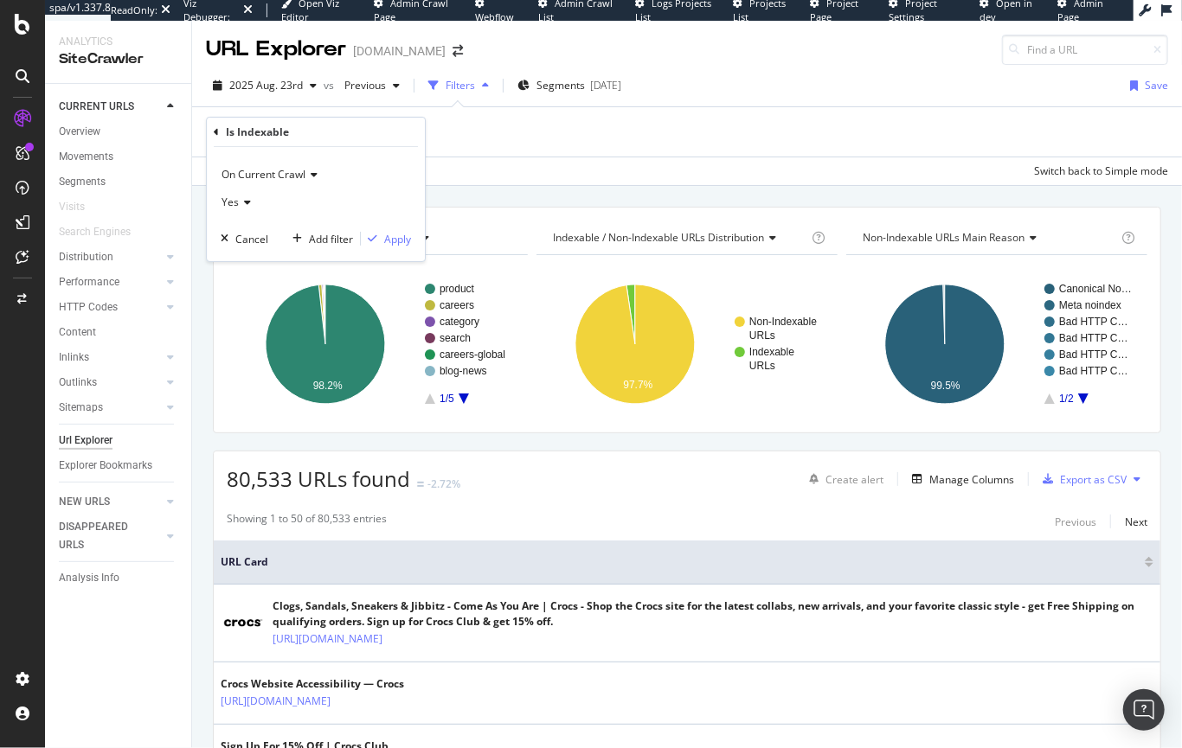
click at [246, 197] on icon at bounding box center [245, 202] width 12 height 10
click at [237, 260] on span "No" at bounding box center [236, 260] width 14 height 15
click at [399, 239] on div "Apply" at bounding box center [397, 239] width 27 height 15
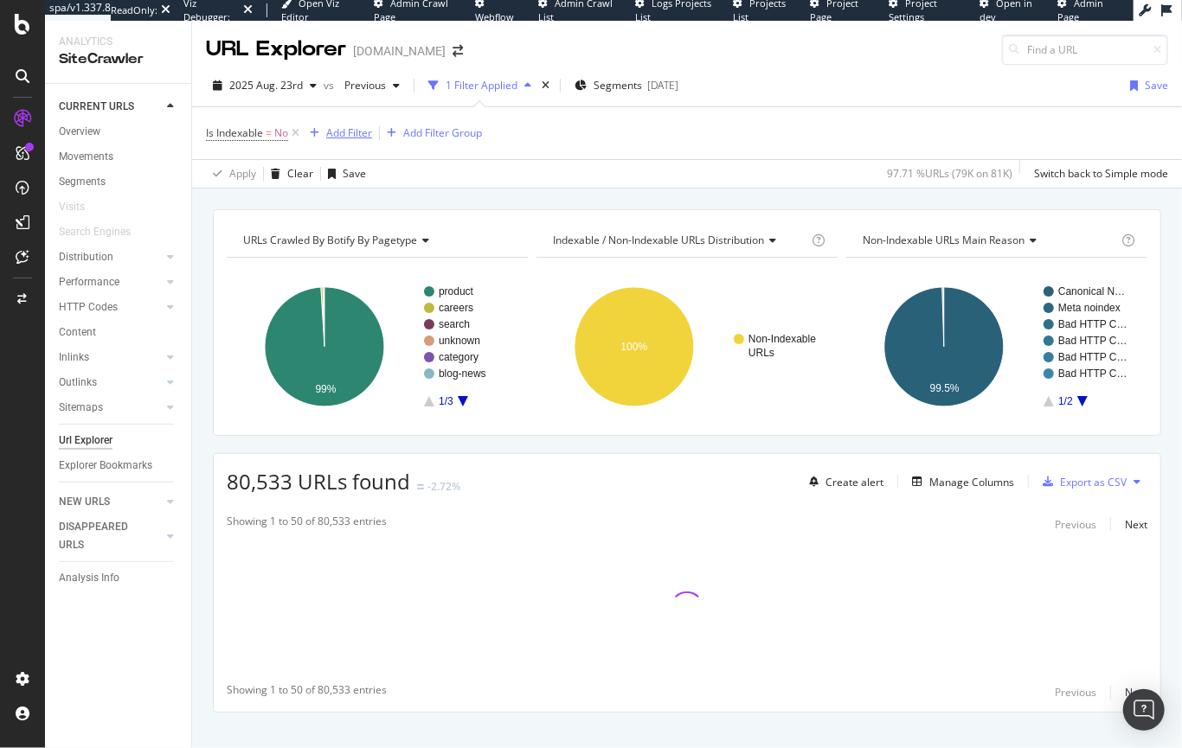
click at [362, 132] on div "Add Filter" at bounding box center [349, 132] width 46 height 15
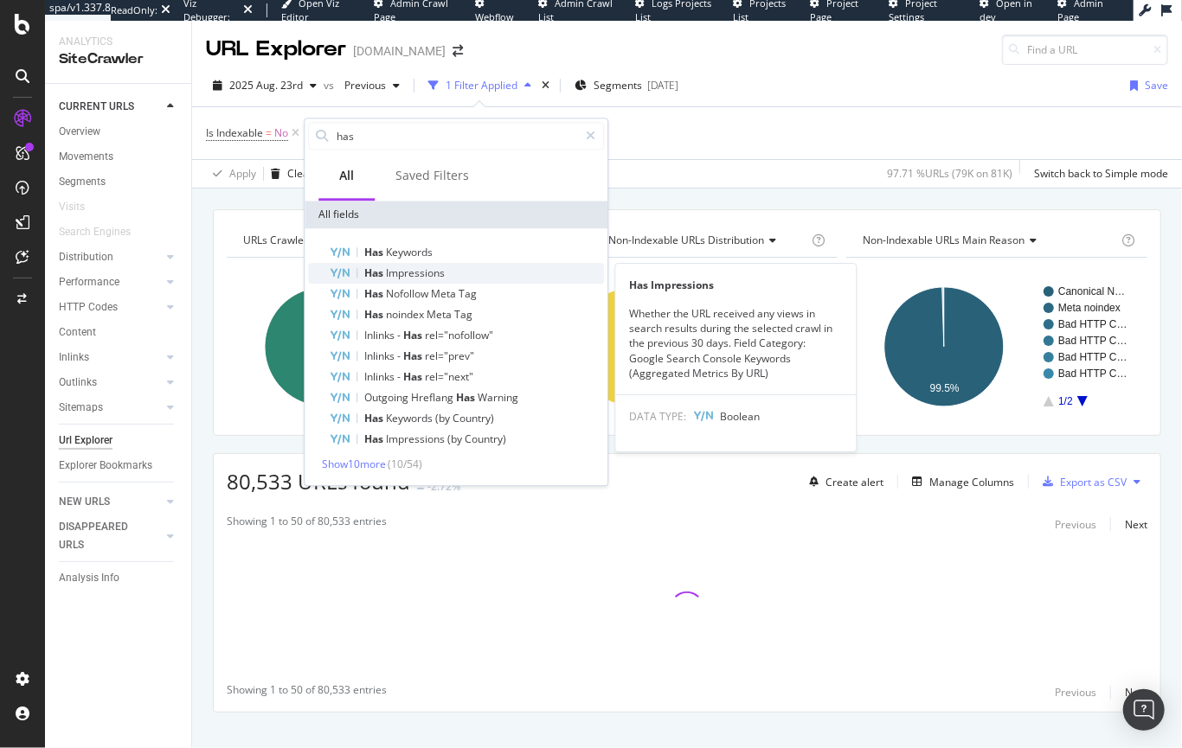
type input "has"
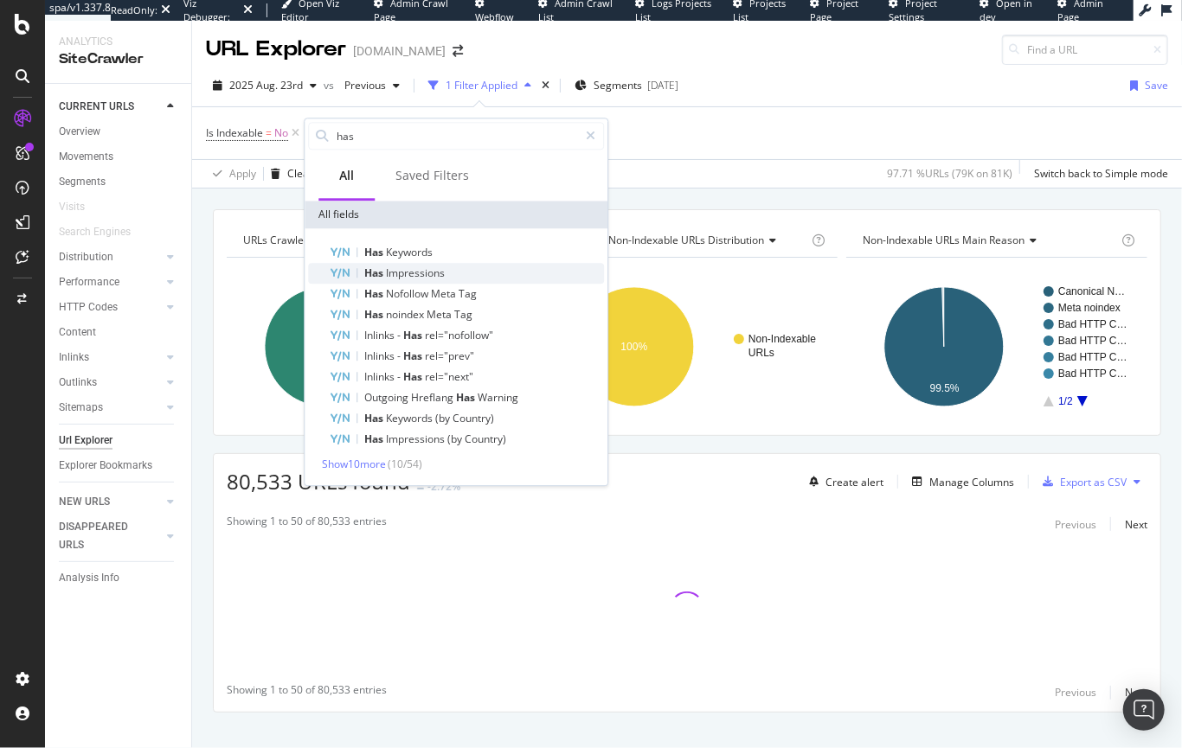
click at [409, 279] on span "Impressions" at bounding box center [415, 273] width 59 height 15
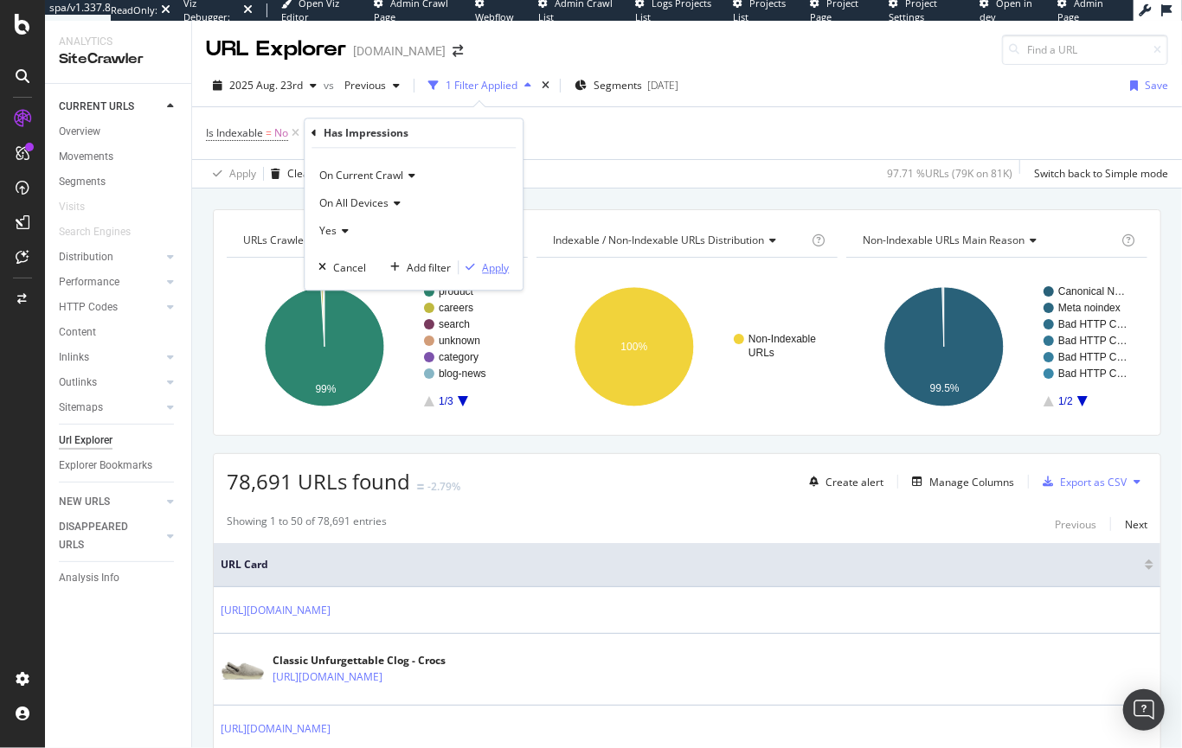
click at [489, 264] on div "Apply" at bounding box center [495, 267] width 27 height 15
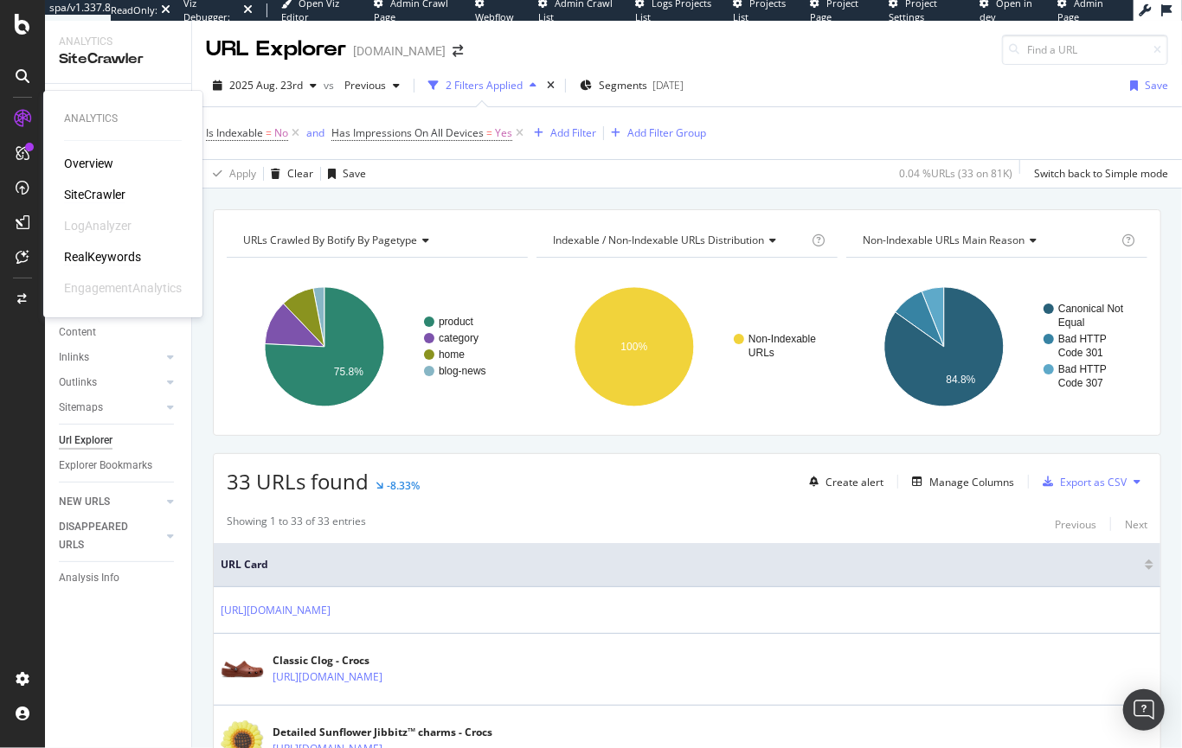
click at [98, 257] on div "RealKeywords" at bounding box center [102, 256] width 77 height 17
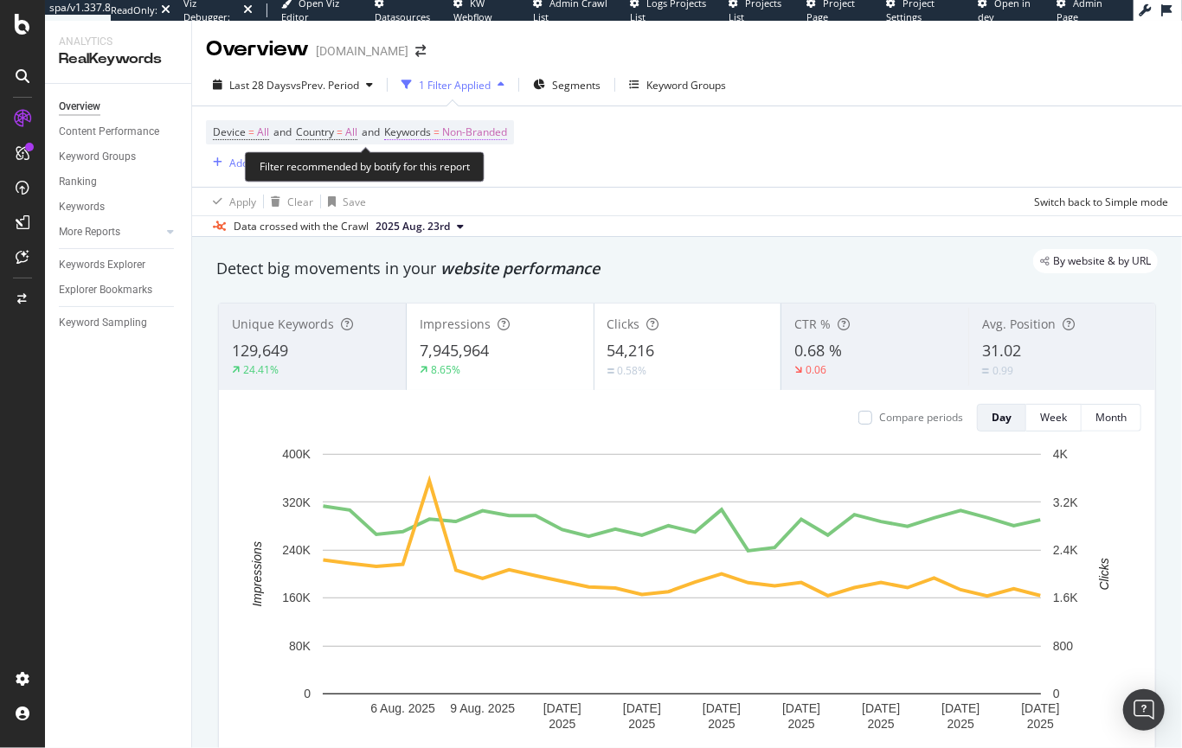
click at [431, 138] on span "Keywords" at bounding box center [407, 132] width 47 height 15
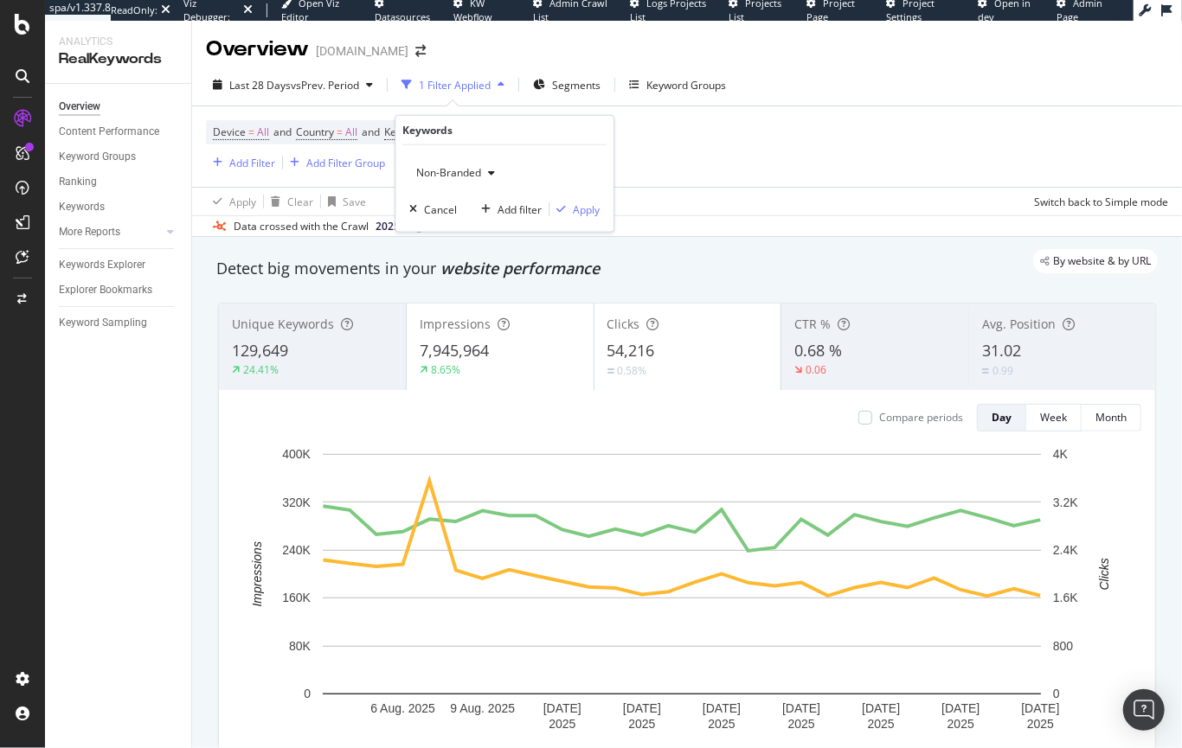
click at [472, 176] on span "Non-Branded" at bounding box center [445, 172] width 72 height 15
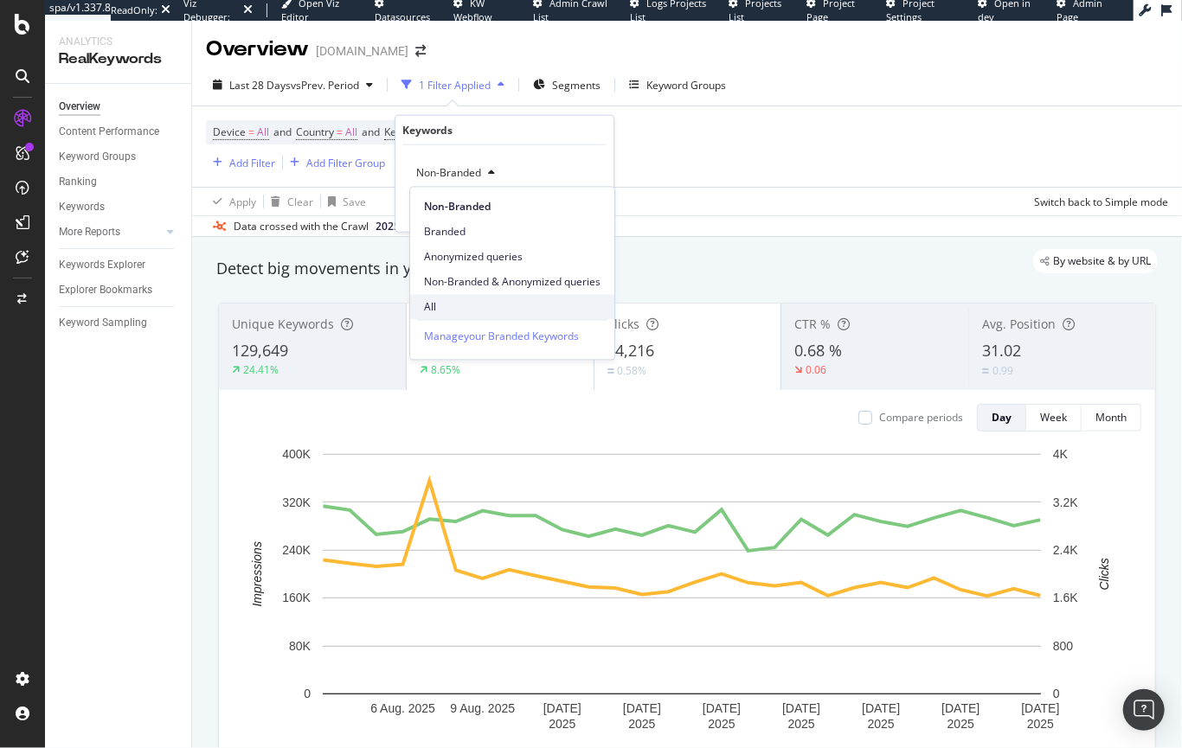
click at [433, 305] on span "All" at bounding box center [512, 307] width 176 height 16
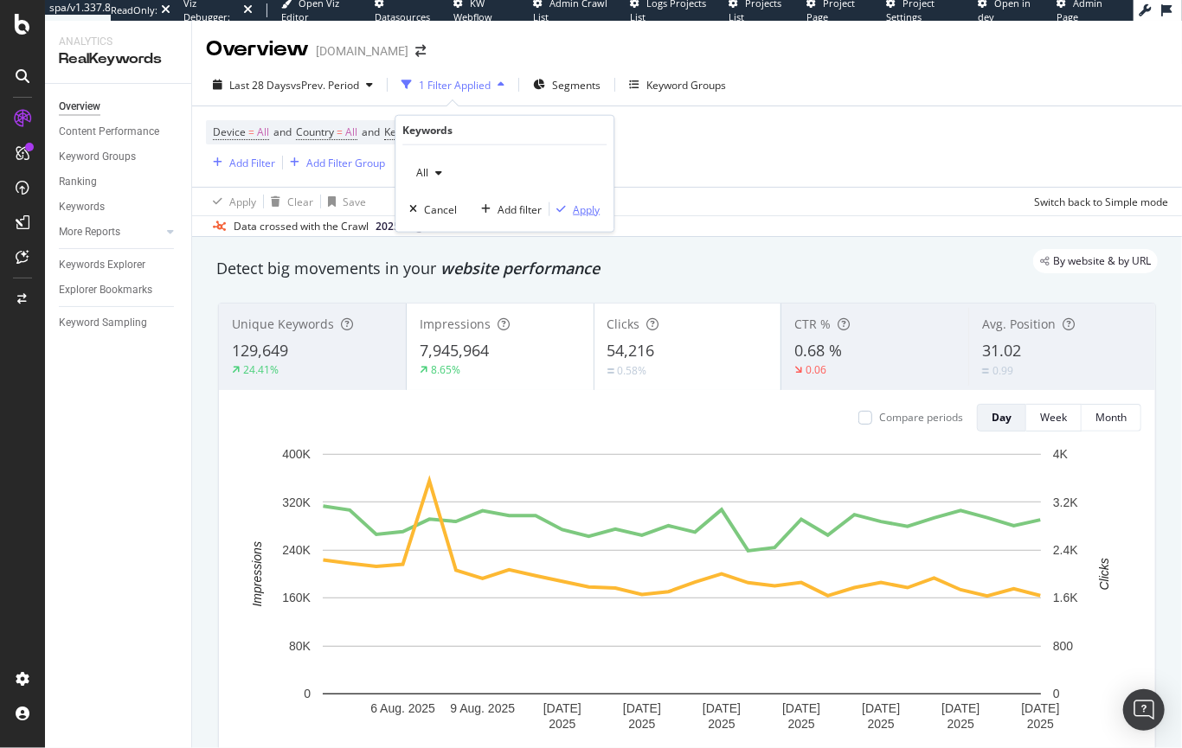
click at [576, 209] on div "Apply" at bounding box center [586, 209] width 27 height 15
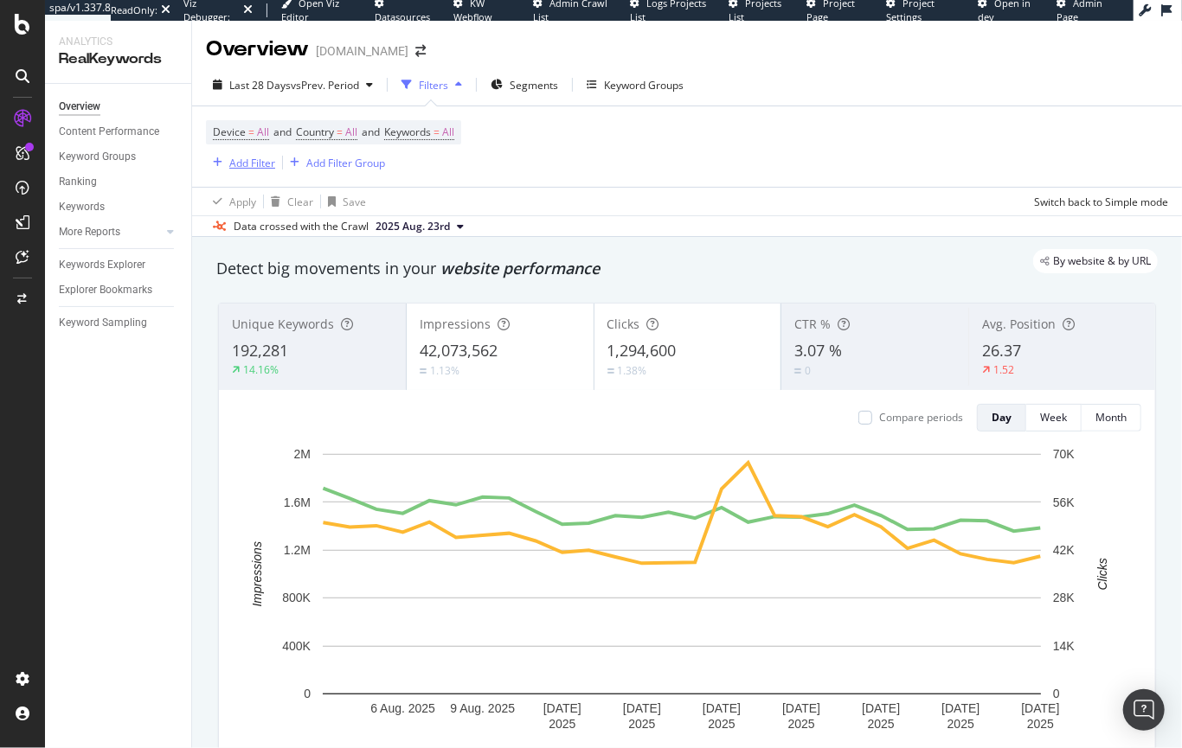
click at [255, 164] on div "Add Filter" at bounding box center [252, 163] width 46 height 15
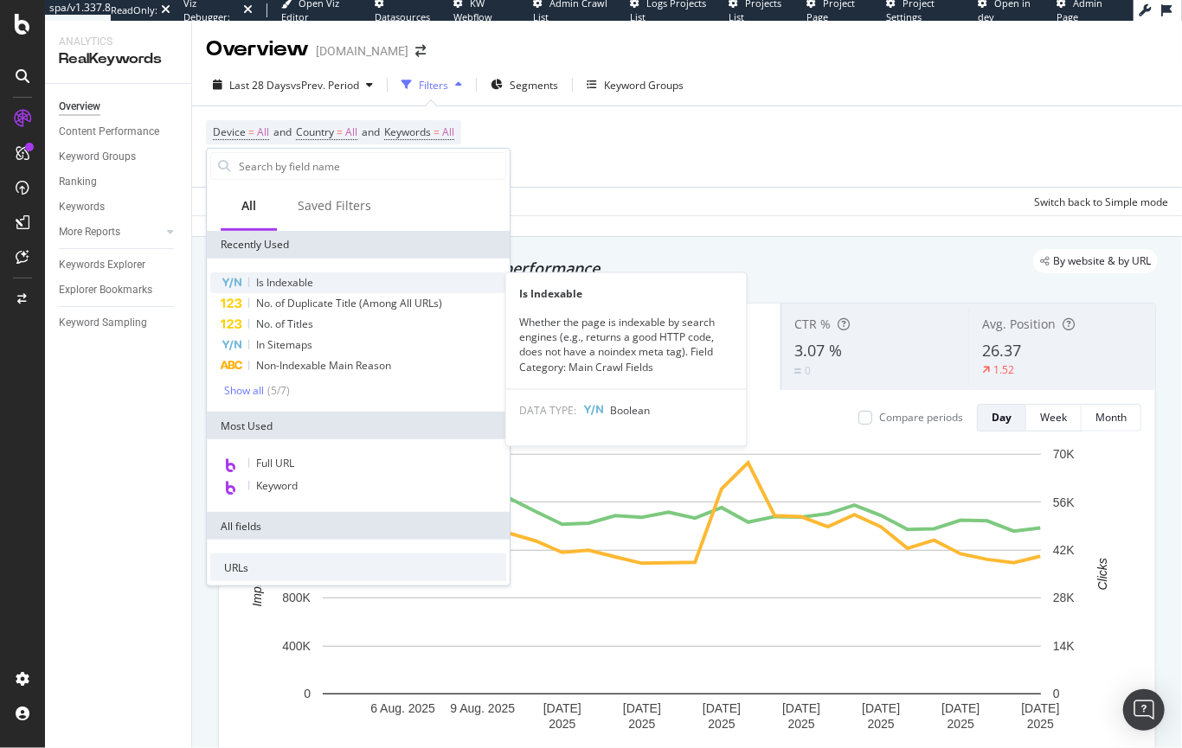
click at [246, 278] on div "Is Indexable" at bounding box center [358, 283] width 296 height 21
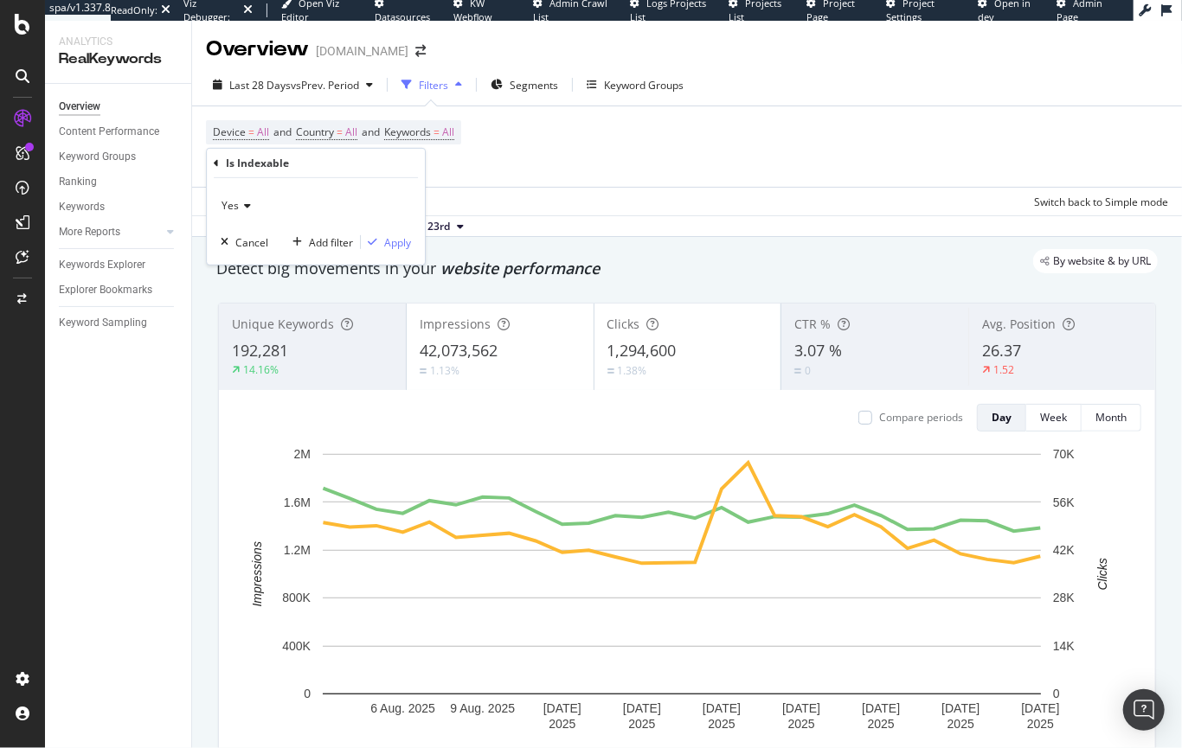
click at [239, 208] on icon at bounding box center [245, 206] width 12 height 10
click at [235, 259] on span "No" at bounding box center [236, 263] width 14 height 15
click at [399, 239] on div "Apply" at bounding box center [397, 241] width 27 height 15
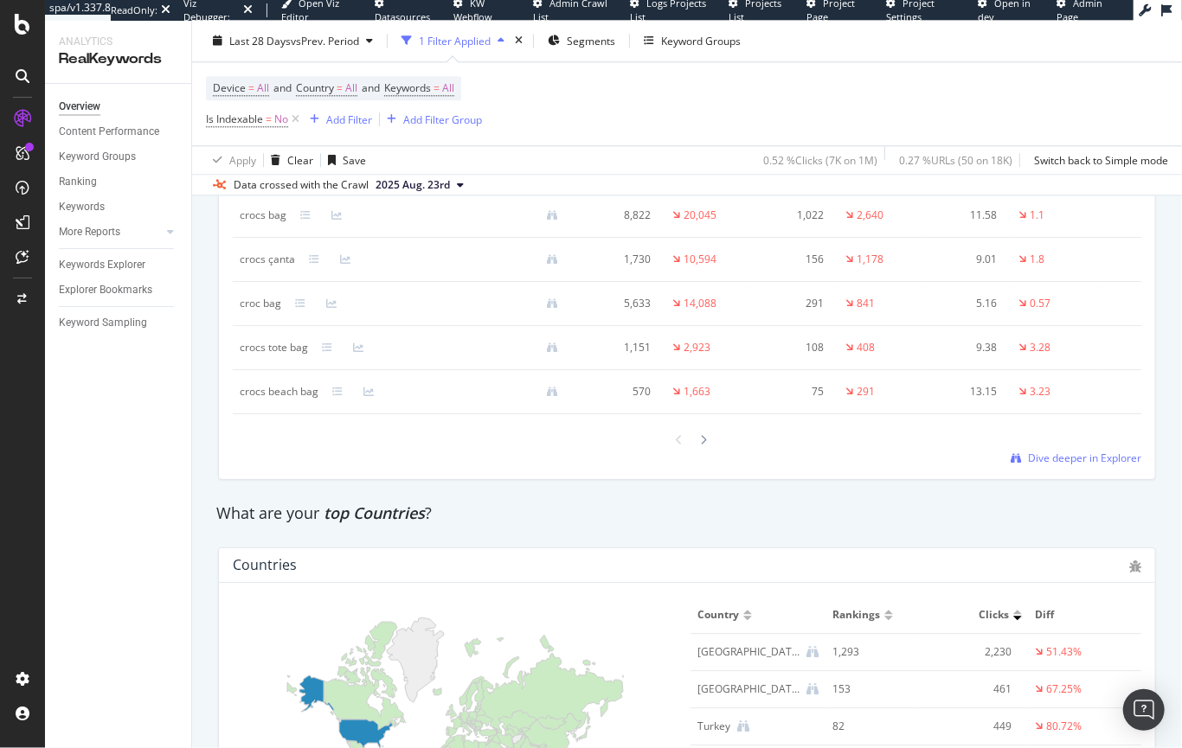
scroll to position [2183, 0]
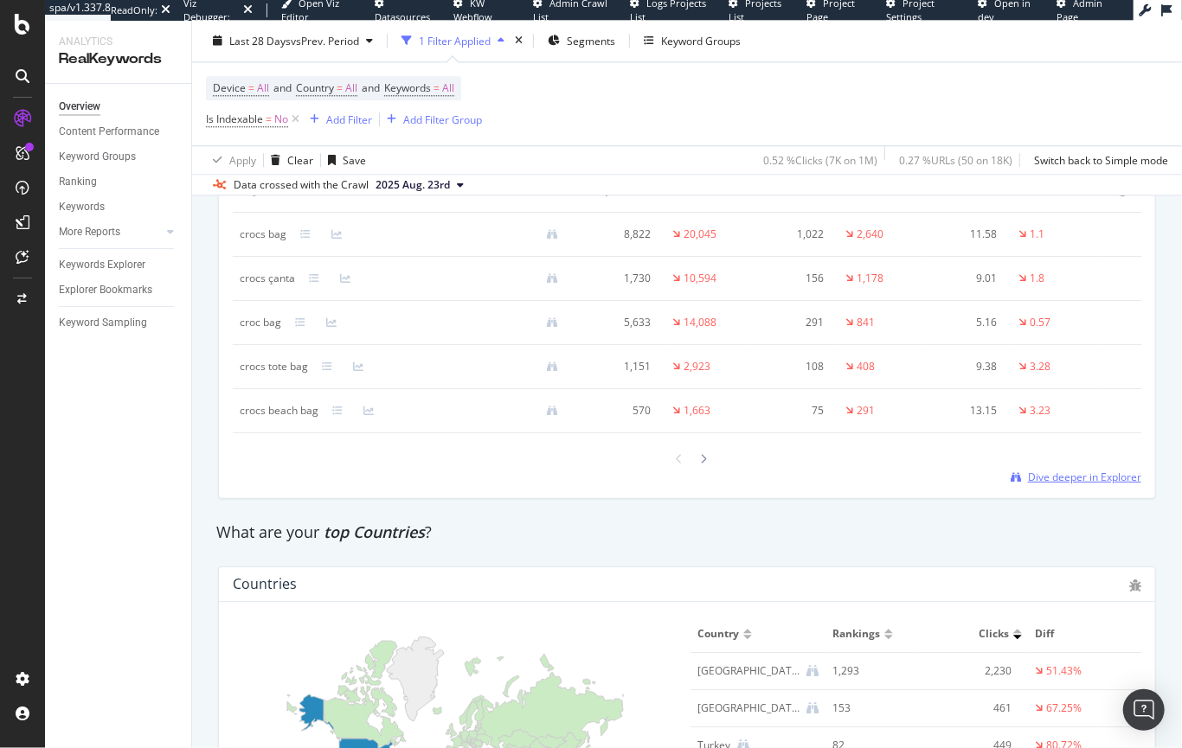
click at [1091, 484] on span "Dive deeper in Explorer" at bounding box center [1084, 477] width 113 height 15
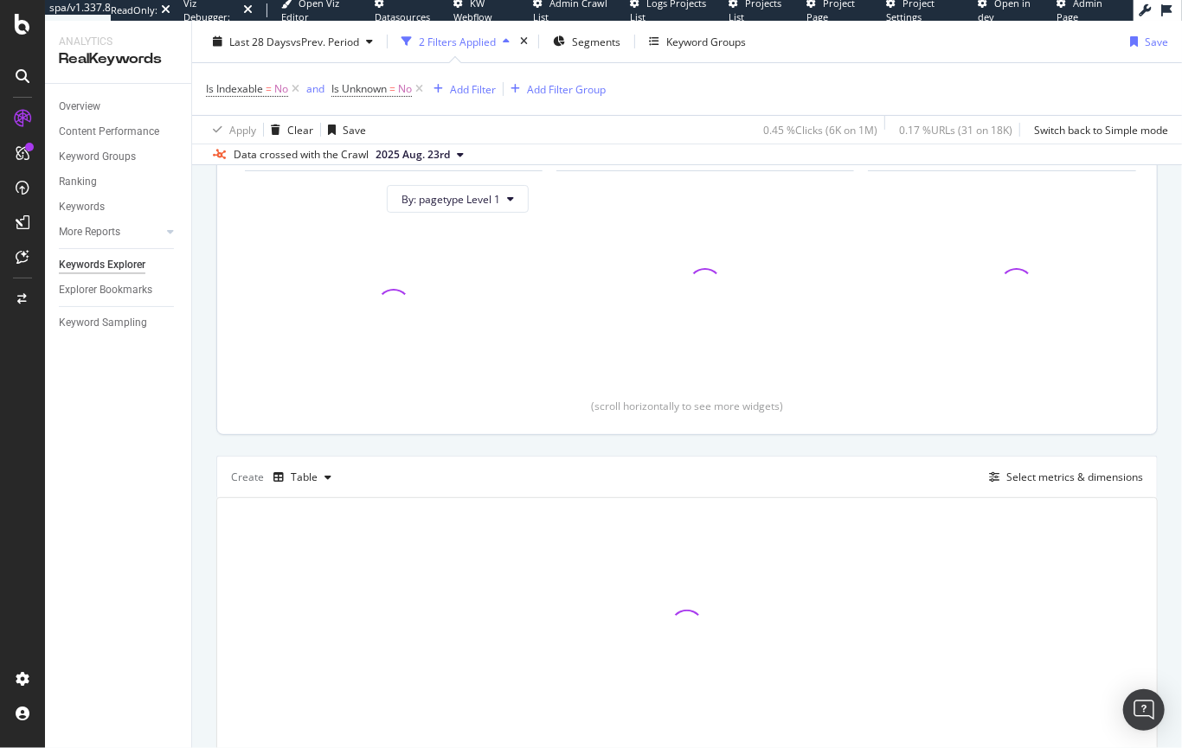
scroll to position [227, 0]
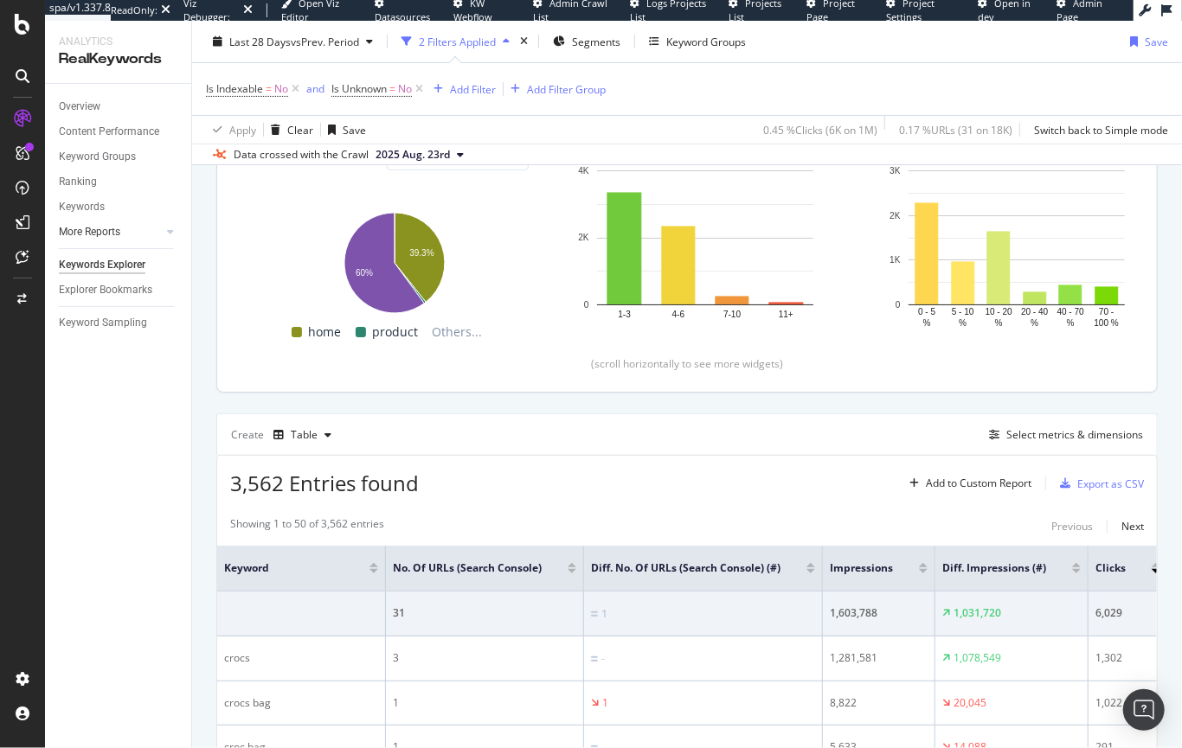
click at [161, 234] on link "More Reports" at bounding box center [110, 232] width 103 height 18
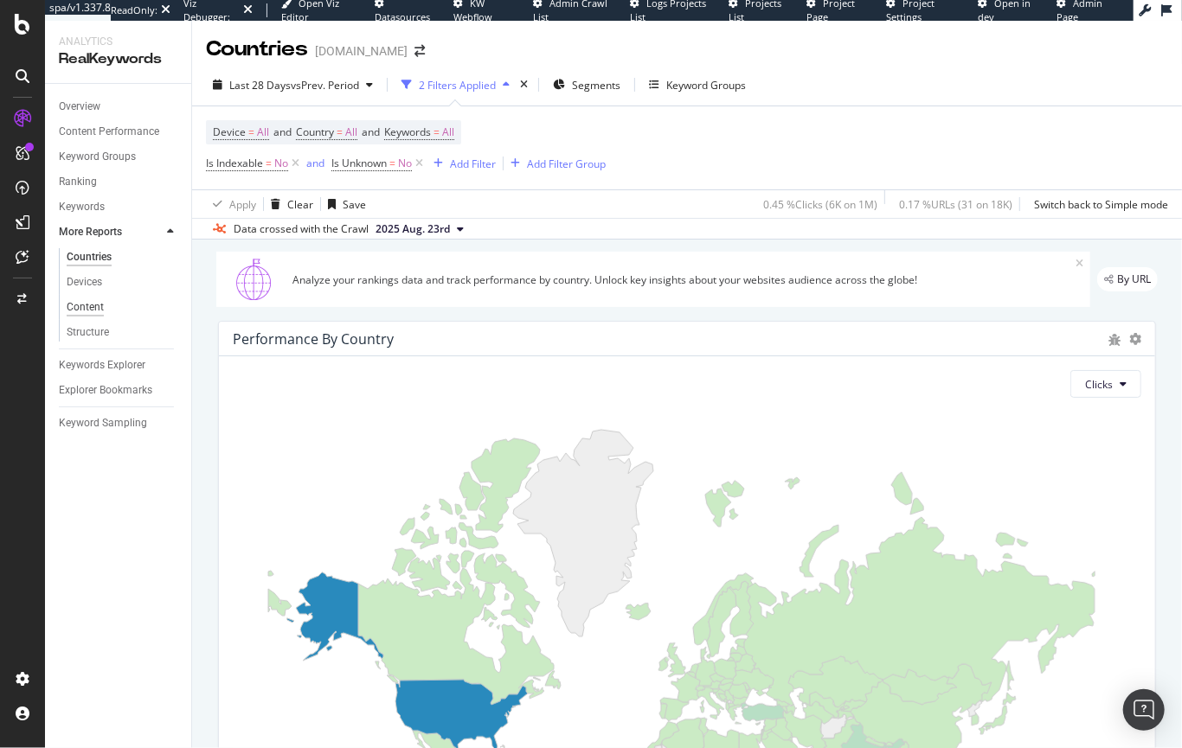
click at [76, 305] on div "Content" at bounding box center [85, 307] width 37 height 18
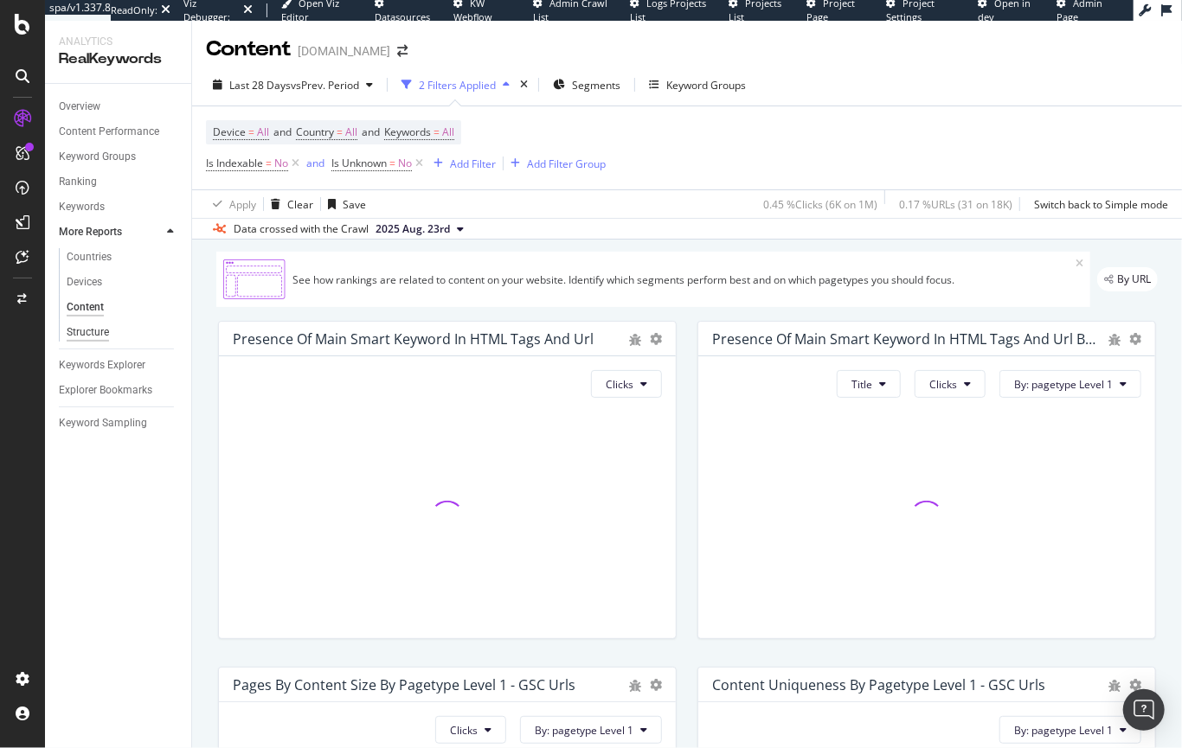
click at [96, 332] on div "Structure" at bounding box center [88, 333] width 42 height 18
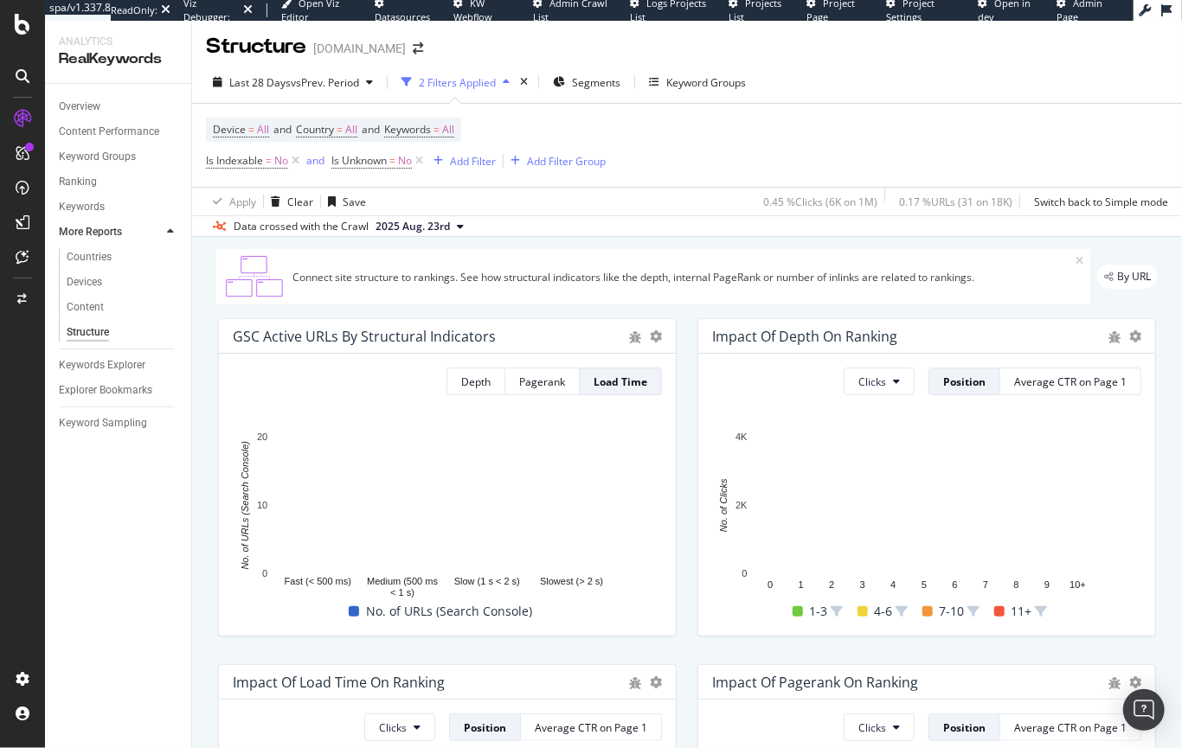
scroll to position [3, 0]
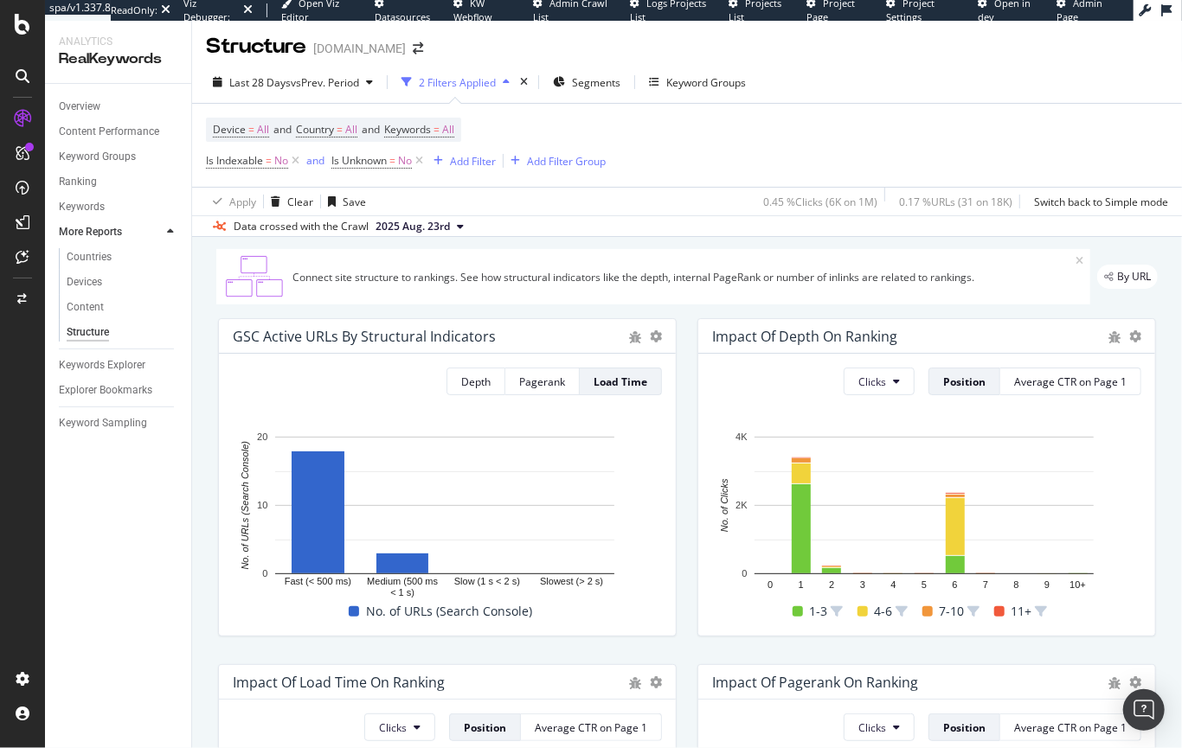
click at [1075, 263] on icon at bounding box center [1079, 261] width 8 height 10
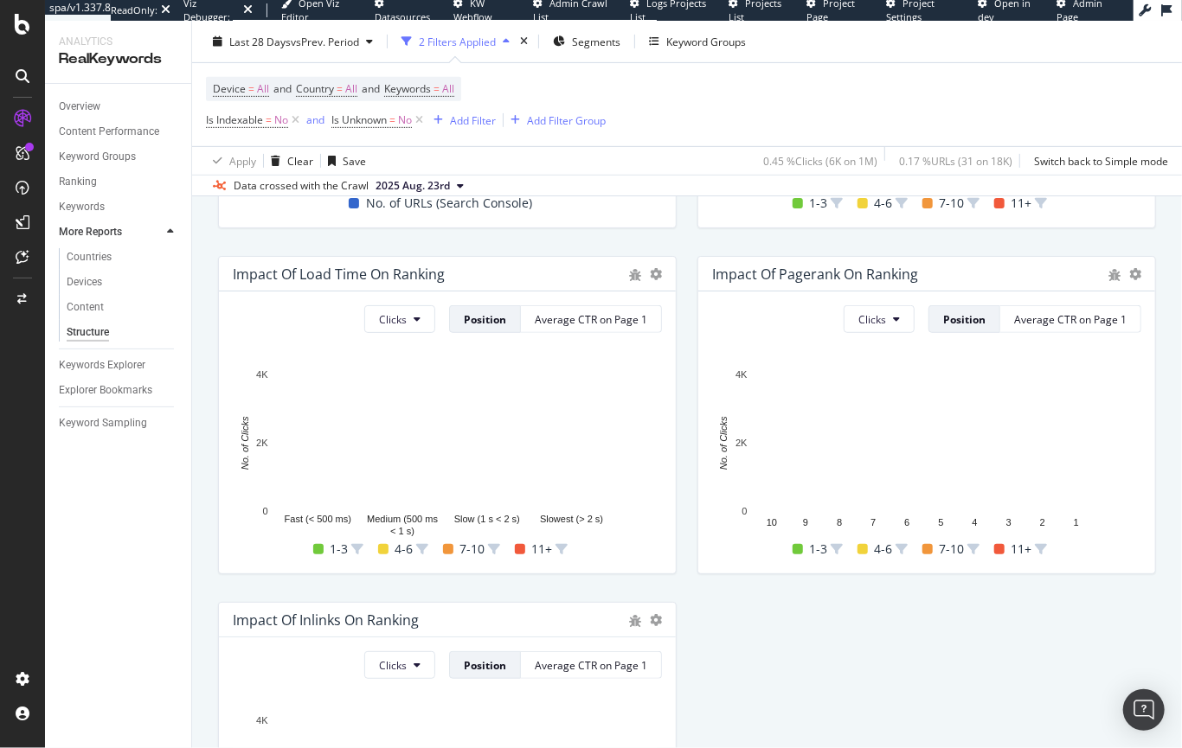
scroll to position [0, 0]
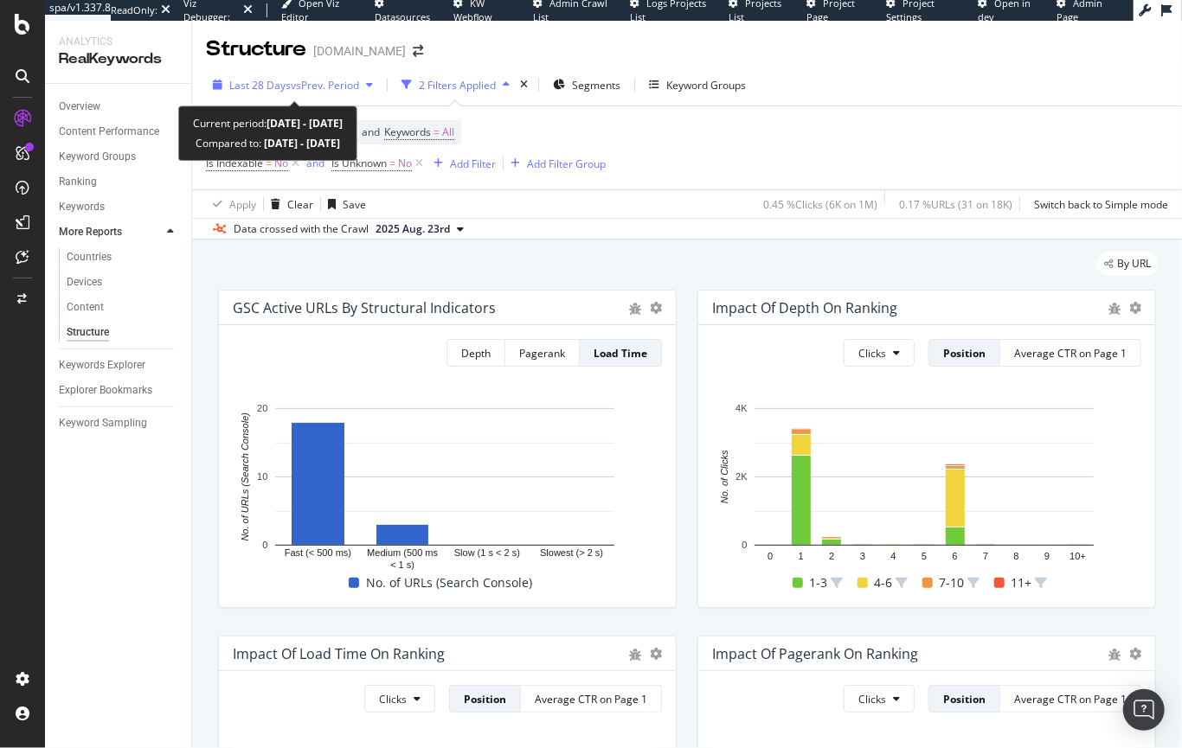
click at [304, 85] on span "vs Prev. Period" at bounding box center [325, 85] width 68 height 15
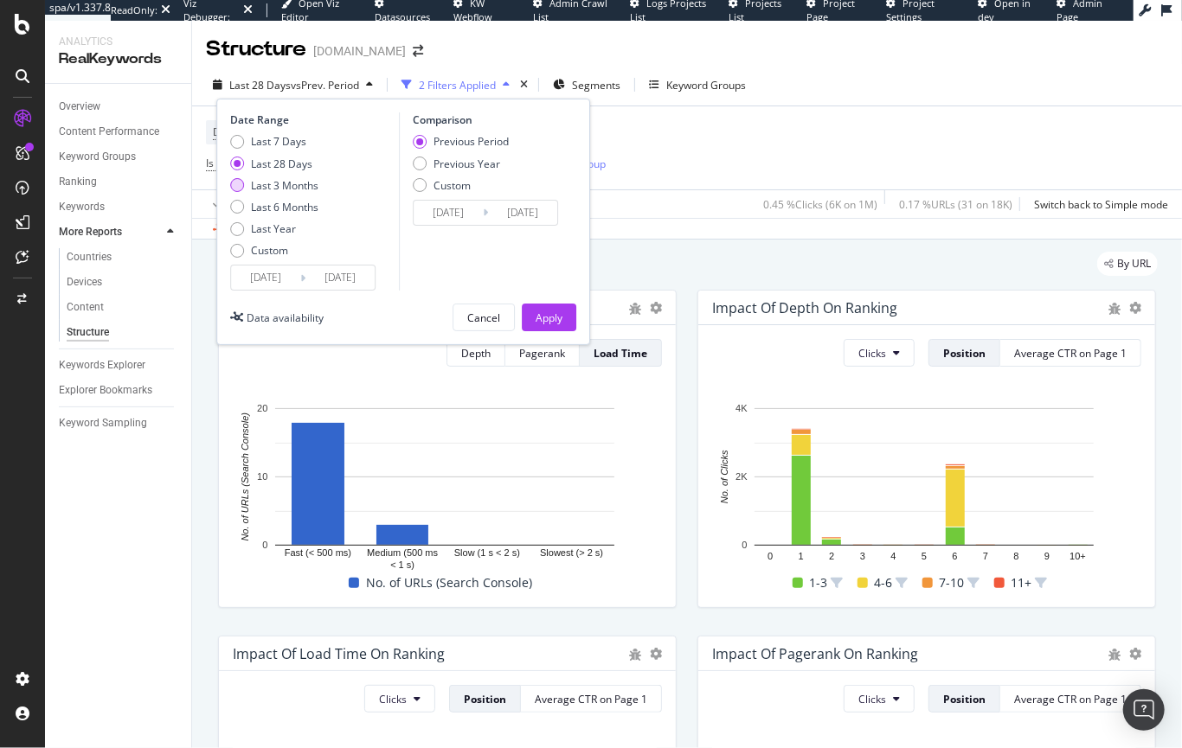
click at [239, 185] on div "Last 3 Months" at bounding box center [237, 185] width 14 height 14
type input "[DATE]"
click at [543, 320] on div "Apply" at bounding box center [549, 318] width 27 height 15
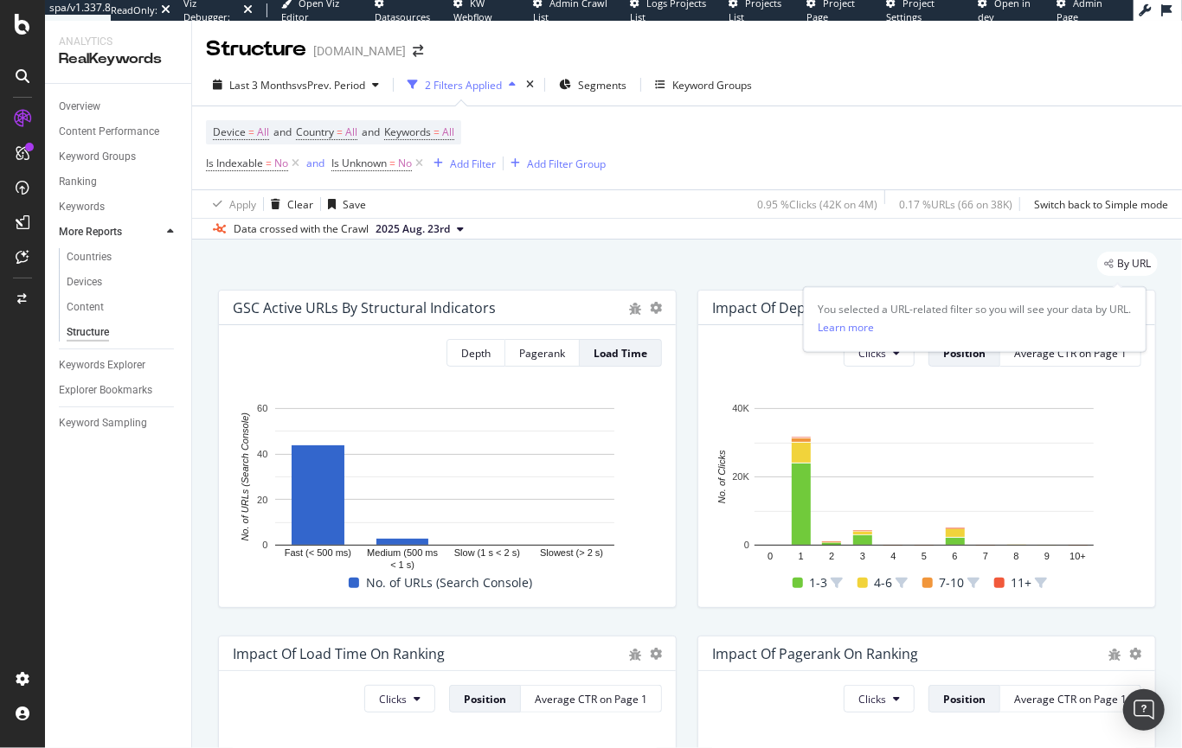
click at [1117, 267] on span "By URL" at bounding box center [1134, 264] width 34 height 10
click at [842, 328] on div "Learn more" at bounding box center [846, 326] width 56 height 15
click at [91, 183] on div "Ranking" at bounding box center [78, 182] width 38 height 18
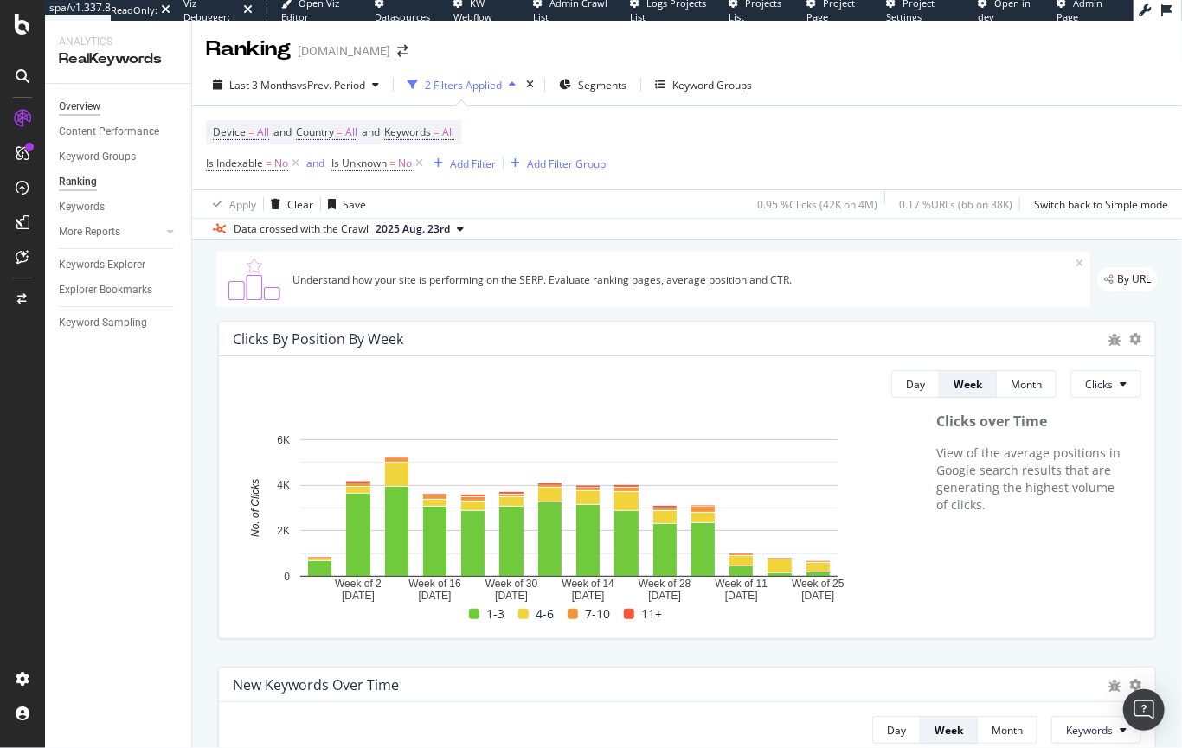
click at [89, 111] on div "Overview" at bounding box center [80, 107] width 42 height 18
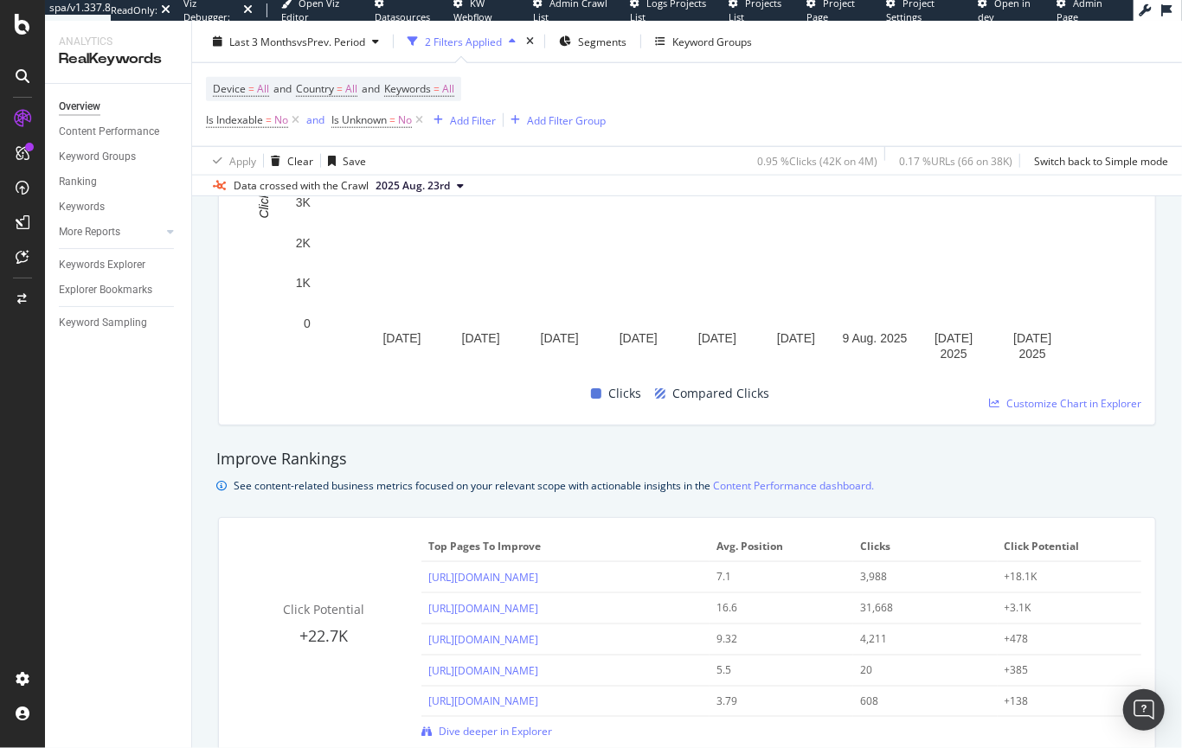
scroll to position [1165, 0]
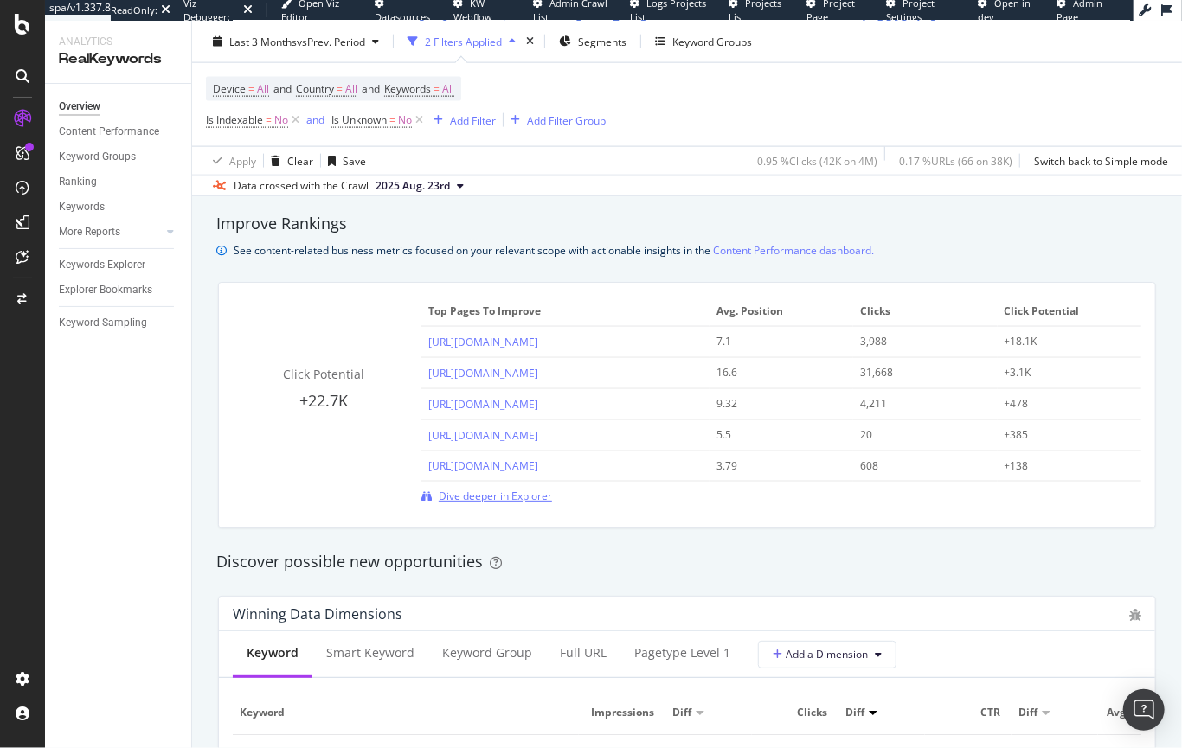
click at [478, 492] on span "Dive deeper in Explorer" at bounding box center [495, 496] width 113 height 15
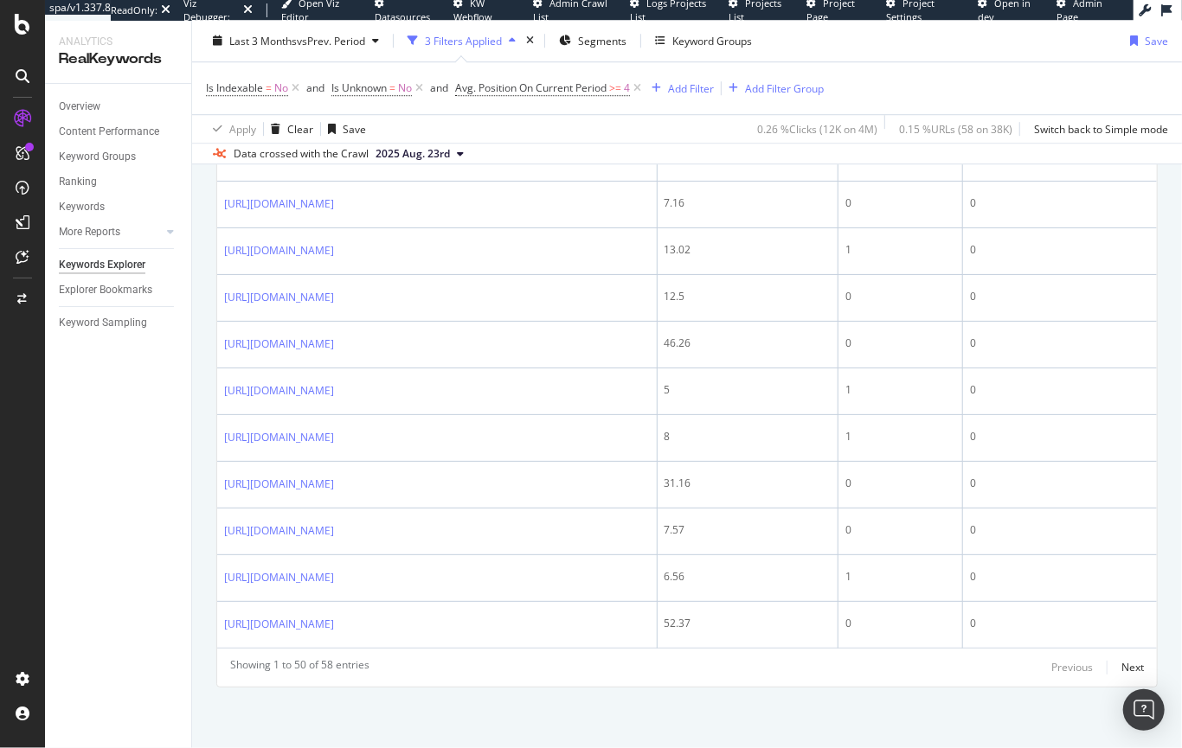
scroll to position [2706, 0]
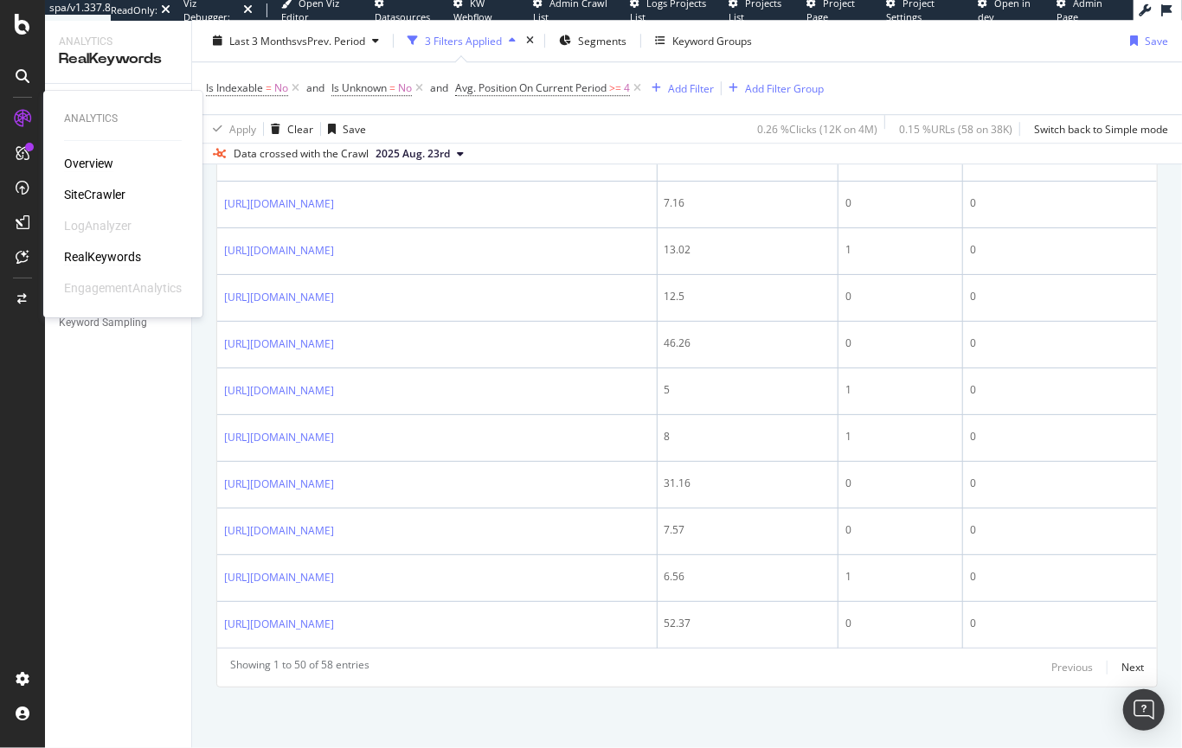
click at [79, 159] on div "Overview" at bounding box center [88, 163] width 49 height 17
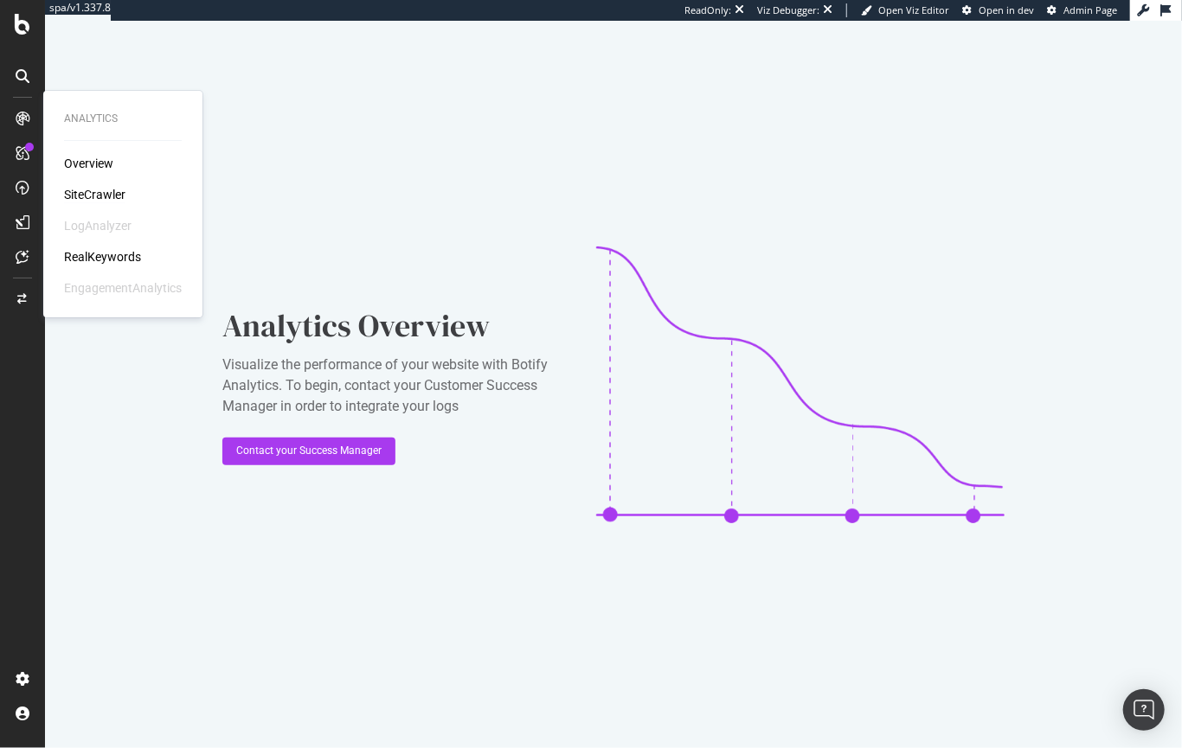
click at [96, 198] on div "SiteCrawler" at bounding box center [94, 194] width 61 height 17
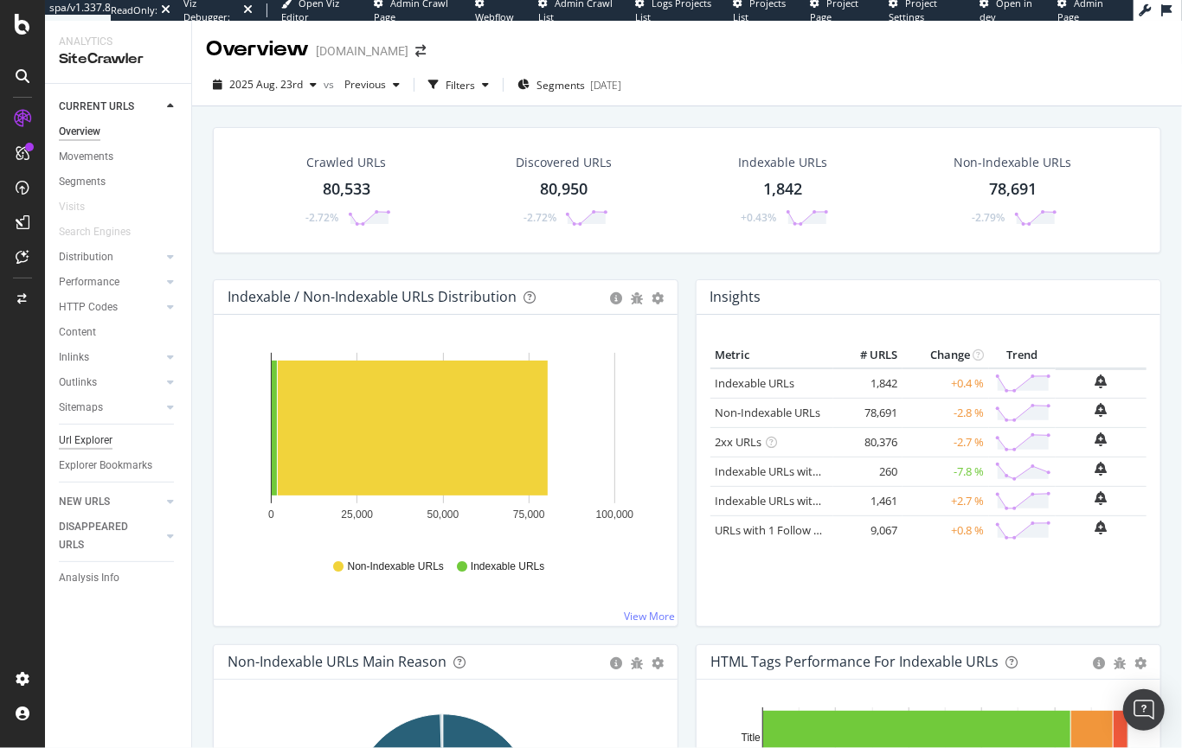
click at [85, 443] on div "Url Explorer" at bounding box center [86, 441] width 54 height 18
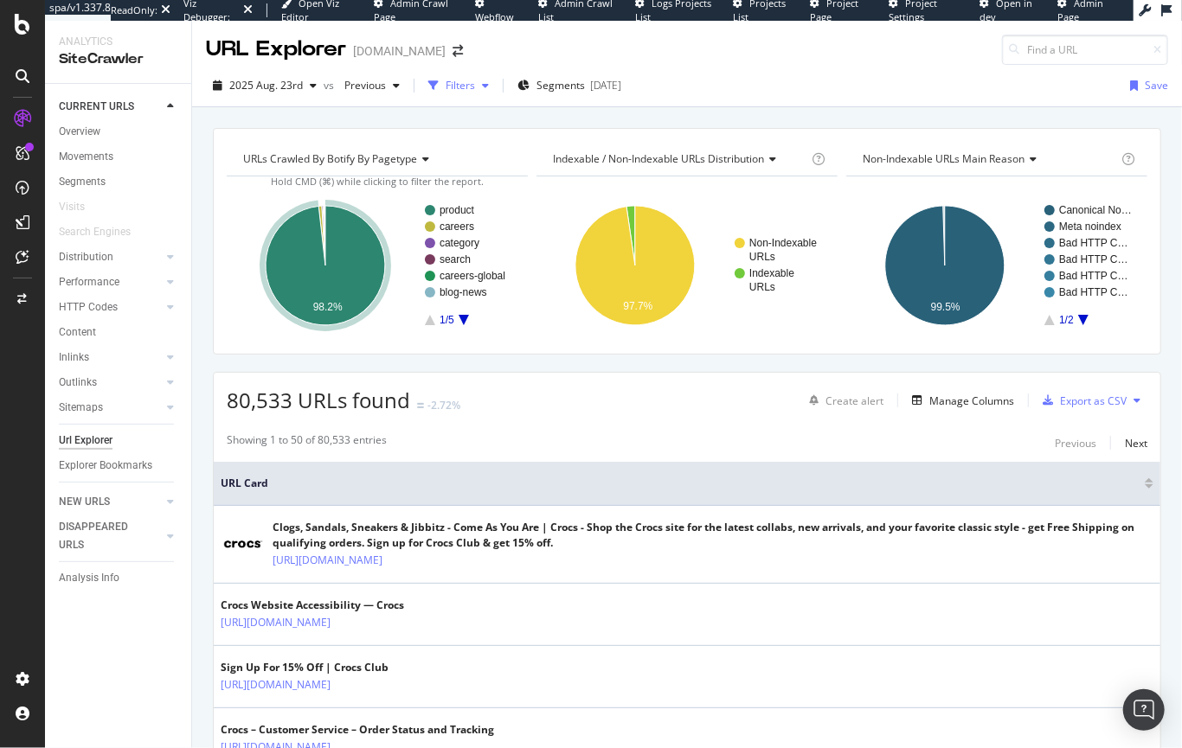
click at [487, 91] on div "Filters" at bounding box center [458, 86] width 74 height 26
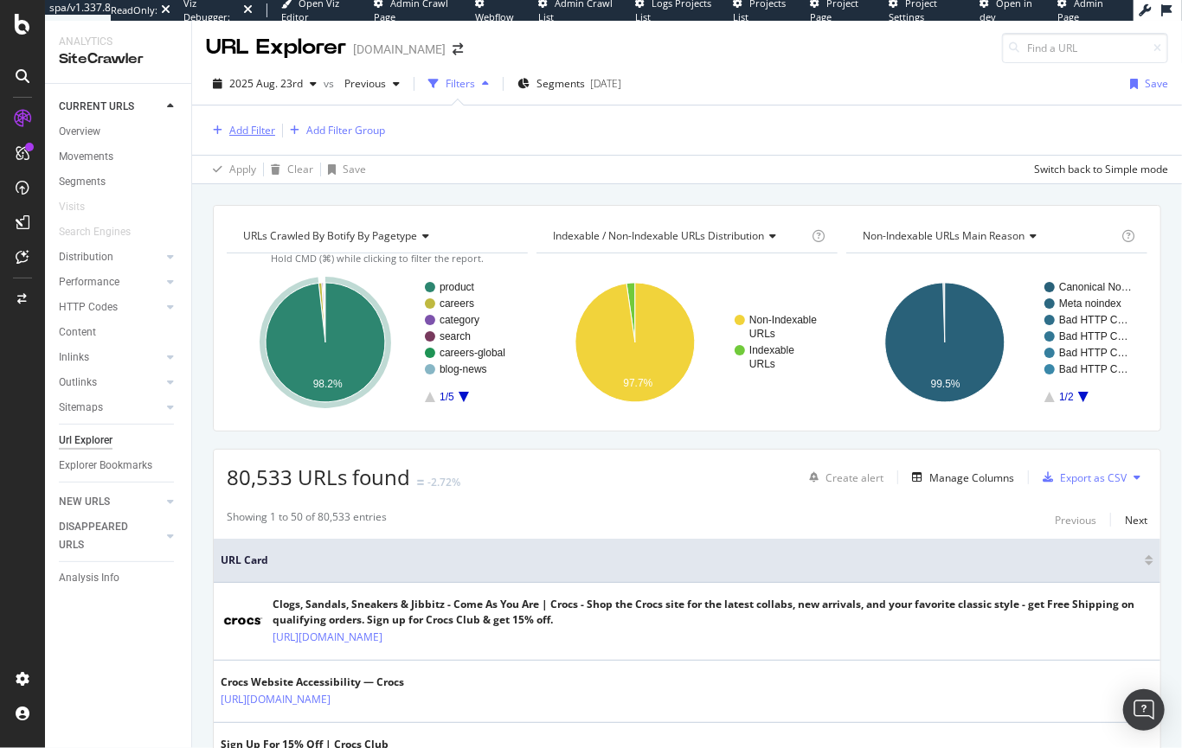
scroll to position [3, 0]
click at [244, 125] on div "Add Filter" at bounding box center [252, 129] width 46 height 15
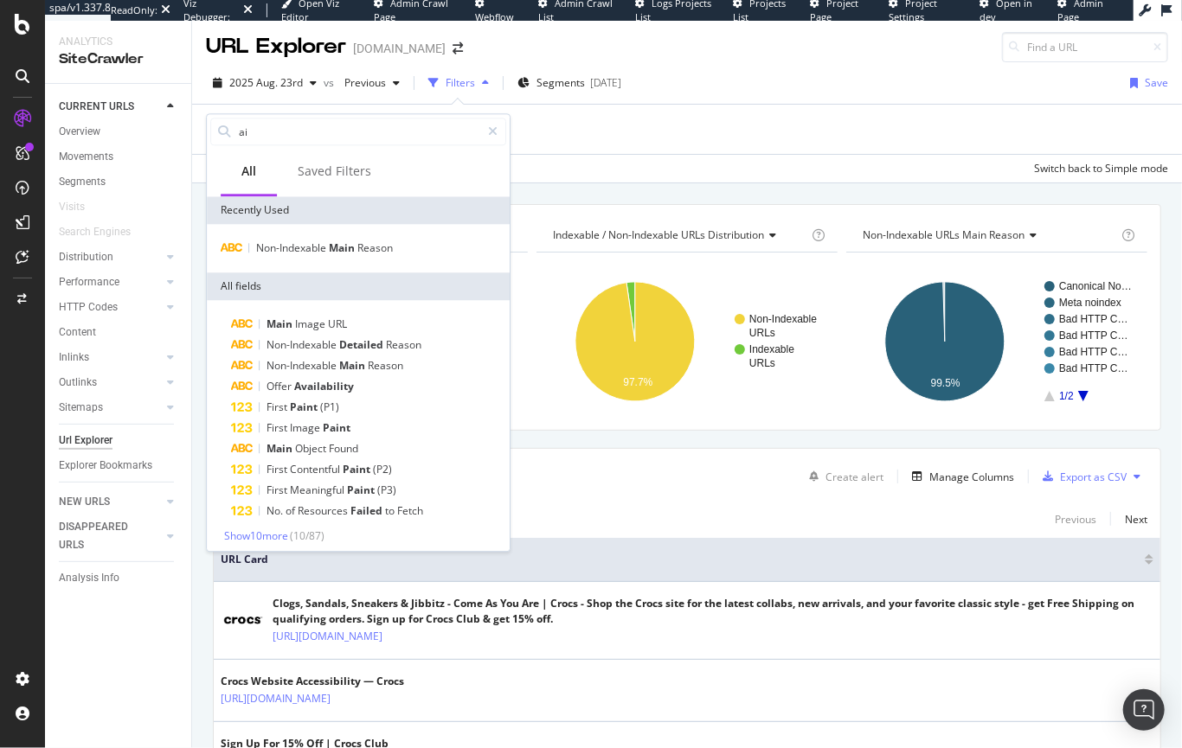
type input "a"
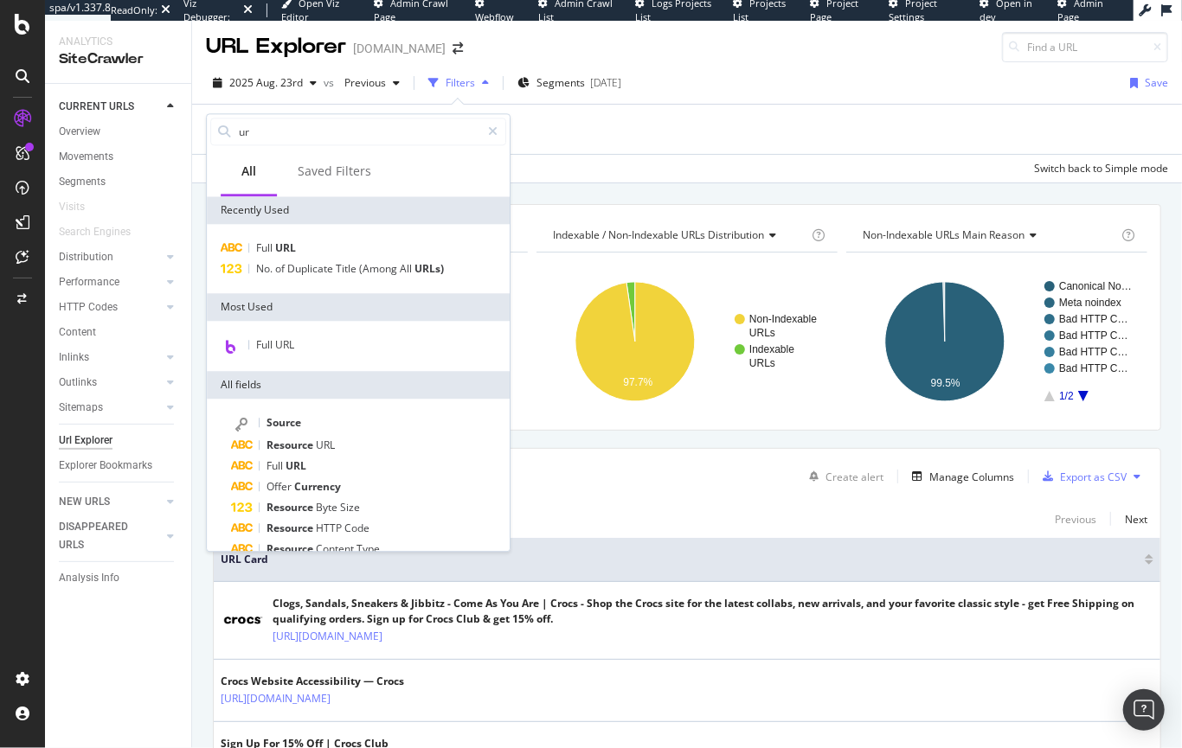
type input "u"
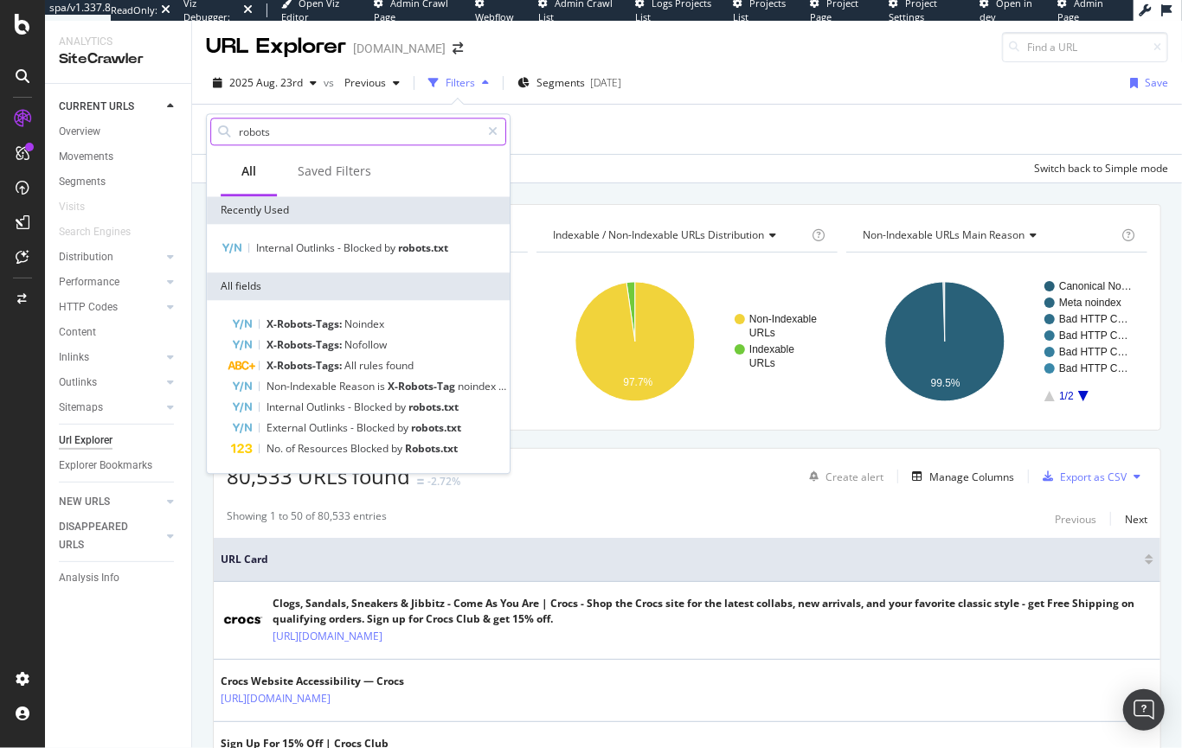
click at [255, 131] on input "robots" at bounding box center [358, 132] width 243 height 26
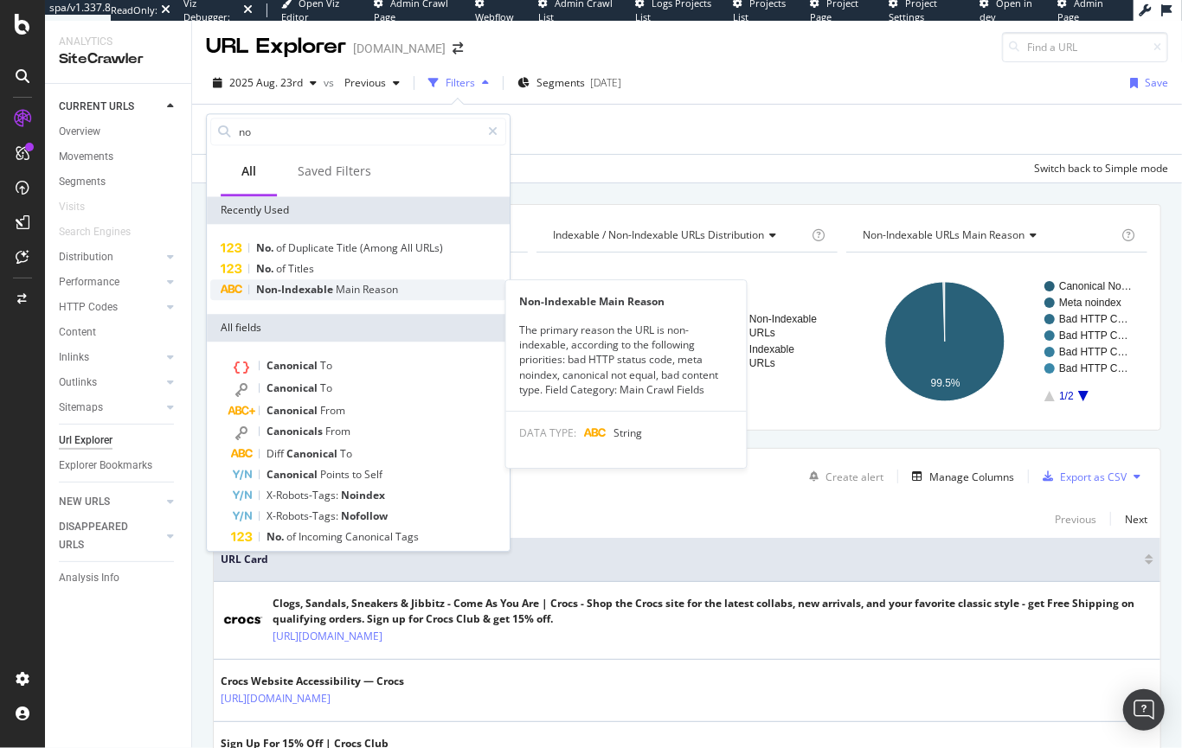
type input "no"
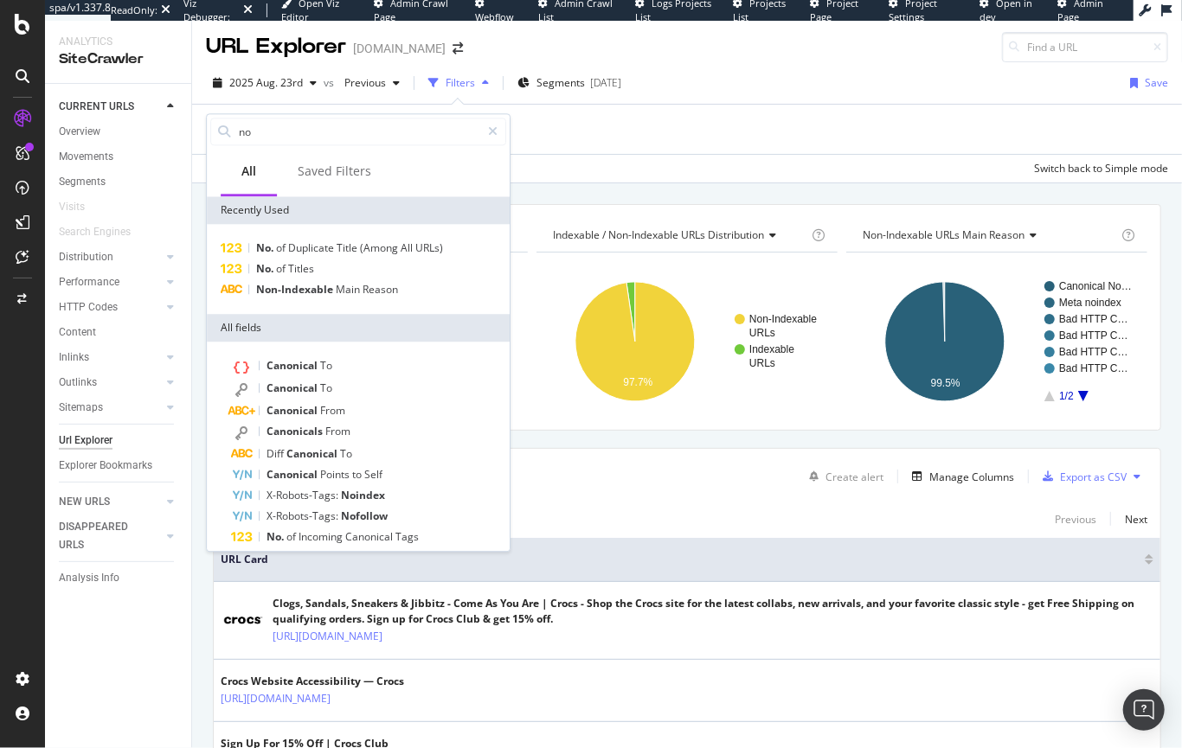
click at [399, 290] on div "Non-Indexable Main Reason" at bounding box center [358, 289] width 296 height 21
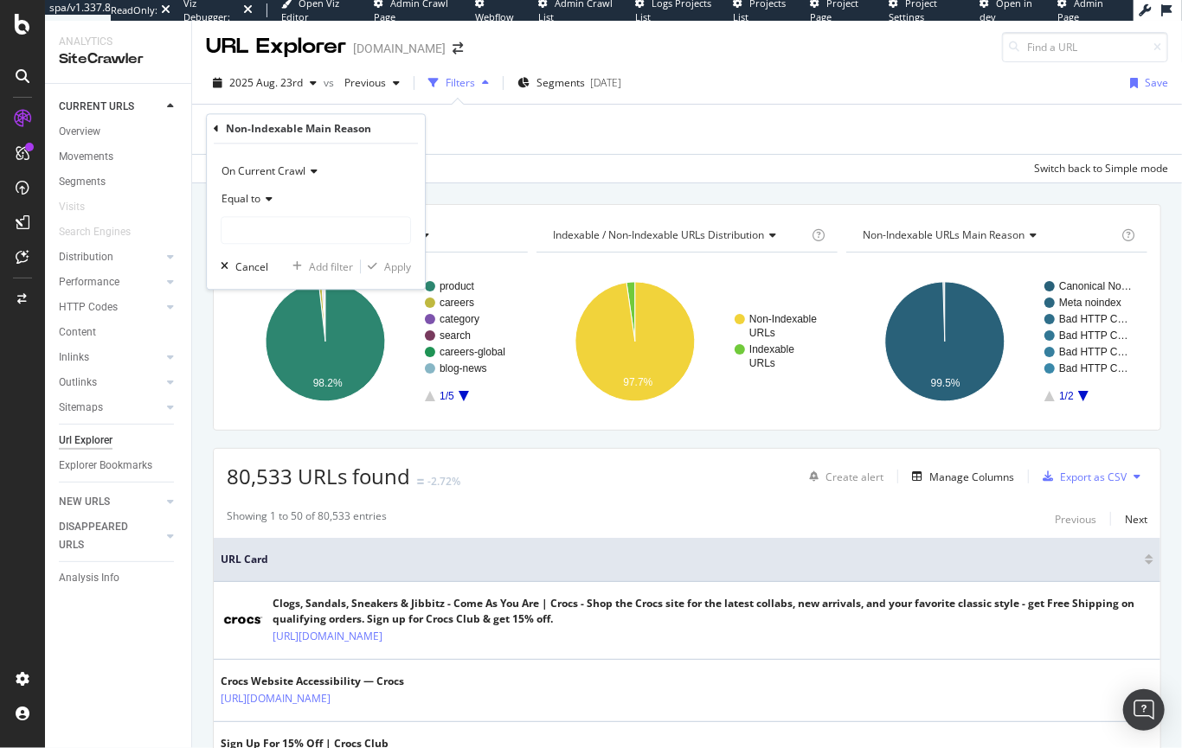
click at [265, 197] on icon at bounding box center [266, 200] width 12 height 10
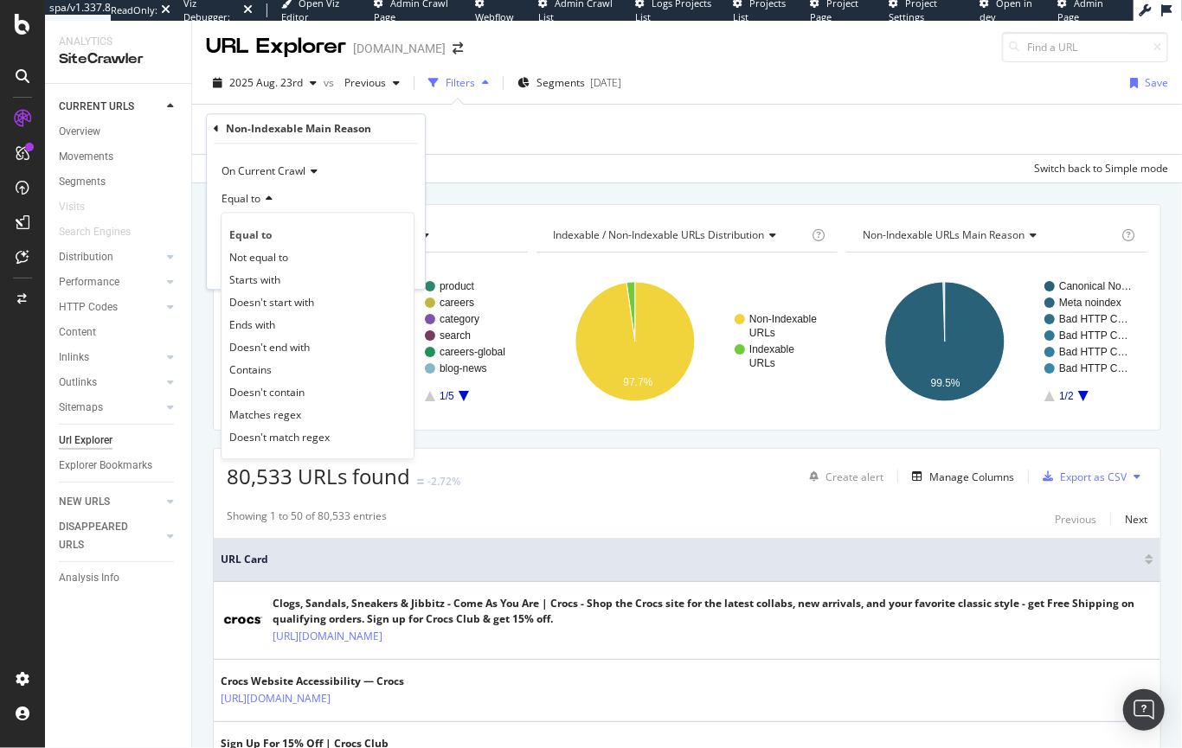
click at [333, 184] on div "On Current Crawl" at bounding box center [316, 172] width 190 height 28
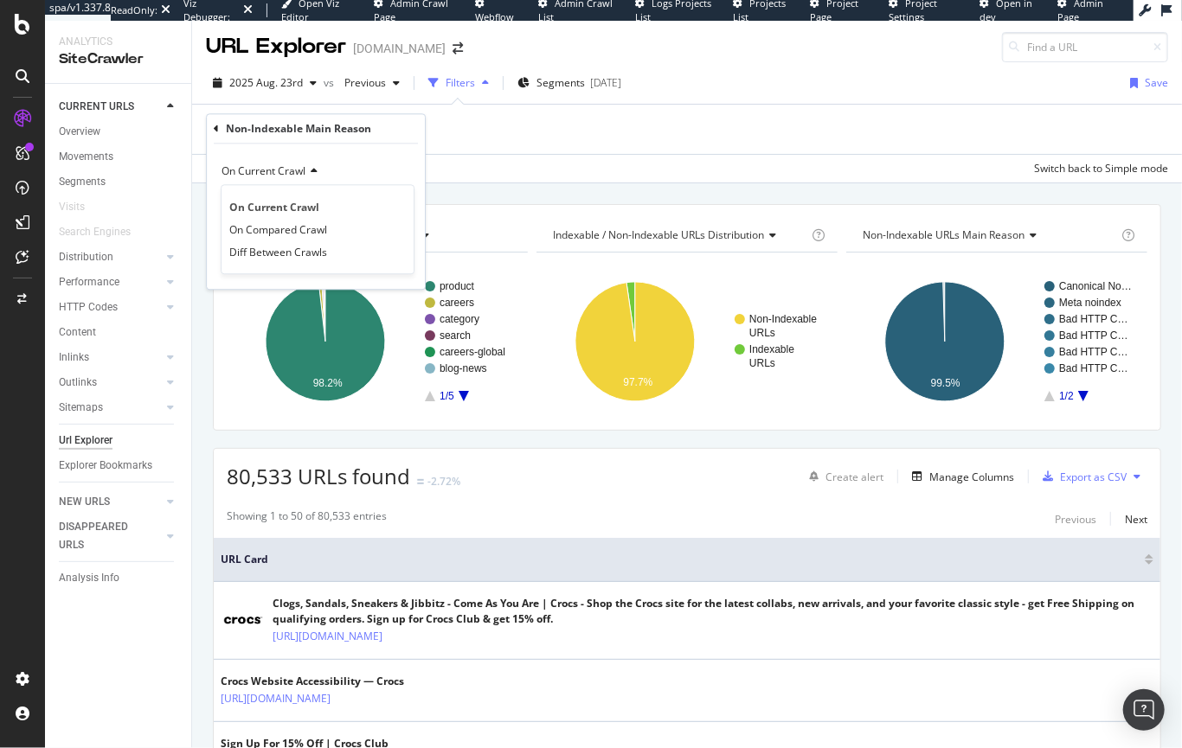
click at [375, 173] on div "On Current Crawl" at bounding box center [316, 172] width 190 height 28
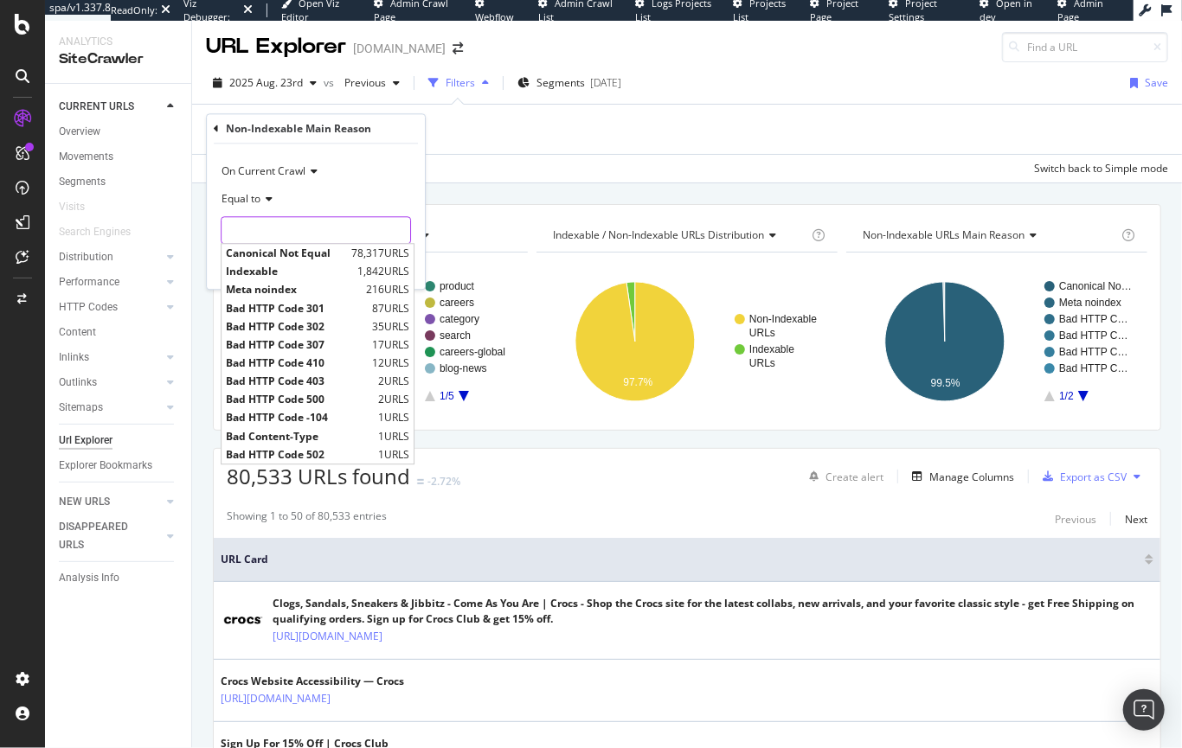
click at [273, 230] on input "text" at bounding box center [315, 231] width 189 height 28
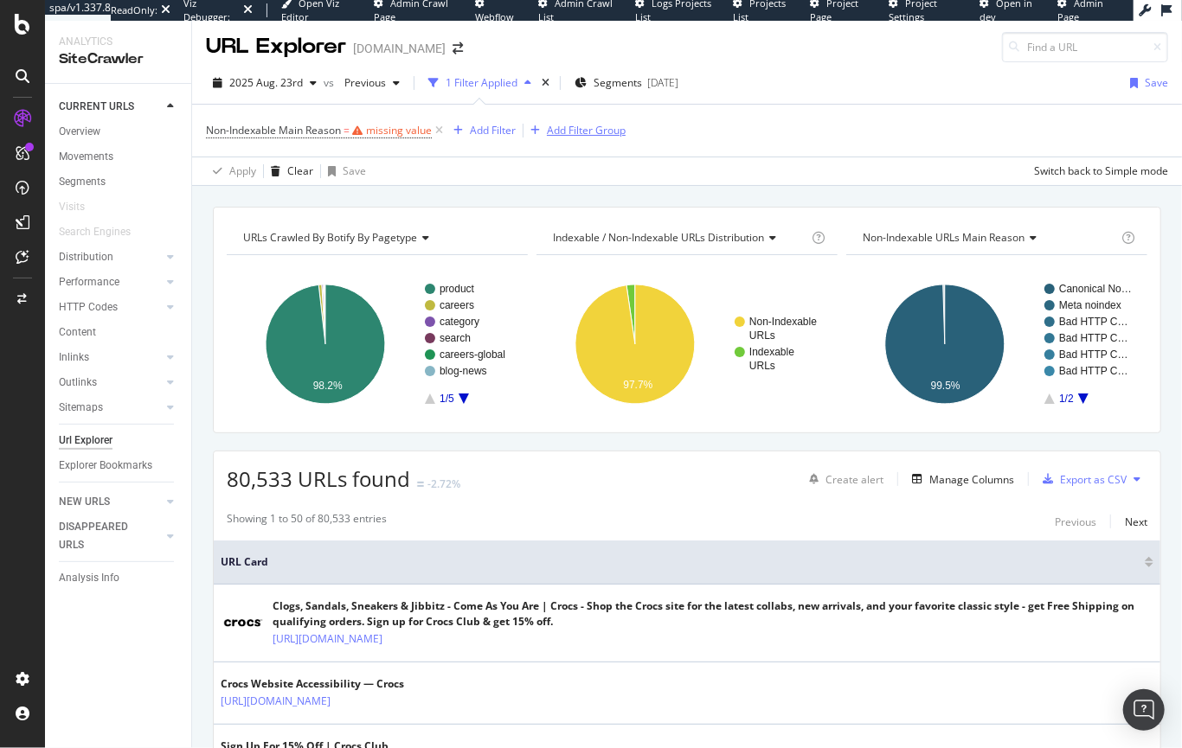
click at [593, 125] on div "Non-Indexable Main Reason = missing value Add Filter Add Filter Group" at bounding box center [687, 131] width 962 height 52
click at [109, 135] on link "Overview" at bounding box center [119, 132] width 120 height 18
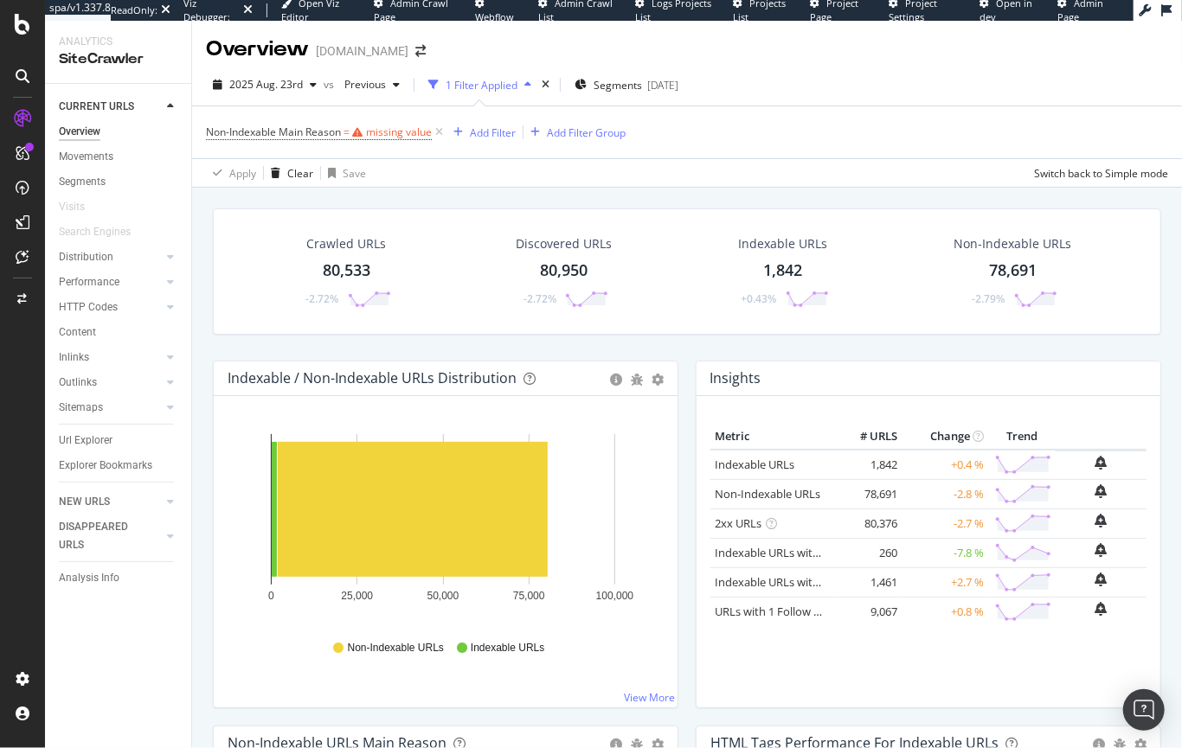
click at [561, 277] on div "80,950" at bounding box center [565, 271] width 48 height 22
click at [442, 134] on icon at bounding box center [439, 132] width 15 height 17
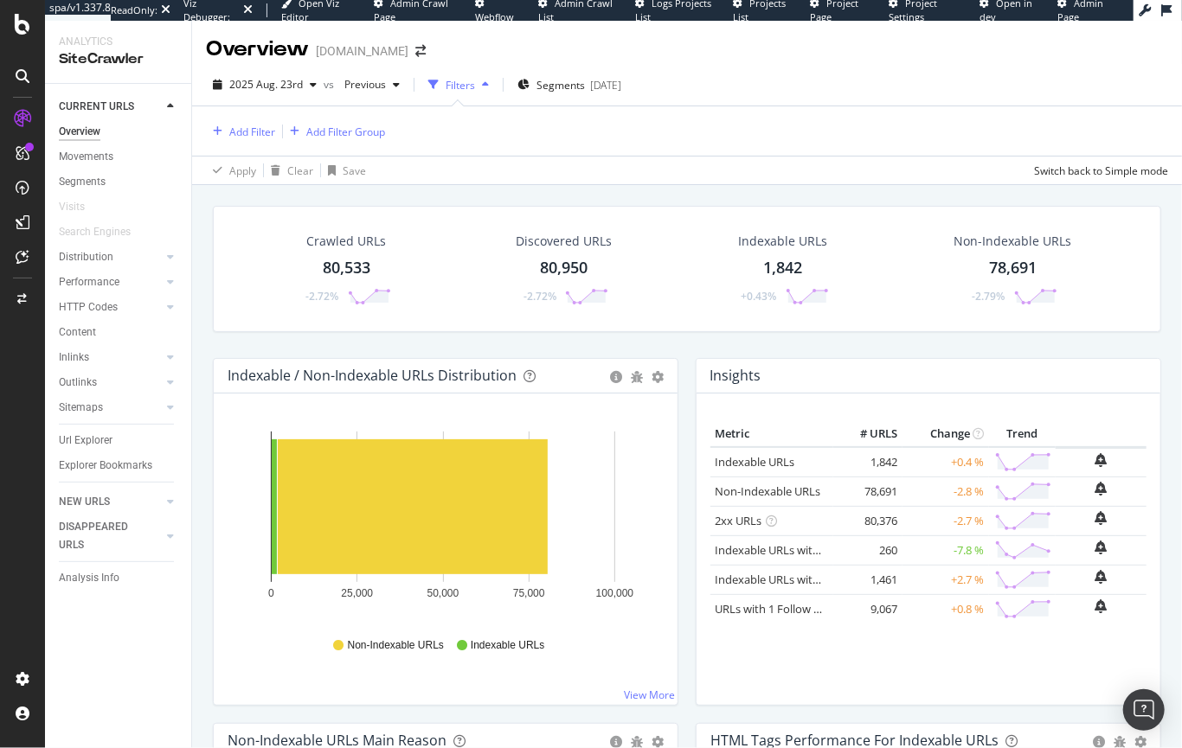
click at [557, 265] on div "80,950" at bounding box center [565, 268] width 48 height 22
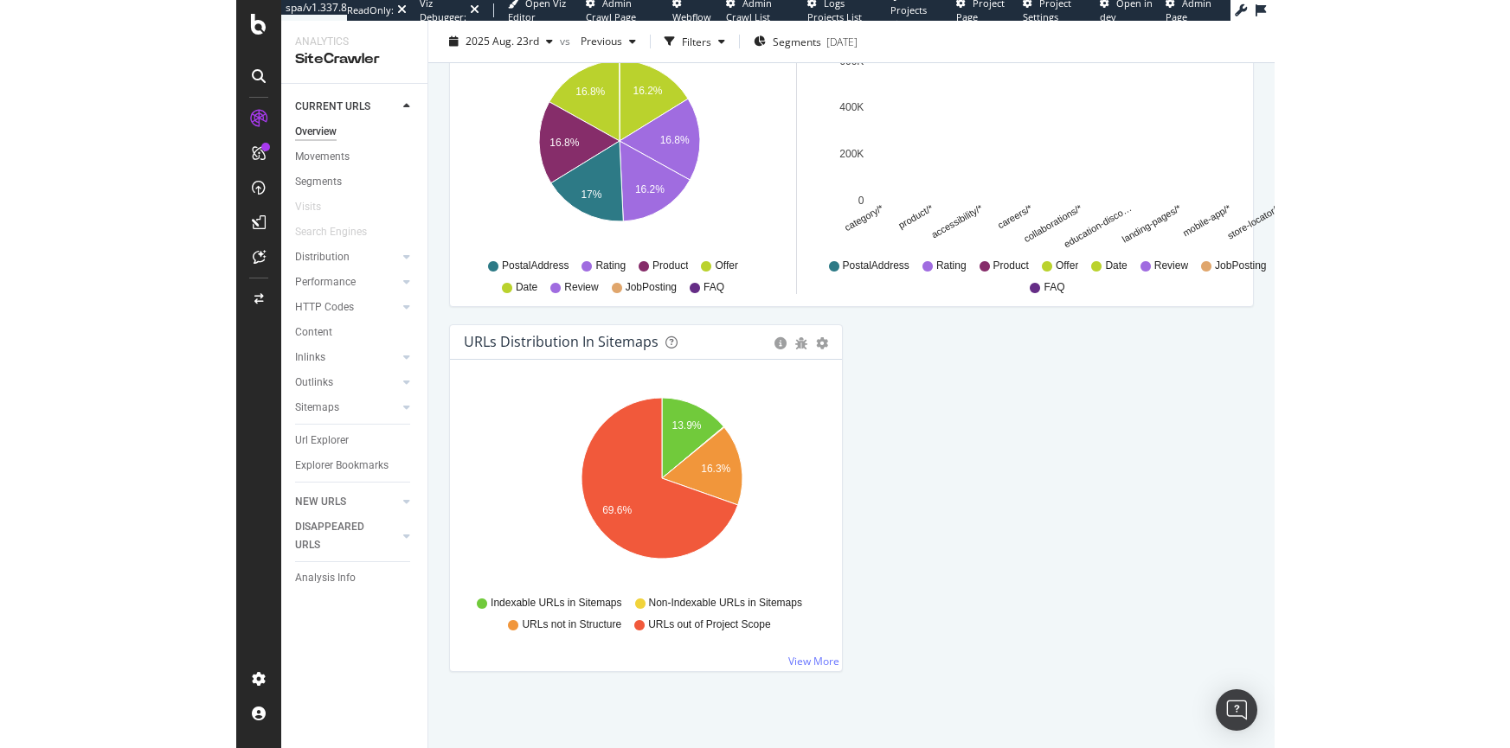
scroll to position [1780, 0]
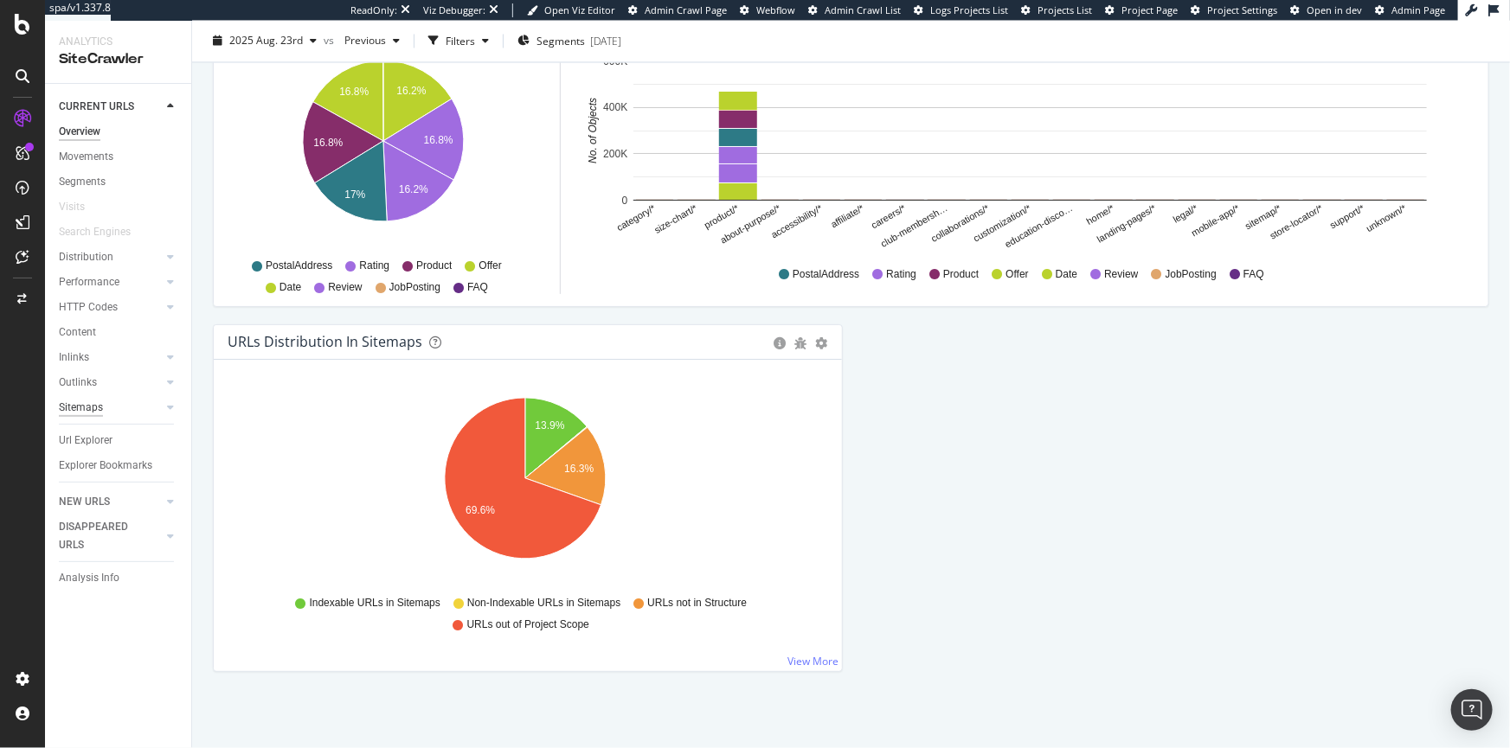
click at [66, 404] on div "Sitemaps" at bounding box center [81, 408] width 44 height 18
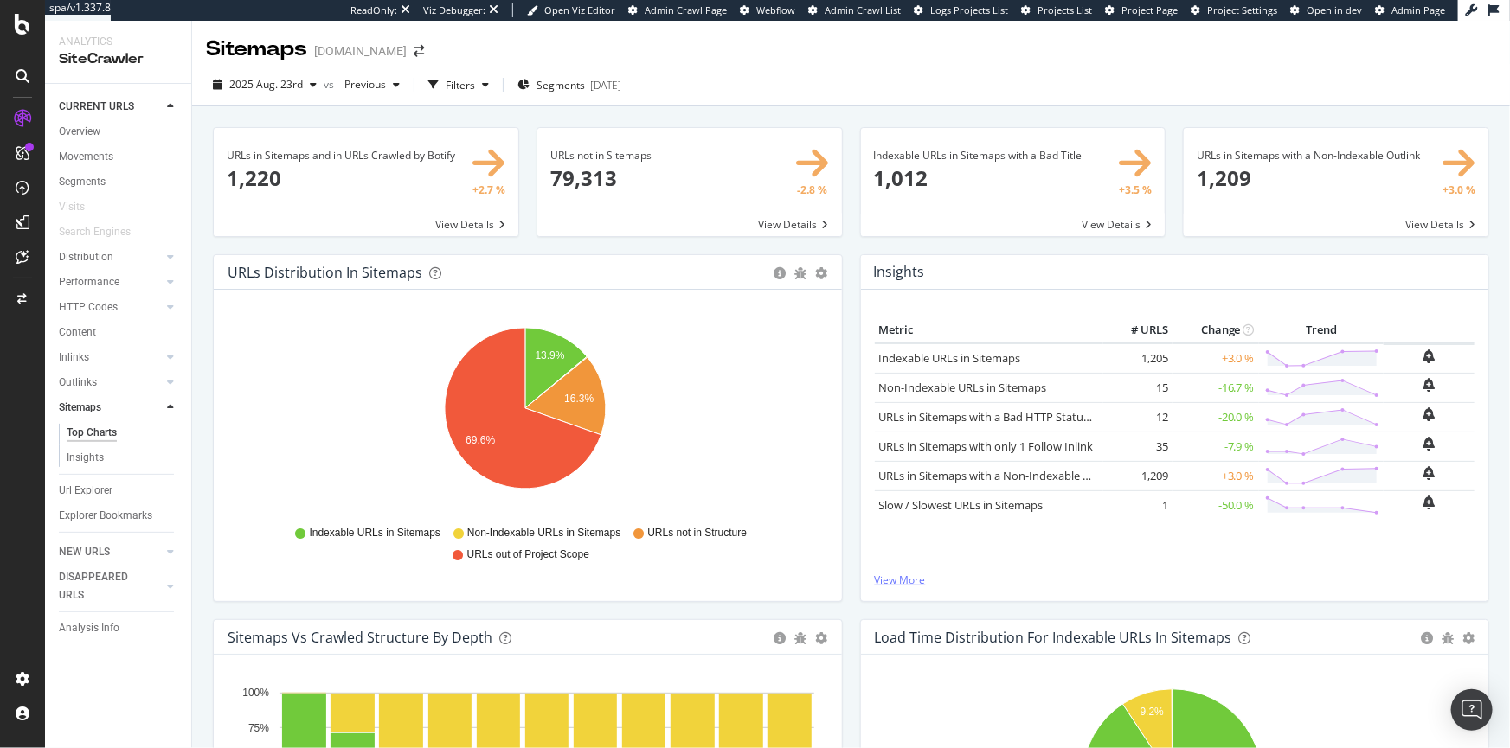
click at [888, 587] on link "View More" at bounding box center [1175, 580] width 600 height 15
